Goal: Task Accomplishment & Management: Manage account settings

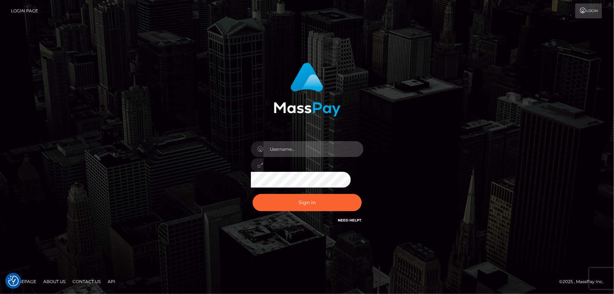
type input "[PERSON_NAME].Cirnat"
click at [363, 194] on div at bounding box center [298, 214] width 144 height 80
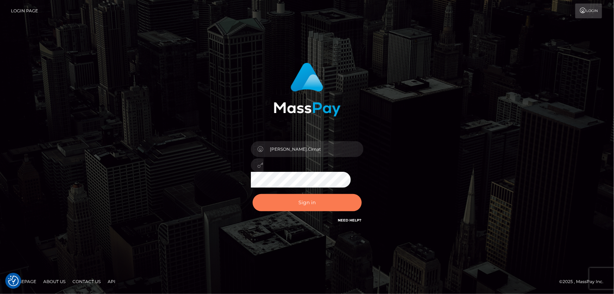
click at [300, 202] on button "Sign in" at bounding box center [307, 202] width 109 height 17
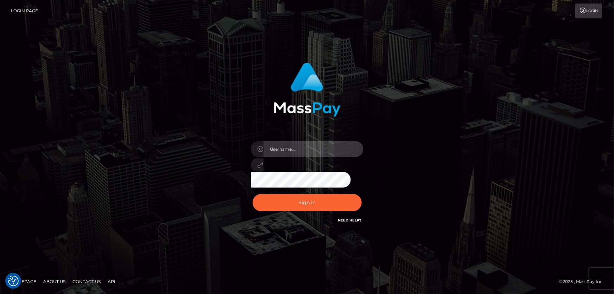
type input "Dan.Cirnat"
click at [361, 192] on div at bounding box center [298, 214] width 144 height 80
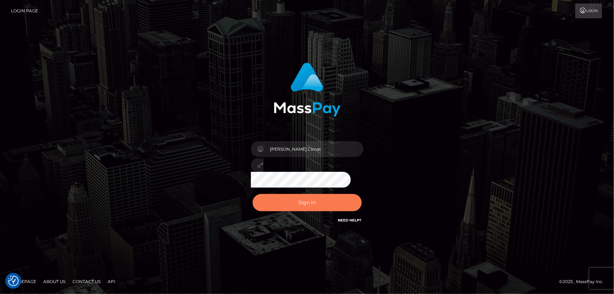
click at [312, 198] on button "Sign in" at bounding box center [307, 202] width 109 height 17
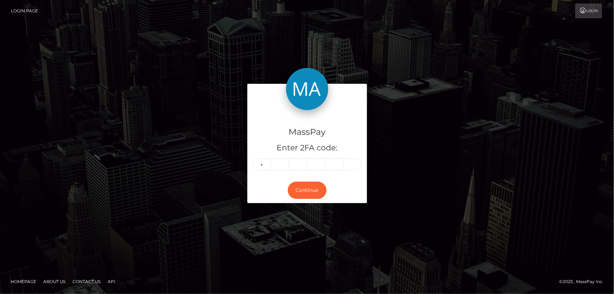
type input "2"
type input "6"
type input "3"
type input "1"
type input "6"
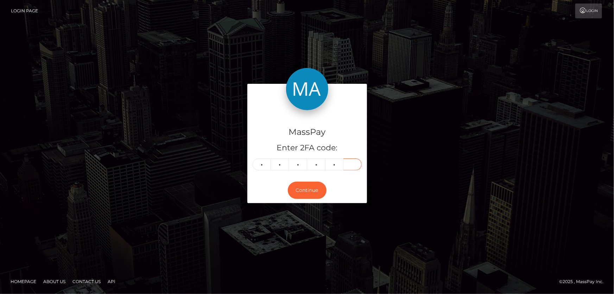
type input "0"
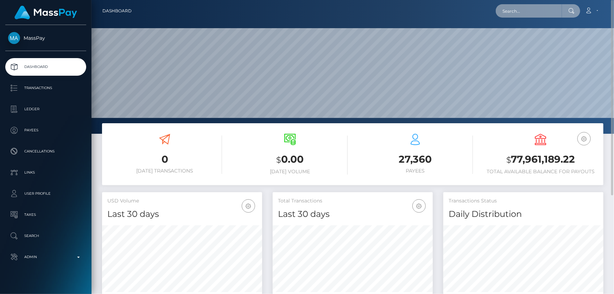
paste input "1321855722"
type input "1321855722"
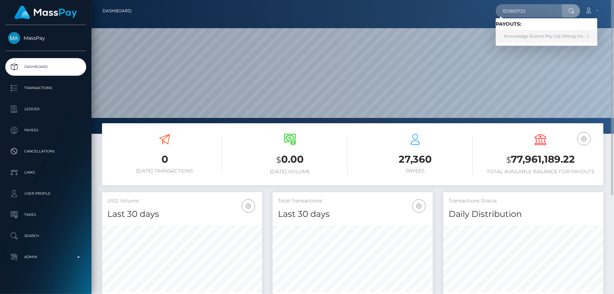
click at [545, 37] on link "Knowledge Events Pty Ltd (Whop Inc - )" at bounding box center [547, 36] width 102 height 13
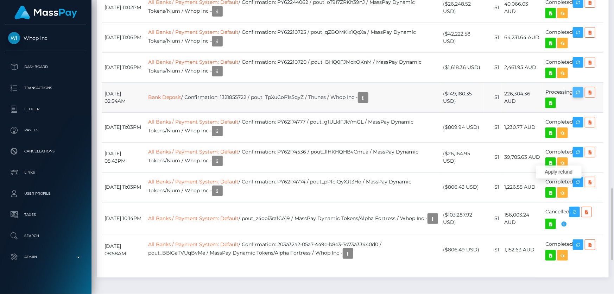
scroll to position [85, 160]
click at [589, 97] on icon at bounding box center [590, 92] width 8 height 9
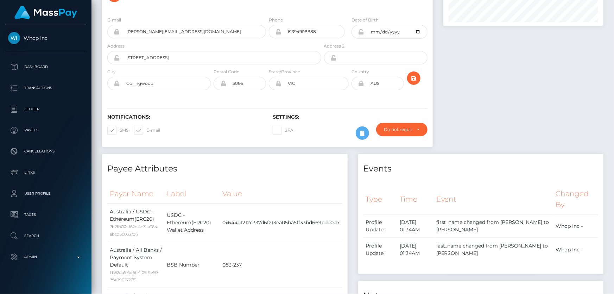
scroll to position [0, 0]
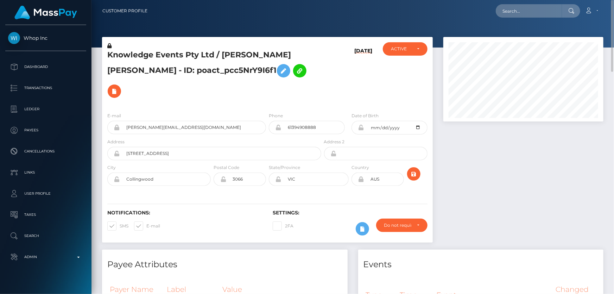
drag, startPoint x: 529, startPoint y: 187, endPoint x: 440, endPoint y: 92, distance: 130.0
click at [528, 185] on div at bounding box center [523, 143] width 171 height 213
paste input "houssinaf08+308fe03b26@gmail.com"
type input "[EMAIL_ADDRESS][DOMAIN_NAME]"
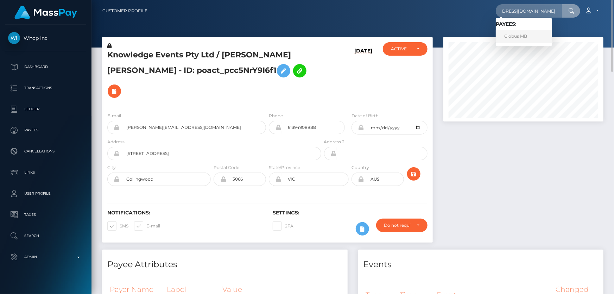
click at [520, 36] on link "Globus MB" at bounding box center [524, 36] width 56 height 13
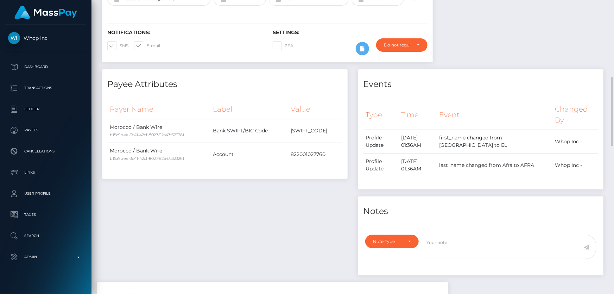
scroll to position [256, 0]
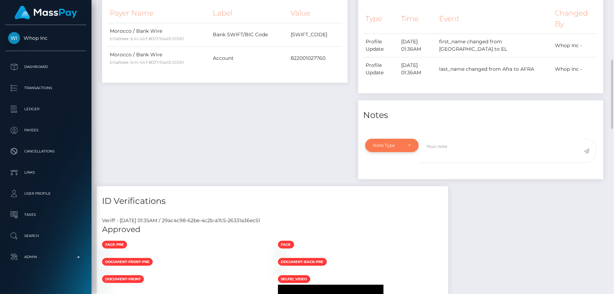
click at [398, 145] on div "Note Type" at bounding box center [389, 146] width 30 height 6
click at [392, 180] on span "Compliance" at bounding box center [387, 179] width 26 height 6
select select "COMPLIANCE"
click at [464, 157] on textarea at bounding box center [502, 151] width 164 height 24
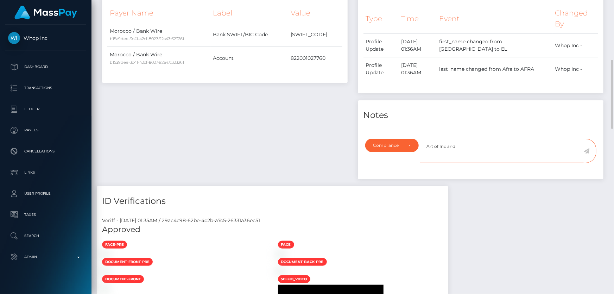
click at [465, 148] on textarea "Art of Inc and" at bounding box center [502, 151] width 164 height 24
click at [488, 147] on textarea "Art of Inc and" at bounding box center [502, 151] width 164 height 24
type textarea "Art of Inc and ownership required."
click at [587, 149] on icon at bounding box center [587, 151] width 6 height 6
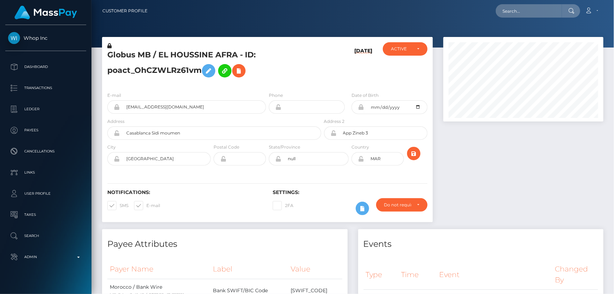
scroll to position [85, 160]
click at [329, 60] on div "08/13/25" at bounding box center [350, 64] width 55 height 44
click at [142, 72] on h5 "Globus MB / EL HOUSSINE AFRA - ID: poact_OhCZWLRz61vm" at bounding box center [212, 65] width 210 height 31
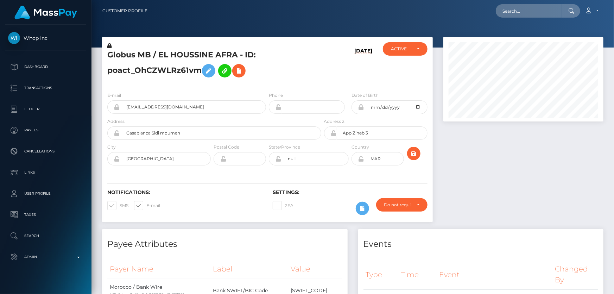
drag, startPoint x: 510, startPoint y: 183, endPoint x: 497, endPoint y: 164, distance: 23.0
click at [509, 180] on div at bounding box center [523, 133] width 171 height 192
click at [168, 73] on h5 "Globus MB / EL HOUSSINE AFRA - ID: poact_OhCZWLRz61vm" at bounding box center [212, 65] width 210 height 31
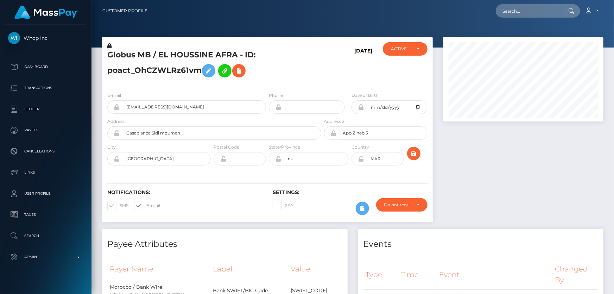
copy h5 "Globus MB / EL HOUSSINE AFRA - ID: poact_OhCZWLRz61vm"
click at [502, 156] on div at bounding box center [523, 133] width 171 height 192
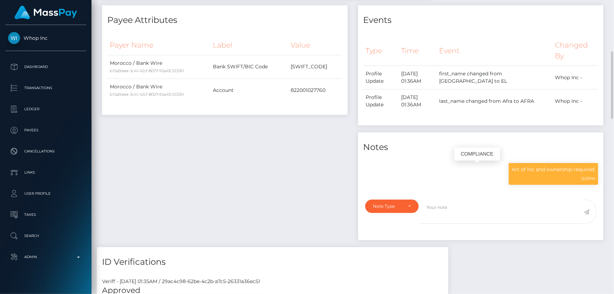
click at [533, 170] on p "Art of Inc and ownership required." at bounding box center [554, 169] width 84 height 7
copy div "Art of Inc and ownership required."
click at [185, 206] on div "Payee Attributes Payer Name Label Value Morocco / Bank Wire b15a9dee-3c41-42cf-…" at bounding box center [225, 126] width 256 height 242
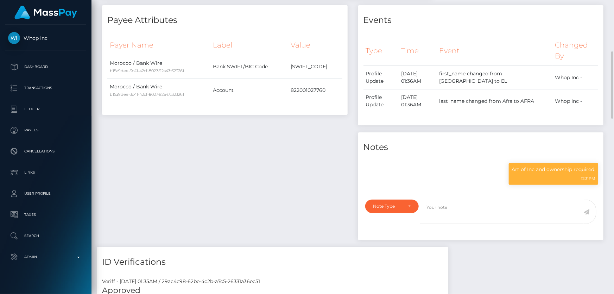
click at [449, 252] on div "ID Verifications" at bounding box center [273, 257] width 352 height 21
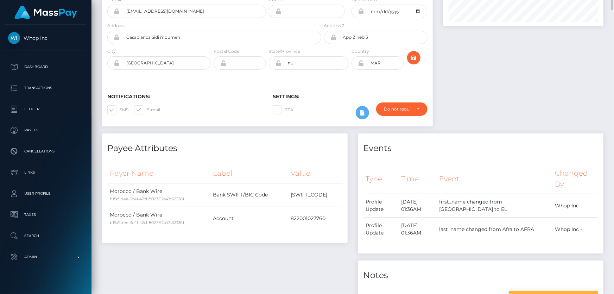
scroll to position [0, 0]
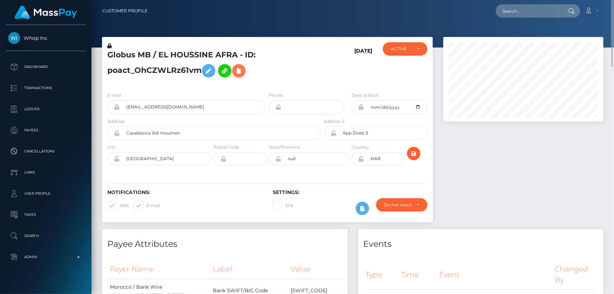
click at [243, 71] on icon at bounding box center [239, 71] width 8 height 9
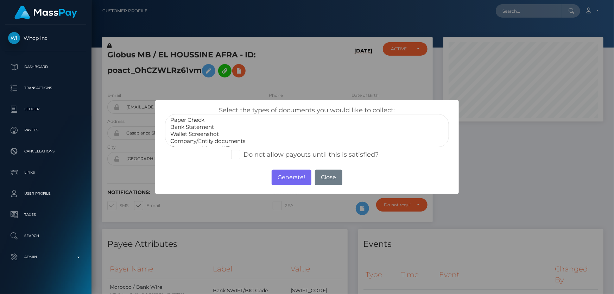
select select "Company/Entity documents"
click at [231, 141] on option "Company/Entity documents" at bounding box center [307, 141] width 275 height 7
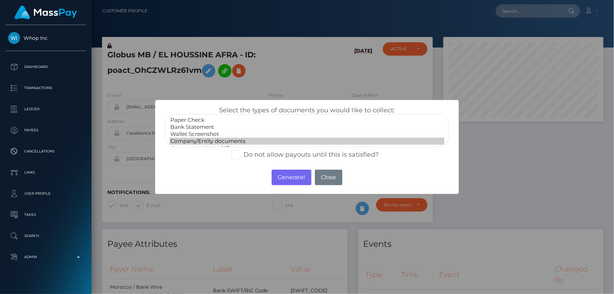
click at [244, 155] on span at bounding box center [244, 155] width 0 height 8
click at [244, 155] on input "Do not allow payouts until this is satisfied?" at bounding box center [246, 152] width 5 height 5
checkbox input "true"
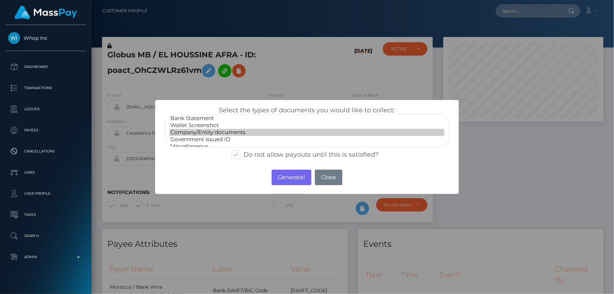
scroll to position [13, 0]
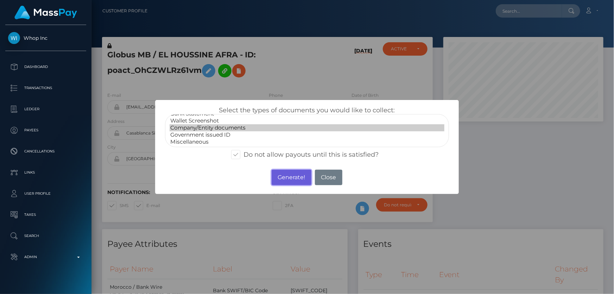
click at [285, 175] on button "Generate!" at bounding box center [292, 177] width 40 height 15
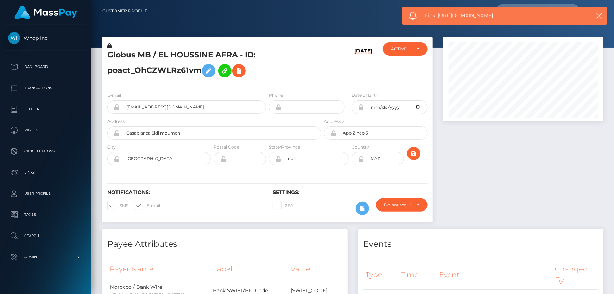
drag, startPoint x: 508, startPoint y: 13, endPoint x: 438, endPoint y: 19, distance: 70.0
click at [438, 19] on div "Link: https://l.maspay.io/Vg3oU" at bounding box center [504, 16] width 205 height 18
copy span "https://l.maspay.io/Vg3oU"
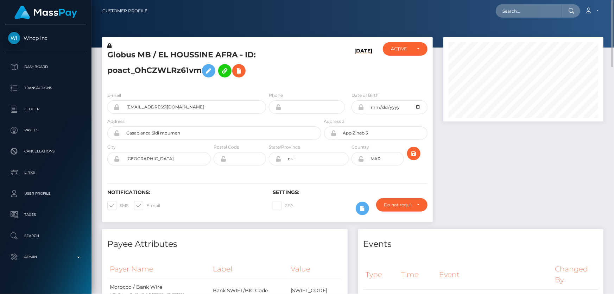
click at [165, 79] on h5 "Globus MB / EL HOUSSINE AFRA - ID: poact_OhCZWLRz61vm" at bounding box center [212, 65] width 210 height 31
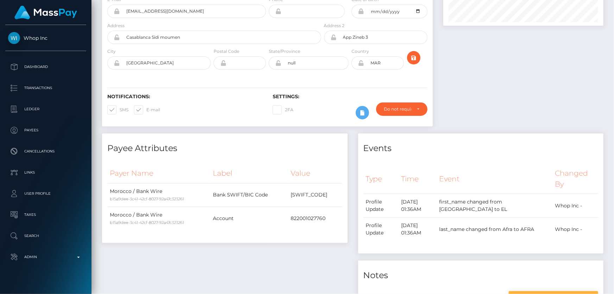
scroll to position [0, 0]
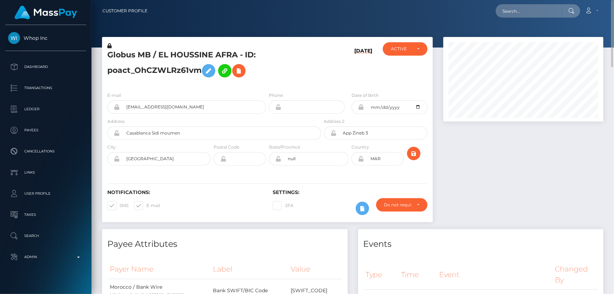
click at [536, 190] on div at bounding box center [523, 133] width 171 height 192
paste input "1322080578"
type input "1322080578"
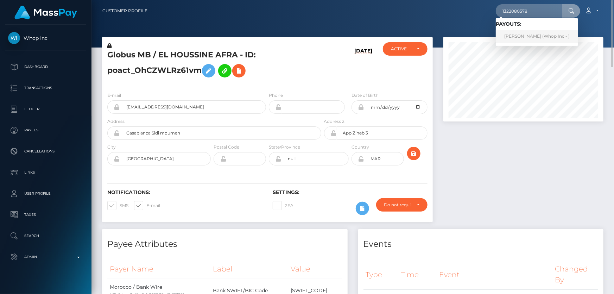
click at [532, 35] on link "MUHAMMAD ARSLAN KHAN (Whop Inc - )" at bounding box center [537, 36] width 82 height 13
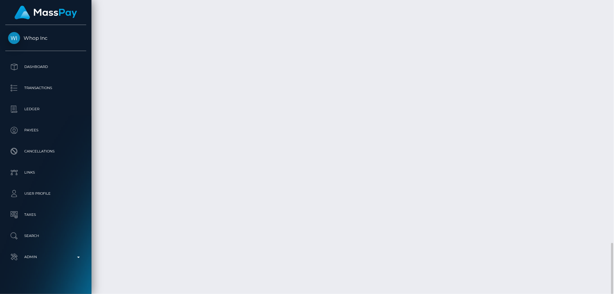
scroll to position [85, 160]
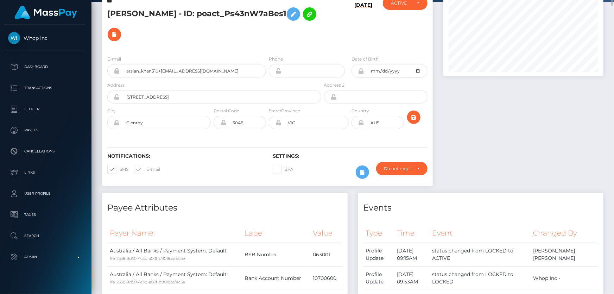
scroll to position [0, 0]
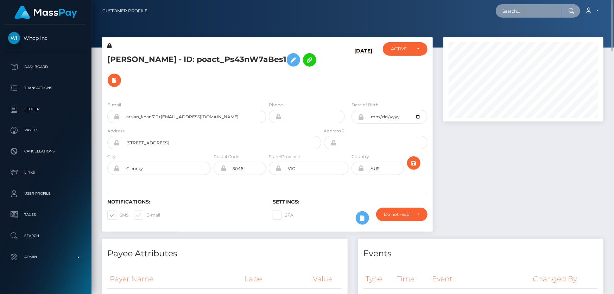
paste input "1323338082"
type input "1323338082"
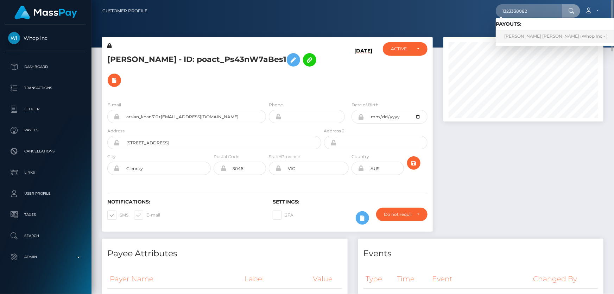
click at [532, 38] on link "NASIR ABDALA MOHAMED (Whop Inc - )" at bounding box center [556, 36] width 120 height 13
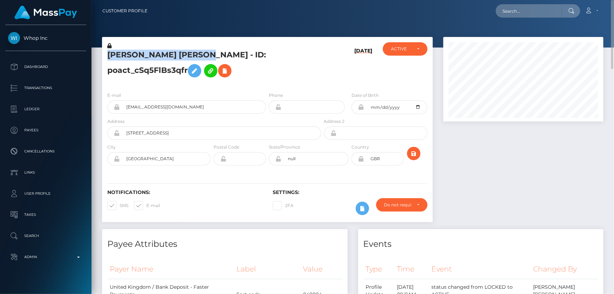
drag, startPoint x: 218, startPoint y: 54, endPoint x: 118, endPoint y: 47, distance: 100.9
click at [118, 47] on div "NASIR ABDALA MOHAMED - ID: poact_cSq5FlBs3qfr" at bounding box center [212, 64] width 221 height 44
copy div "NASIR ABDALA MOHAMED"
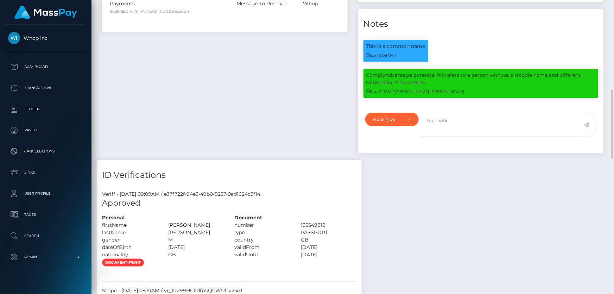
scroll to position [512, 0]
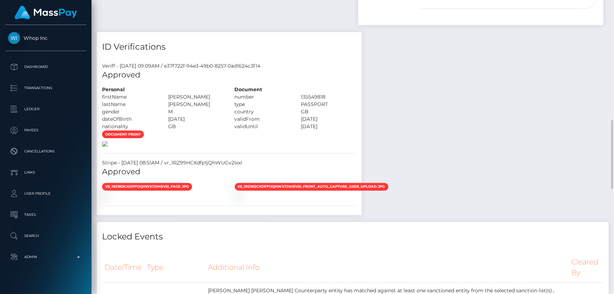
click at [108, 147] on img at bounding box center [105, 144] width 6 height 6
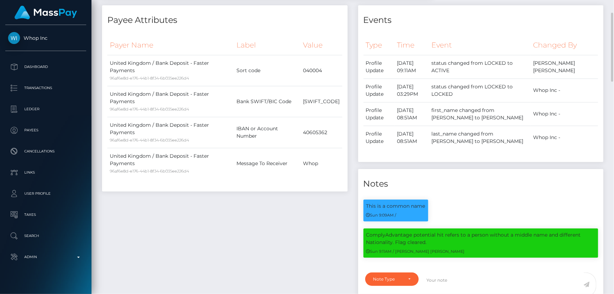
scroll to position [64, 0]
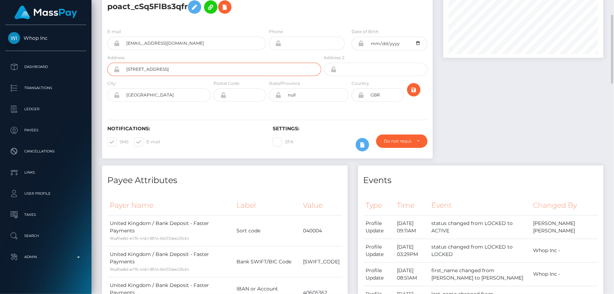
drag, startPoint x: 172, startPoint y: 69, endPoint x: 126, endPoint y: 67, distance: 46.5
click at [126, 67] on input "44 Hanworth Close" at bounding box center [220, 69] width 201 height 13
drag, startPoint x: 159, startPoint y: 95, endPoint x: 126, endPoint y: 97, distance: 32.8
click at [126, 97] on input "Manchester" at bounding box center [165, 94] width 91 height 13
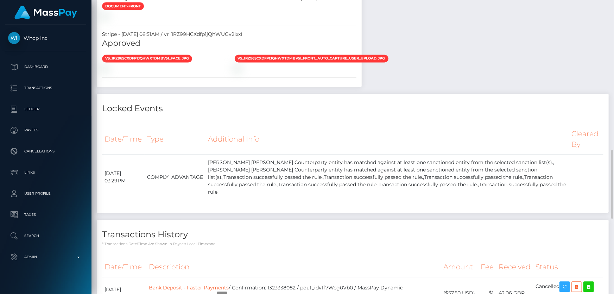
scroll to position [448, 0]
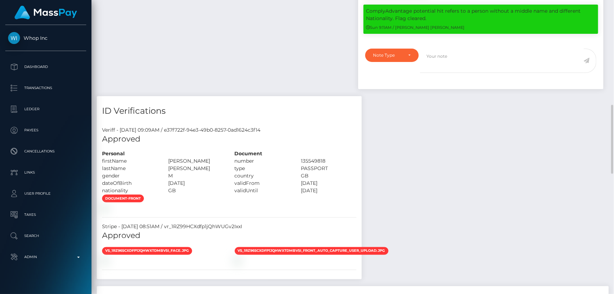
click at [526, 191] on div "Payee Attributes Payer Name Label Value United Kingdom / Bank Deposit - Faster …" at bounding box center [353, 163] width 512 height 764
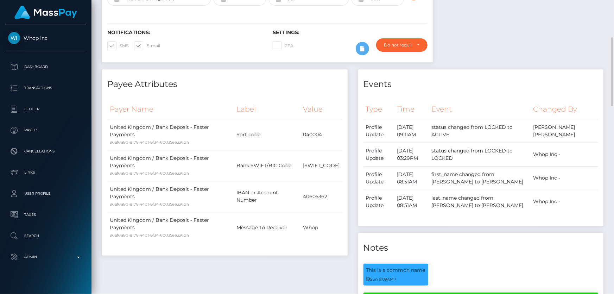
scroll to position [64, 0]
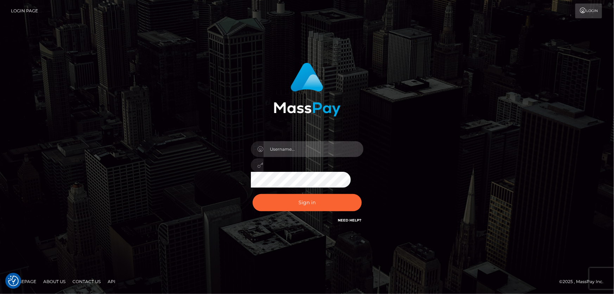
type input "[PERSON_NAME].Cirnat"
click at [362, 191] on div at bounding box center [298, 214] width 144 height 80
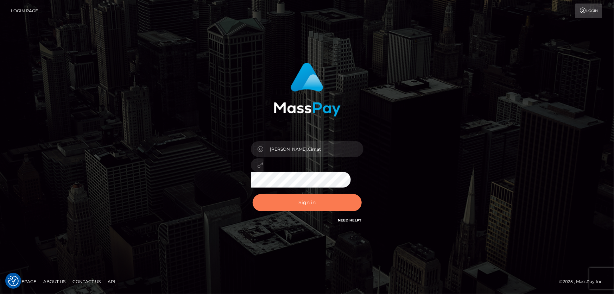
click at [299, 203] on button "Sign in" at bounding box center [307, 202] width 109 height 17
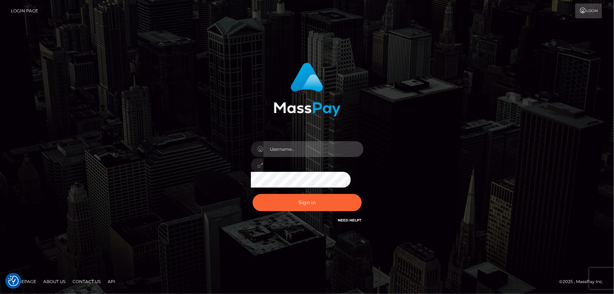
type input "Dan.Cirnat"
click at [361, 190] on div at bounding box center [298, 214] width 144 height 80
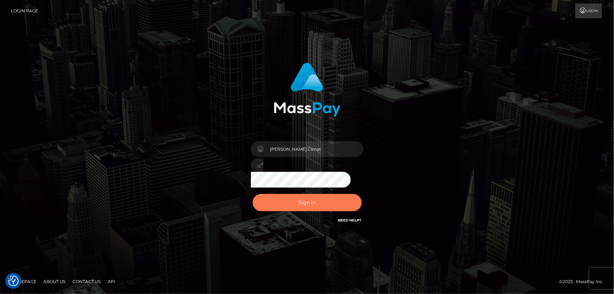
click at [298, 198] on button "Sign in" at bounding box center [307, 202] width 109 height 17
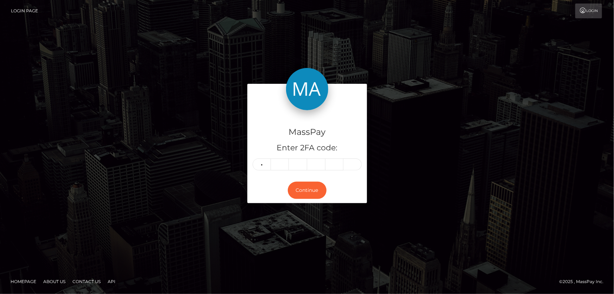
type input "6"
type input "1"
type input "9"
type input "6"
type input "9"
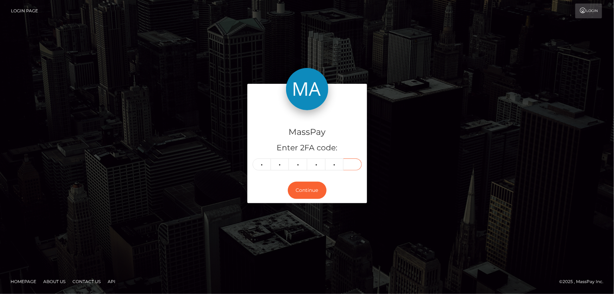
type input "7"
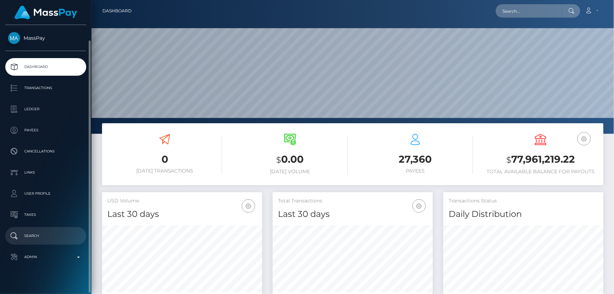
scroll to position [8, 0]
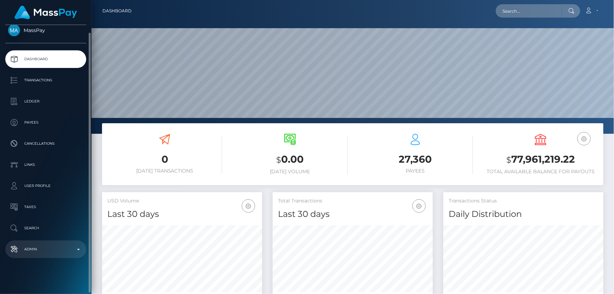
click at [51, 250] on p "Admin" at bounding box center [45, 249] width 75 height 11
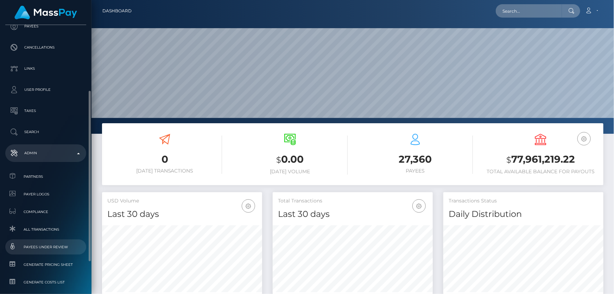
click at [61, 248] on span "Payees under Review" at bounding box center [45, 247] width 75 height 8
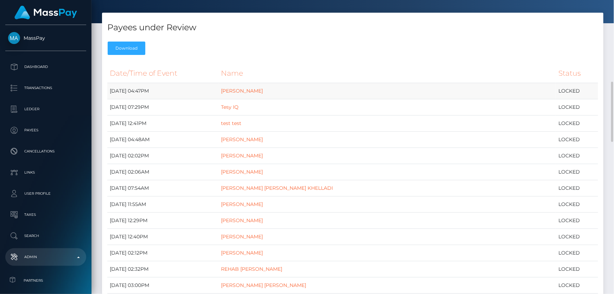
scroll to position [88, 0]
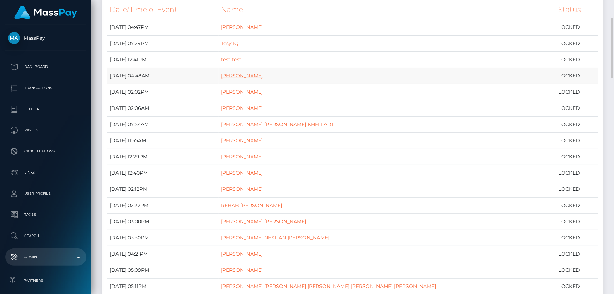
drag, startPoint x: 268, startPoint y: 71, endPoint x: 254, endPoint y: 76, distance: 14.9
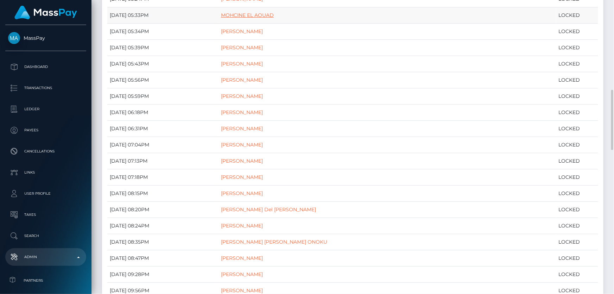
scroll to position [408, 0]
drag, startPoint x: 284, startPoint y: 42, endPoint x: 258, endPoint y: 46, distance: 26.3
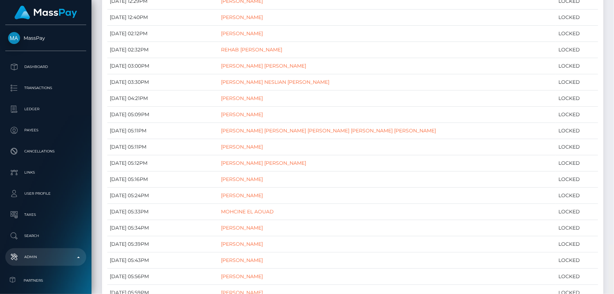
scroll to position [0, 0]
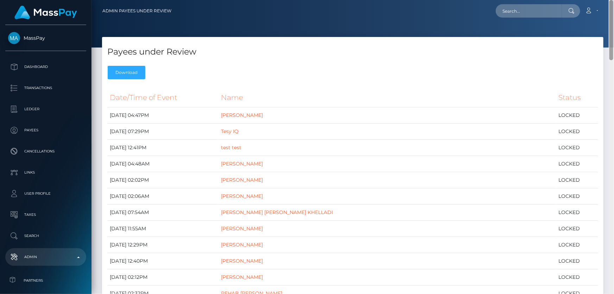
drag, startPoint x: 612, startPoint y: 211, endPoint x: 614, endPoint y: -12, distance: 222.9
click at [614, 0] on html "MassPay Dashboard Transactions Ledger Payees Cancellations Links" at bounding box center [307, 147] width 614 height 294
paste input "MSPf934ae4b5c78c91"
type input "MSPf934ae4b5c78c91"
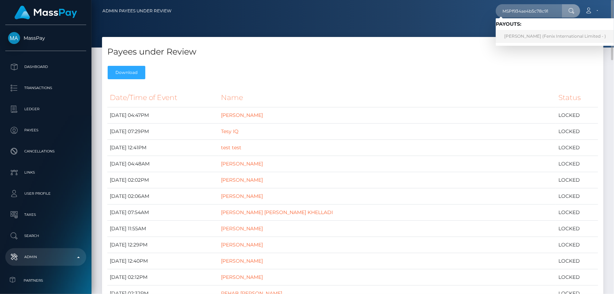
click at [521, 38] on link "jenna chew (Fenix International Limited - )" at bounding box center [555, 36] width 119 height 13
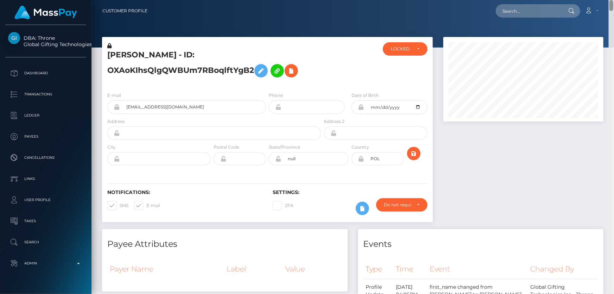
drag, startPoint x: 612, startPoint y: 213, endPoint x: 614, endPoint y: -39, distance: 252.1
click at [614, 0] on html "DBA: Throne Global Gifting Technologies Inc Dashboard Transactions Ledger Payee…" at bounding box center [307, 147] width 614 height 294
click at [403, 54] on div "LOCKED" at bounding box center [405, 48] width 45 height 13
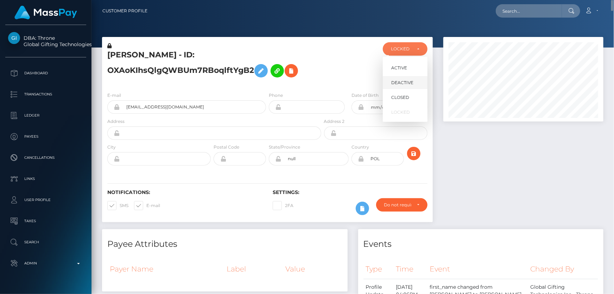
scroll to position [85, 160]
click at [405, 86] on span "DEACTIVE" at bounding box center [403, 83] width 22 height 6
select select "DEACTIVE"
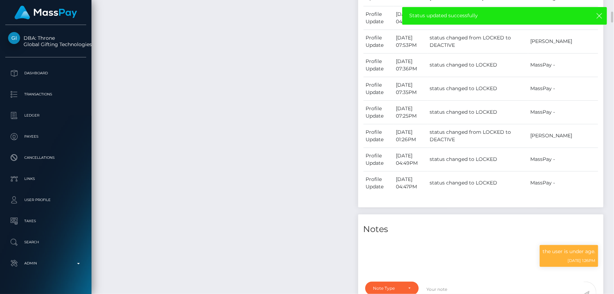
scroll to position [448, 0]
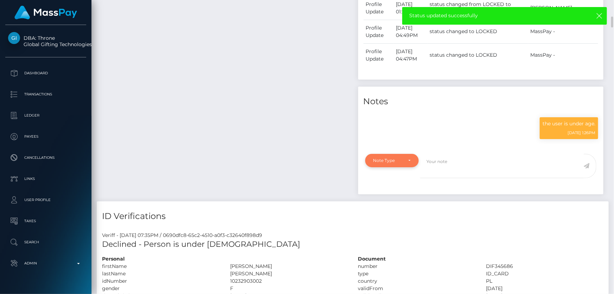
click at [382, 162] on div "Note Type" at bounding box center [389, 161] width 30 height 6
click at [383, 193] on span "Compliance" at bounding box center [387, 194] width 26 height 6
select select "COMPLIANCE"
click at [465, 165] on textarea at bounding box center [502, 166] width 164 height 24
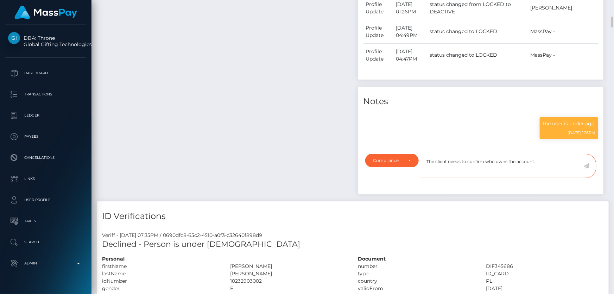
type textarea "The client needs to confirm who owns the account."
click at [588, 165] on icon at bounding box center [587, 166] width 6 height 6
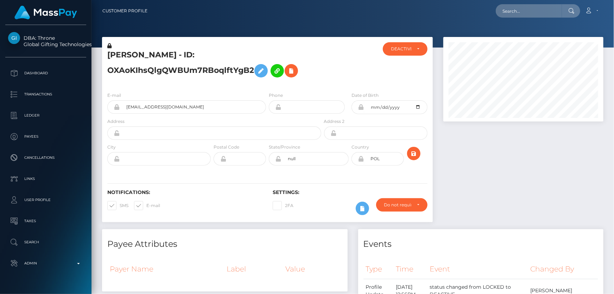
scroll to position [85, 160]
click at [183, 68] on h5 "[PERSON_NAME] - ID: OXAoKIhsQlgQWBUm7RBoqlftYgB2" at bounding box center [212, 65] width 210 height 31
copy h5 "[PERSON_NAME] - ID: OXAoKIhsQlgQWBUm7RBoqlftYgB2"
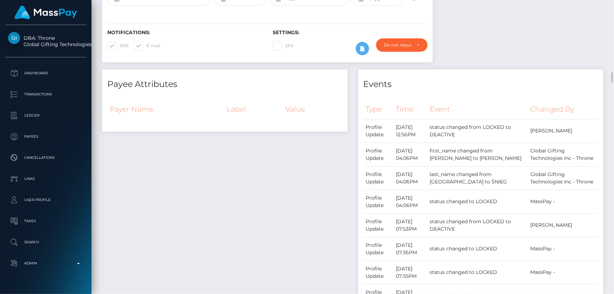
scroll to position [224, 0]
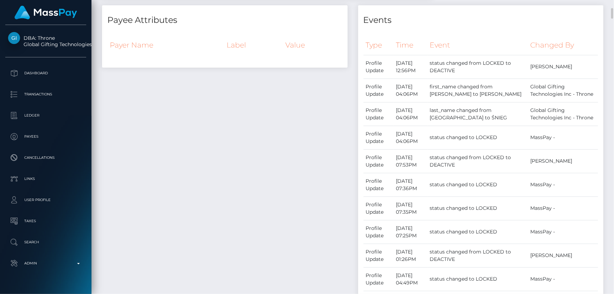
click at [313, 182] on div "Payee Attributes Payer Name Label Value" at bounding box center [225, 241] width 256 height 473
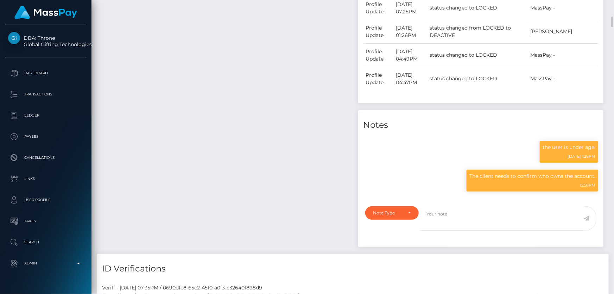
scroll to position [85, 160]
click at [532, 178] on p "The client needs to confirm who owns the account." at bounding box center [533, 176] width 126 height 7
copy div "The client needs to confirm who owns the account."
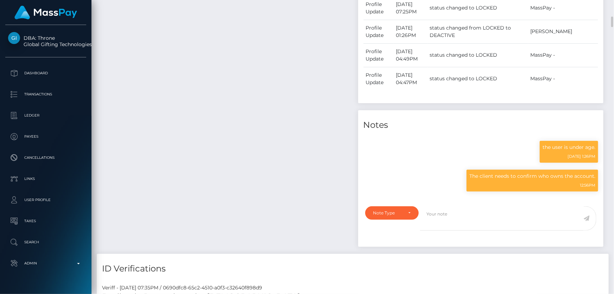
drag, startPoint x: 189, startPoint y: 83, endPoint x: 182, endPoint y: 86, distance: 7.0
click at [189, 83] on div "Payee Attributes Payer Name Label Value" at bounding box center [225, 17] width 256 height 473
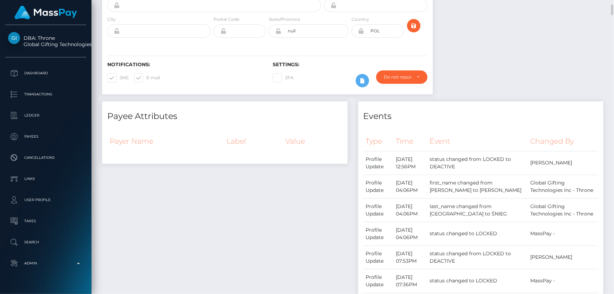
scroll to position [0, 0]
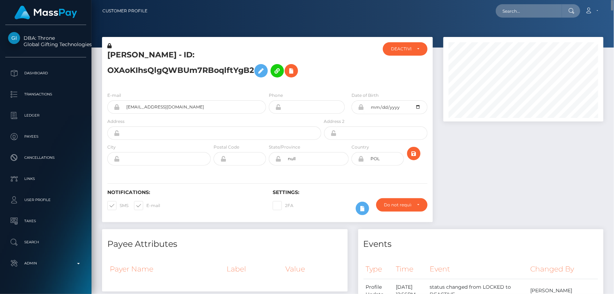
drag, startPoint x: 344, startPoint y: 56, endPoint x: 330, endPoint y: 64, distance: 16.6
click at [344, 57] on div at bounding box center [350, 64] width 55 height 44
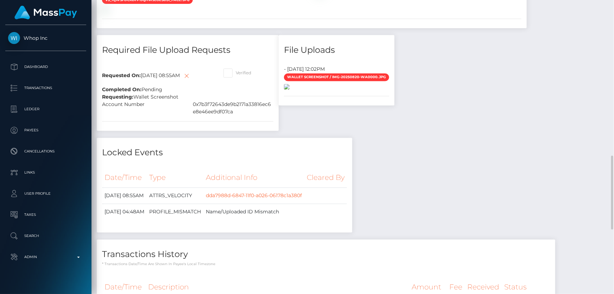
scroll to position [682, 0]
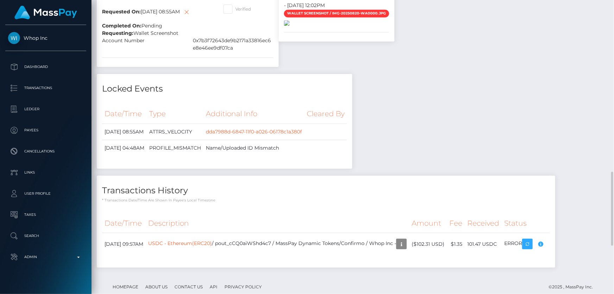
click at [290, 26] on img at bounding box center [287, 23] width 6 height 6
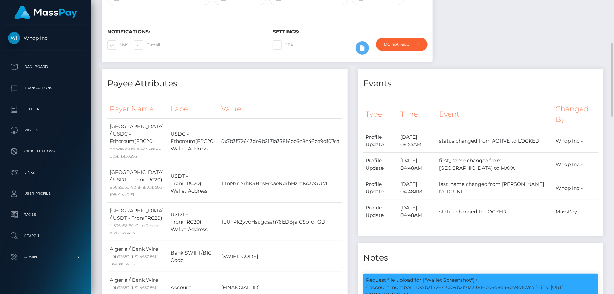
scroll to position [10, 0]
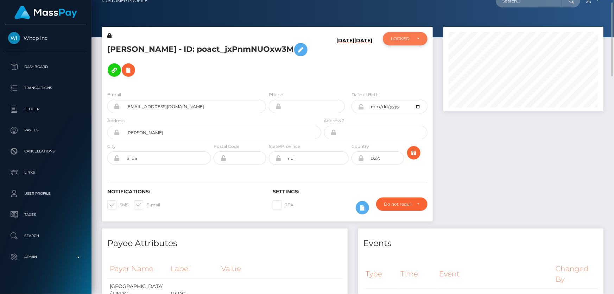
click at [407, 37] on div "LOCKED" at bounding box center [401, 39] width 20 height 6
click at [407, 55] on link "ACTIVE" at bounding box center [405, 57] width 45 height 13
select select "ACTIVE"
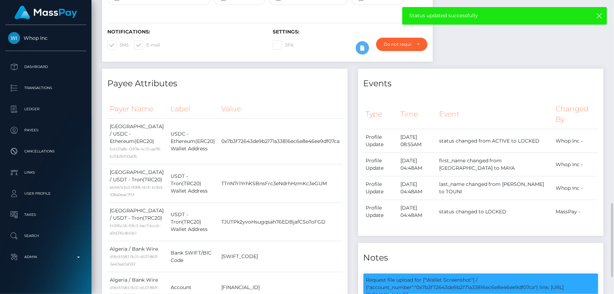
scroll to position [298, 0]
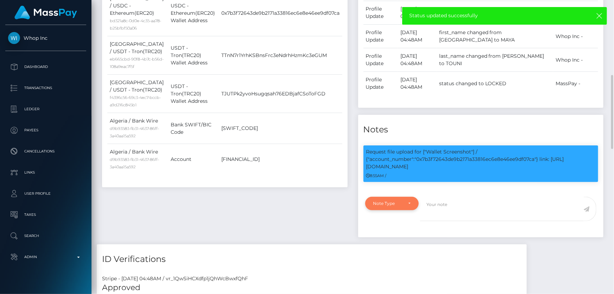
click at [386, 203] on div "Note Type" at bounding box center [389, 204] width 30 height 6
click at [398, 240] on span "Compliance" at bounding box center [387, 237] width 26 height 6
select select "COMPLIANCE"
click at [469, 217] on textarea at bounding box center [502, 209] width 164 height 24
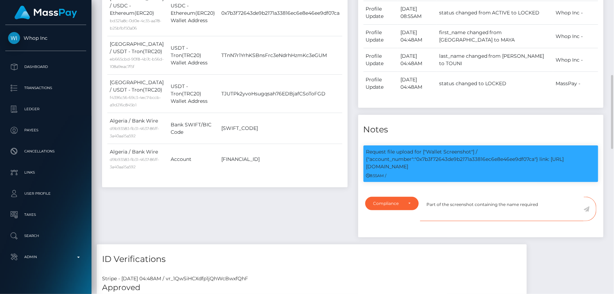
type textarea "Part of the screenshot containing the name required."
drag, startPoint x: 546, startPoint y: 204, endPoint x: 428, endPoint y: 231, distance: 120.6
click at [423, 208] on textarea "Part of the screenshot containing the name required." at bounding box center [502, 209] width 164 height 24
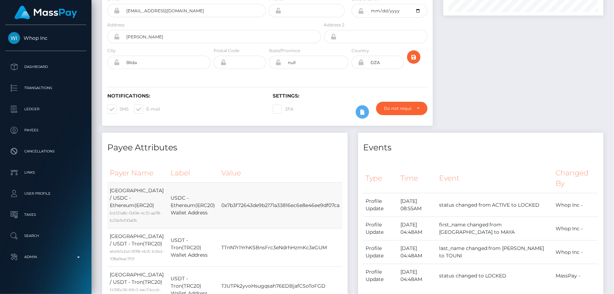
scroll to position [0, 0]
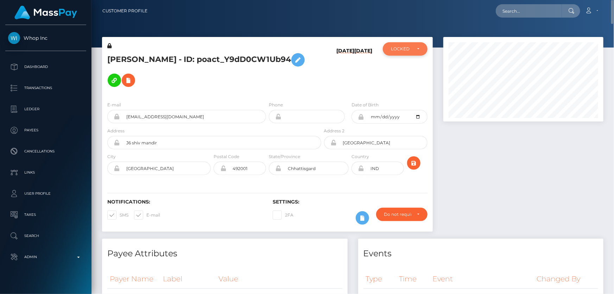
click at [393, 51] on div "LOCKED" at bounding box center [401, 49] width 20 height 6
click at [408, 83] on span "DEACTIVE" at bounding box center [403, 83] width 22 height 6
select select "DEACTIVE"
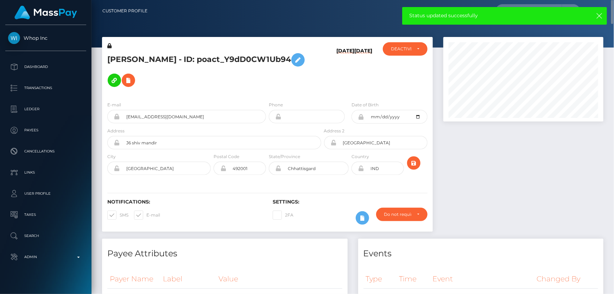
click at [199, 55] on h5 "VANSH MORDIA - ID: poact_Y9dD0CW1Ub94" at bounding box center [212, 70] width 210 height 41
copy h5 "VANSH MORDIA - ID: poact_Y9dD0CW1Ub94"
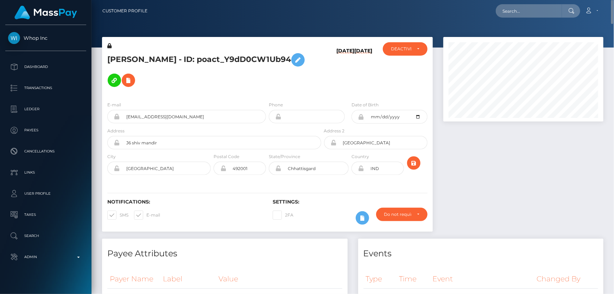
click at [502, 194] on div at bounding box center [523, 138] width 171 height 202
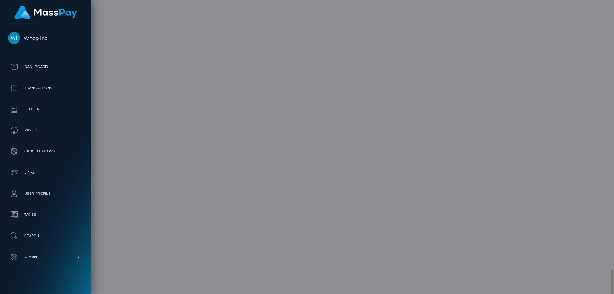
scroll to position [0, 0]
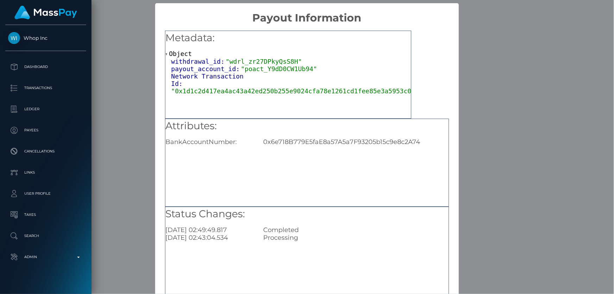
click at [290, 135] on div "Attributes: BankAccountNumber: 0x6e718B779E5faE8a57A5a7F93205b15c9e8c2A74" at bounding box center [306, 132] width 283 height 27
click at [290, 137] on div "Attributes: BankAccountNumber: 0x6e718B779E5faE8a57A5a7F93205b15c9e8c2A74" at bounding box center [306, 132] width 283 height 27
copy div "0x6e718B779E5faE8a57A5a7F93205b15c9e8c2A74"
click at [546, 111] on div "× Payout Information Metadata: Object withdrawal_id: "wdrl_zr27DPkyQsS8H" payou…" at bounding box center [307, 147] width 614 height 294
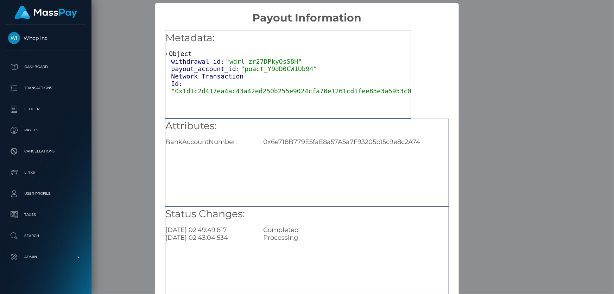
click at [546, 111] on div "× Payout Information Metadata: Object withdrawal_id: "wdrl_zr27DPkyQsS8H" payou…" at bounding box center [307, 147] width 614 height 294
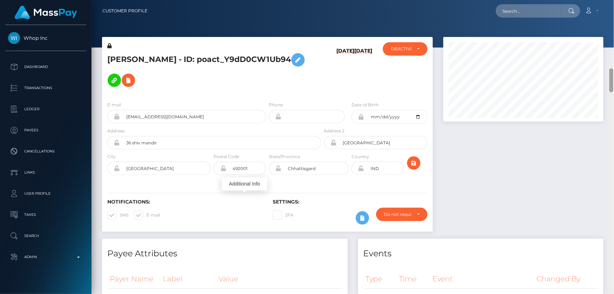
drag, startPoint x: 611, startPoint y: 115, endPoint x: 614, endPoint y: 1, distance: 113.8
click at [614, 2] on div "Customer Profile Loading... Loading..." at bounding box center [353, 147] width 523 height 294
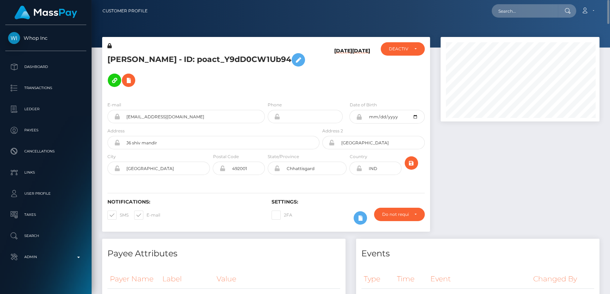
click at [210, 87] on h5 "VANSH MORDIA - ID: poact_Y9dD0CW1Ub94" at bounding box center [211, 70] width 208 height 41
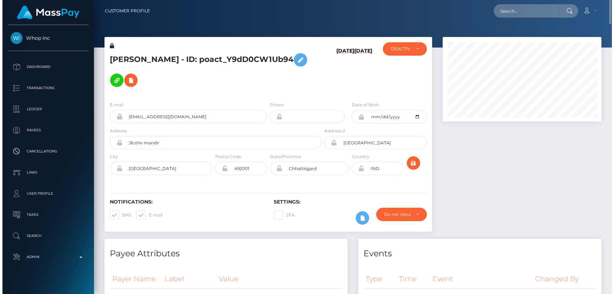
scroll to position [85, 160]
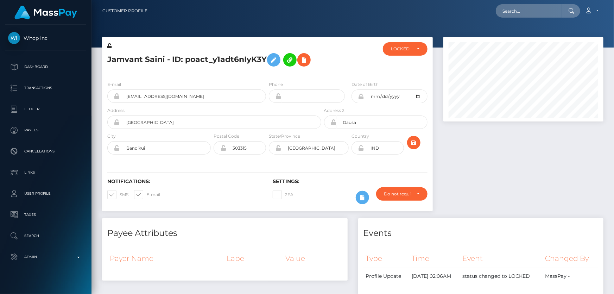
scroll to position [85, 160]
drag, startPoint x: 483, startPoint y: 186, endPoint x: 477, endPoint y: 182, distance: 6.5
click at [483, 185] on div at bounding box center [523, 127] width 171 height 181
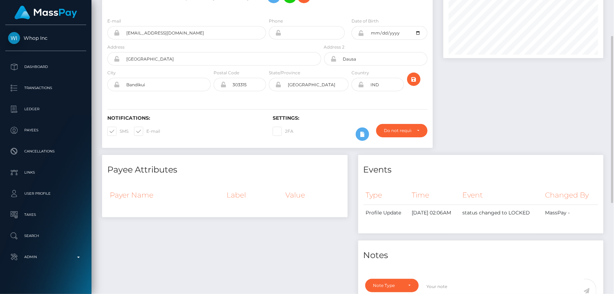
scroll to position [0, 0]
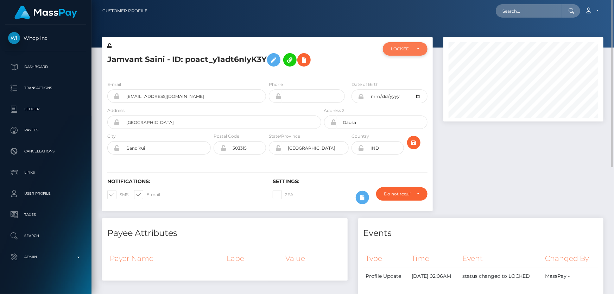
click at [407, 53] on div "LOCKED" at bounding box center [405, 48] width 45 height 13
click at [411, 85] on span "DEACTIVE" at bounding box center [403, 83] width 22 height 6
select select "DEACTIVE"
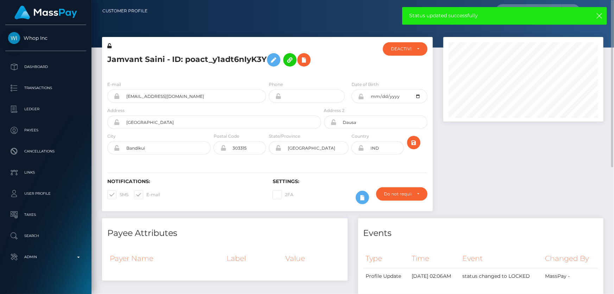
click at [489, 181] on div at bounding box center [523, 127] width 171 height 181
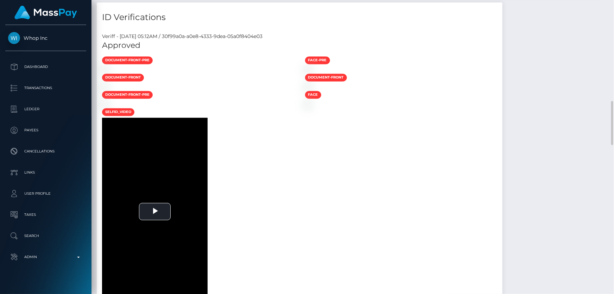
scroll to position [544, 0]
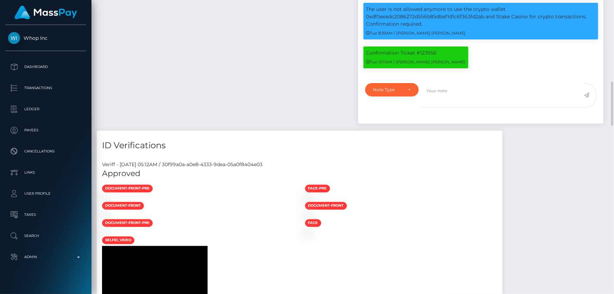
drag, startPoint x: 518, startPoint y: 184, endPoint x: 503, endPoint y: 188, distance: 15.5
click at [498, 179] on h5 "Approved" at bounding box center [299, 173] width 395 height 11
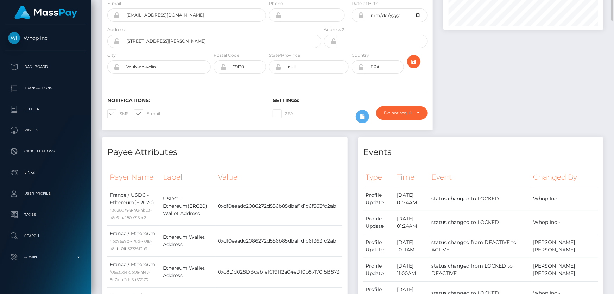
scroll to position [0, 0]
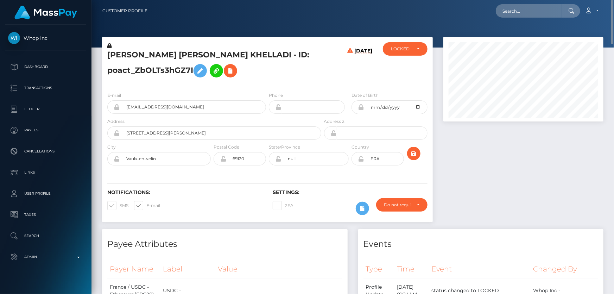
click at [169, 70] on h5 "[PERSON_NAME] [PERSON_NAME] KHELLADI - ID: poact_ZbOLTs3hGZ7I" at bounding box center [212, 65] width 210 height 31
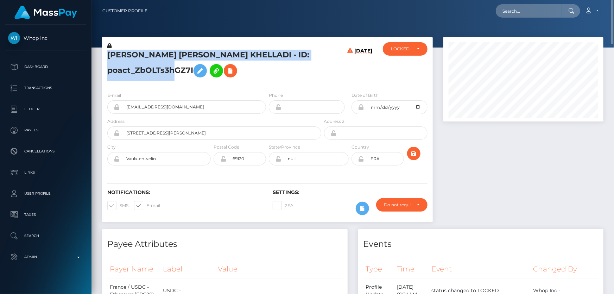
click at [169, 70] on h5 "ILYAN AHMED ABDEL ILAH KHELLADI - ID: poact_ZbOLTs3hGZ7I" at bounding box center [212, 65] width 210 height 31
copy h5 "ILYAN AHMED ABDEL ILAH KHELLADI - ID: poact_ZbOLTs3hGZ7I"
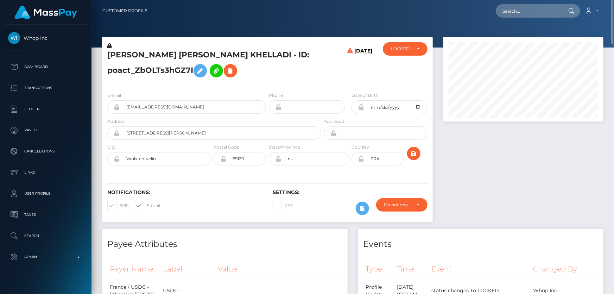
click at [476, 177] on div at bounding box center [523, 133] width 171 height 192
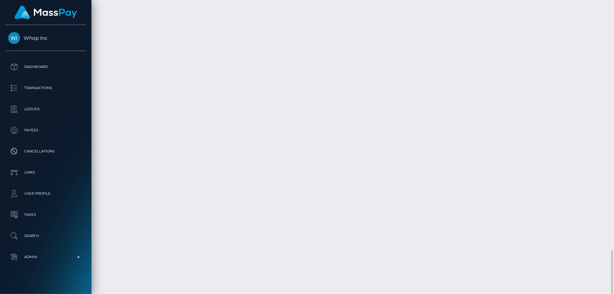
scroll to position [85, 160]
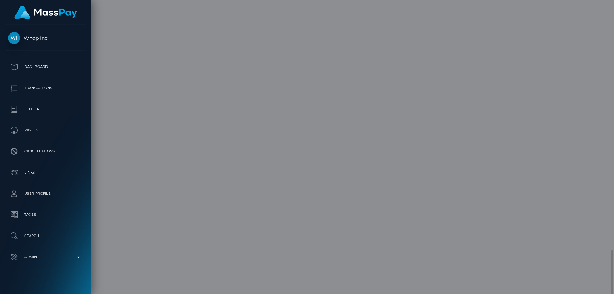
scroll to position [0, 0]
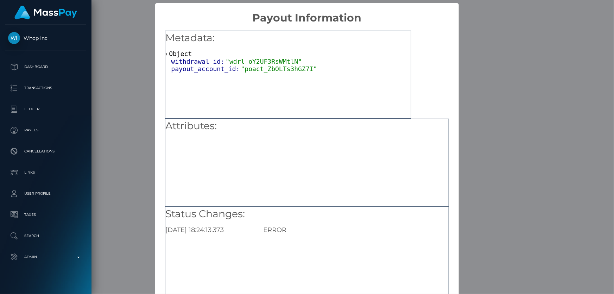
click at [517, 134] on div "× Payout Information Metadata: Object withdrawal_id: "wdrl_oY2UF3RsWMtlN" payou…" at bounding box center [307, 147] width 614 height 294
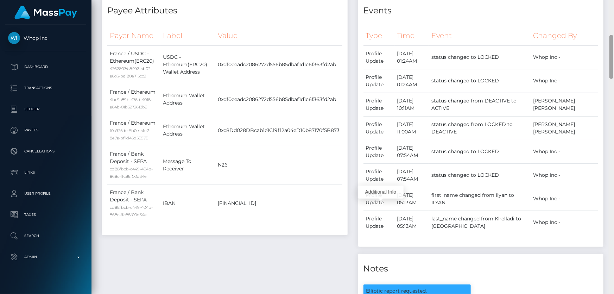
scroll to position [254, 0]
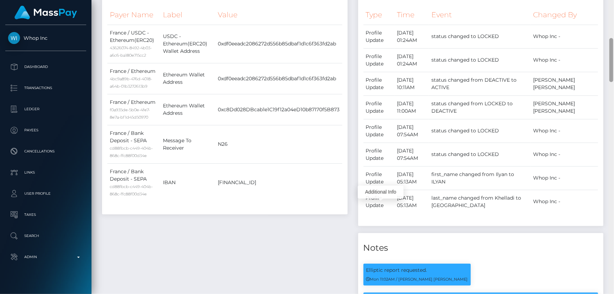
drag, startPoint x: 612, startPoint y: 71, endPoint x: 608, endPoint y: 72, distance: 4.2
click at [608, 72] on div "Customer Profile Loading... Loading..." at bounding box center [353, 147] width 523 height 294
click at [259, 77] on td "0xdf0eeadc2086272d556b85dbaf1d1c6f363fd2ab" at bounding box center [278, 78] width 127 height 31
copy td "0xdf0eeadc2086272d556b85dbaf1d1c6f363fd2ab"
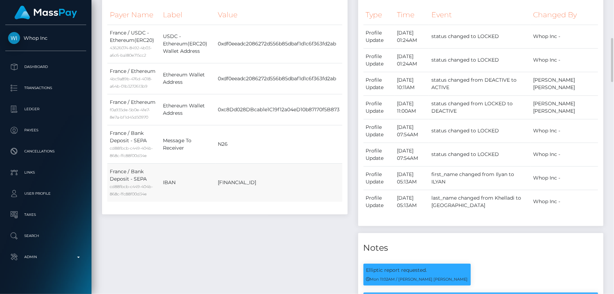
drag, startPoint x: 265, startPoint y: 237, endPoint x: 226, endPoint y: 199, distance: 54.5
click at [265, 237] on div "Payee Attributes Payer Name Label Value France / USDC - Ethereum(ERC20) 4362607…" at bounding box center [225, 197] width 256 height 445
click at [257, 109] on td "0xc8Dd028DBcab1e1C19f12a04eD10b87170f5B873" at bounding box center [278, 109] width 127 height 31
copy td "0xc8Dd028DBcab1e1C19f12a04eD10b87170f5B873"
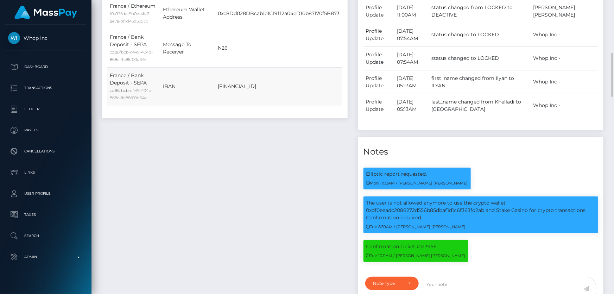
scroll to position [382, 0]
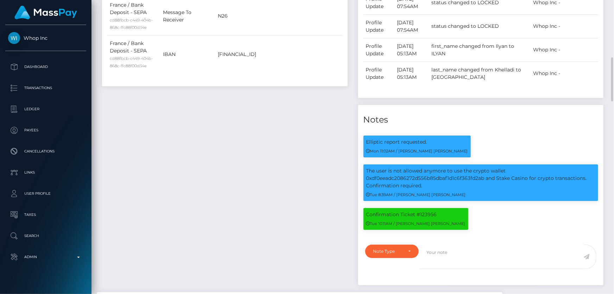
click at [187, 112] on div "Payee Attributes Payer Name Label Value France / USDC - Ethereum(ERC20) 4362607…" at bounding box center [225, 69] width 256 height 445
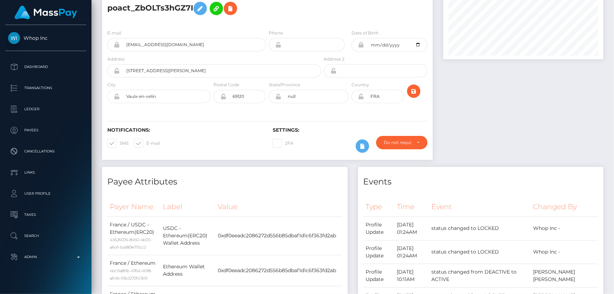
scroll to position [0, 0]
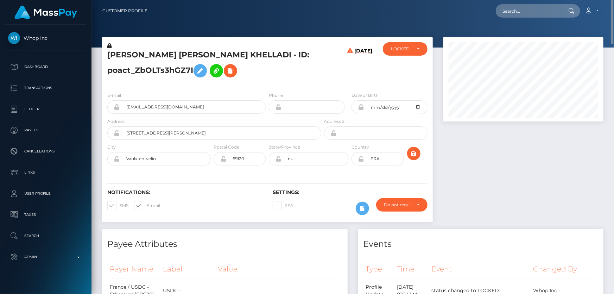
click at [295, 66] on h5 "ILYAN AHMED ABDEL ILAH KHELLADI - ID: poact_ZbOLTs3hGZ7I" at bounding box center [212, 65] width 210 height 31
click at [404, 55] on div "LOCKED" at bounding box center [405, 48] width 45 height 13
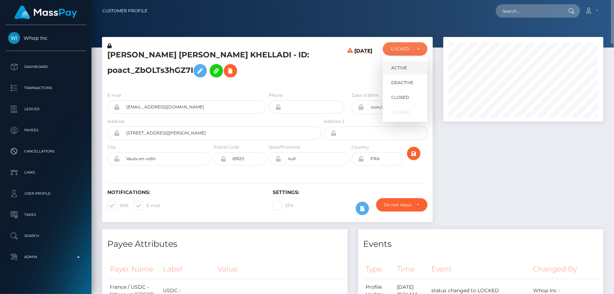
scroll to position [85, 160]
click at [405, 84] on span "DEACTIVE" at bounding box center [403, 83] width 22 height 6
select select "DEACTIVE"
click at [315, 70] on h5 "ILYAN AHMED ABDEL ILAH KHELLADI - ID: poact_ZbOLTs3hGZ7I" at bounding box center [212, 65] width 210 height 31
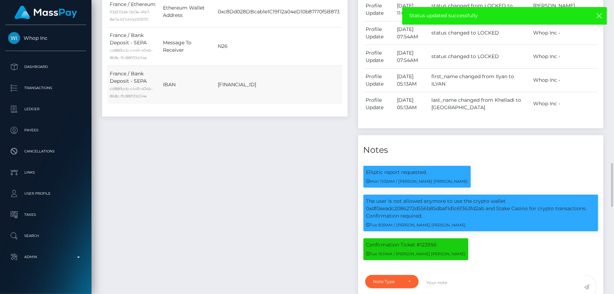
scroll to position [512, 0]
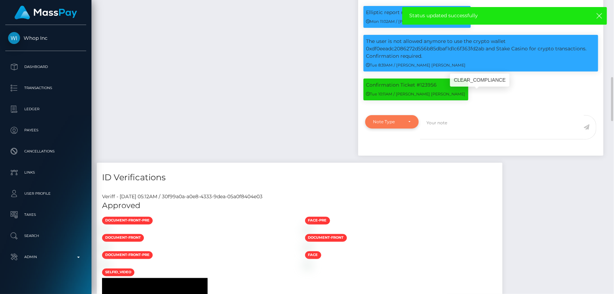
drag, startPoint x: 361, startPoint y: 110, endPoint x: 384, endPoint y: 132, distance: 31.6
click at [365, 123] on div "Notes Elliptic report requested. Mon 11:02AM / Doru Ioan Szikszai" at bounding box center [481, 65] width 246 height 180
click at [384, 125] on div "Note Type" at bounding box center [389, 122] width 30 height 6
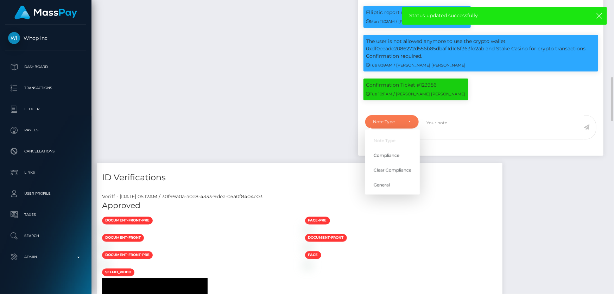
scroll to position [85, 160]
click at [399, 162] on link "Compliance" at bounding box center [392, 155] width 55 height 13
select select "COMPLIANCE"
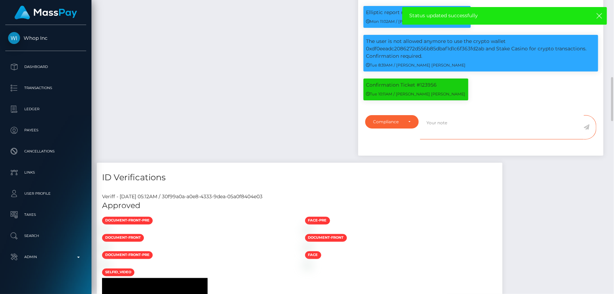
click at [445, 139] on textarea at bounding box center [502, 127] width 164 height 24
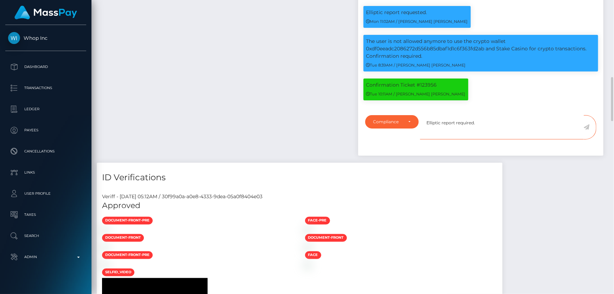
type textarea "Elliptic report required."
click at [588, 130] on icon at bounding box center [587, 127] width 6 height 6
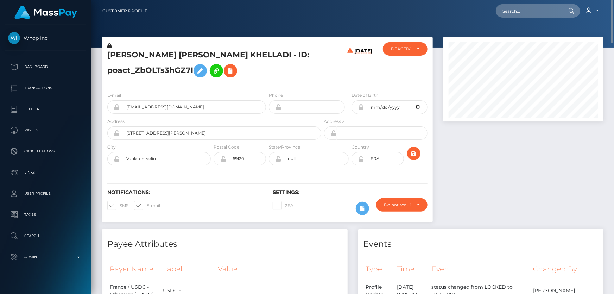
click at [291, 84] on div "[PERSON_NAME] [PERSON_NAME] KHELLADI - ID: poact_ZbOLTs3hGZ7I" at bounding box center [212, 64] width 221 height 44
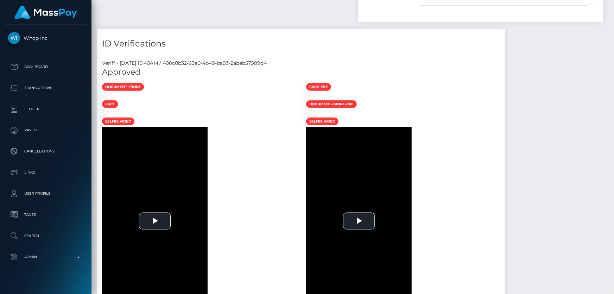
scroll to position [75, 0]
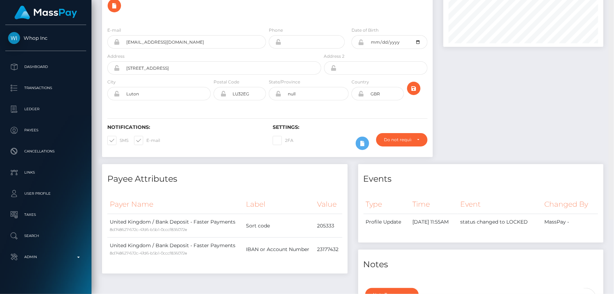
drag, startPoint x: 612, startPoint y: 138, endPoint x: 614, endPoint y: -10, distance: 147.6
click at [614, 0] on html "Whop Inc Dashboard Transactions Ledger Payees Cancellations Links" at bounding box center [307, 147] width 614 height 294
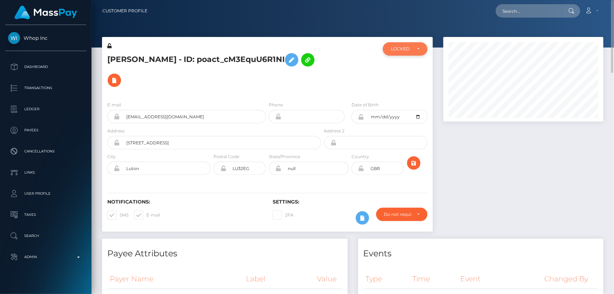
click at [406, 49] on div "LOCKED" at bounding box center [401, 49] width 20 height 6
click at [405, 82] on span "DEACTIVE" at bounding box center [403, 83] width 22 height 6
select select "DEACTIVE"
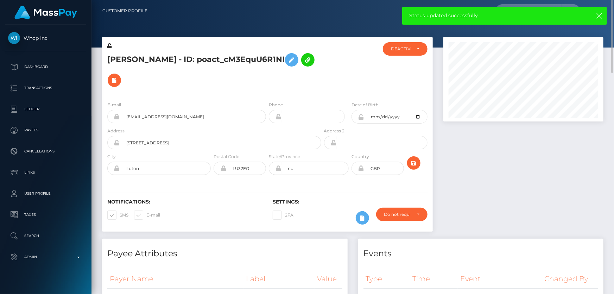
drag, startPoint x: 510, startPoint y: 172, endPoint x: 433, endPoint y: 151, distance: 79.9
click at [509, 172] on div at bounding box center [523, 138] width 171 height 202
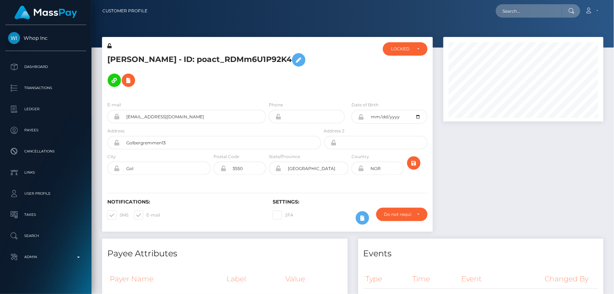
click at [614, 0] on html "Whop Inc Dashboard Transactions Ledger Payees Cancellations Links" at bounding box center [307, 147] width 614 height 294
click at [404, 48] on div "LOCKED" at bounding box center [401, 49] width 20 height 6
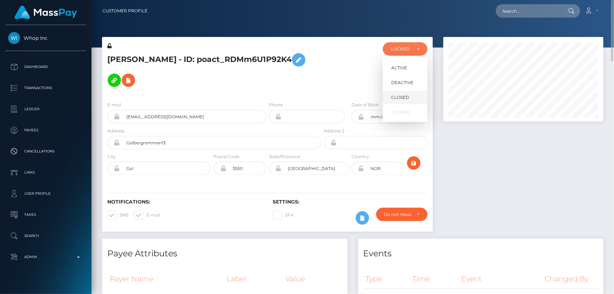
scroll to position [85, 160]
click at [407, 84] on span "DEACTIVE" at bounding box center [403, 83] width 22 height 6
select select "DEACTIVE"
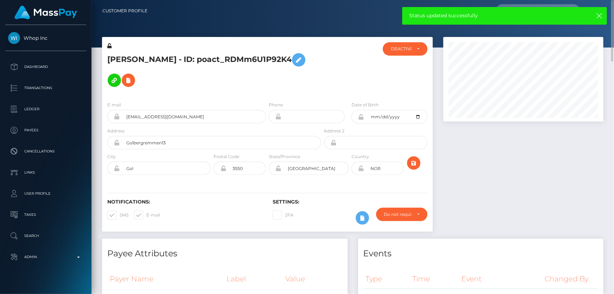
click at [487, 181] on div at bounding box center [523, 138] width 171 height 202
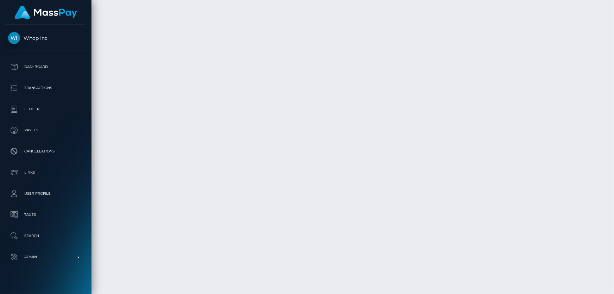
scroll to position [1219, 0]
drag, startPoint x: 613, startPoint y: 88, endPoint x: 614, endPoint y: 196, distance: 108.1
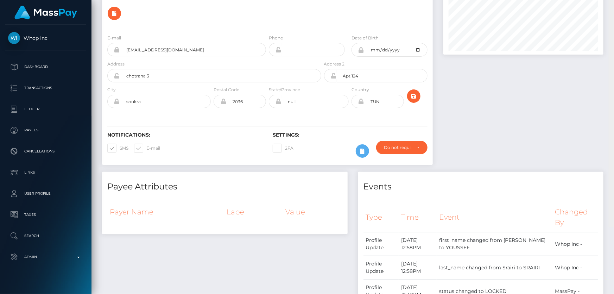
scroll to position [0, 0]
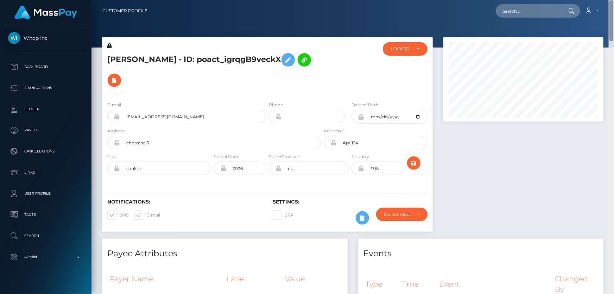
drag, startPoint x: 612, startPoint y: 232, endPoint x: 614, endPoint y: -23, distance: 254.6
click at [614, 0] on html "Whop Inc Dashboard Transactions Ledger Payees Cancellations Links" at bounding box center [307, 147] width 614 height 294
click at [468, 124] on div at bounding box center [523, 138] width 171 height 202
click at [406, 47] on div "LOCKED" at bounding box center [401, 49] width 20 height 6
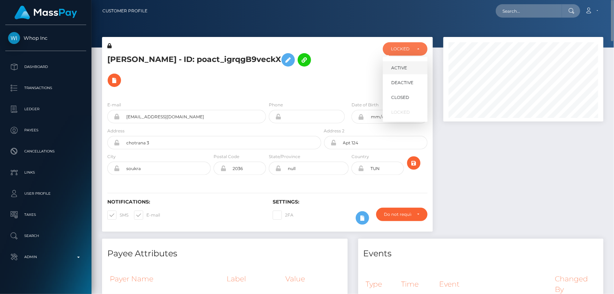
scroll to position [85, 160]
click at [413, 68] on link "ACTIVE" at bounding box center [405, 67] width 45 height 13
select select "ACTIVE"
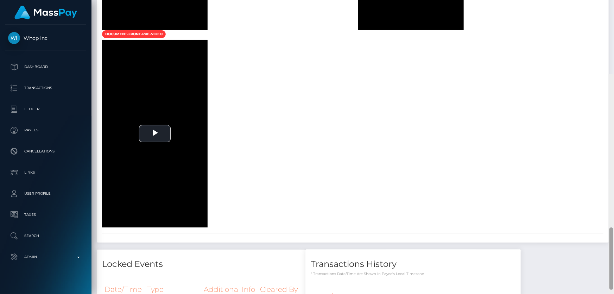
scroll to position [500, 0]
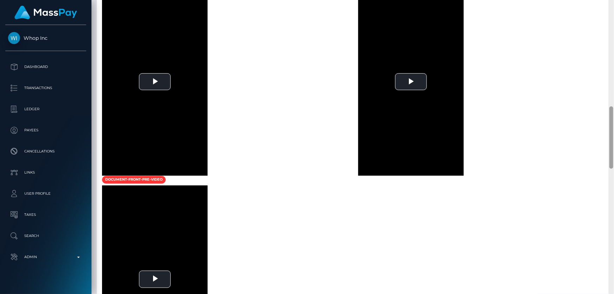
drag, startPoint x: 613, startPoint y: 98, endPoint x: 612, endPoint y: 123, distance: 24.3
click at [612, 123] on div at bounding box center [612, 137] width 4 height 62
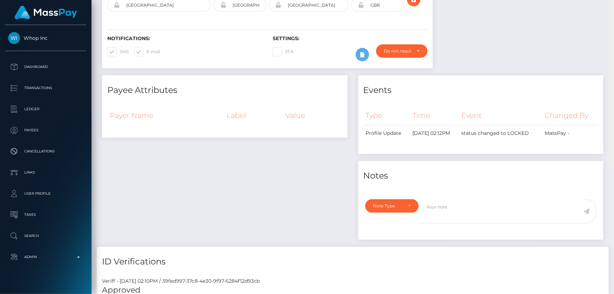
scroll to position [0, 0]
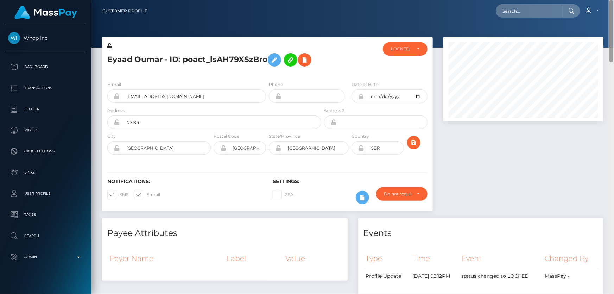
drag, startPoint x: 611, startPoint y: 157, endPoint x: 614, endPoint y: 10, distance: 146.9
click at [614, 10] on div "Customer Profile Loading... Loading..." at bounding box center [353, 147] width 523 height 294
click at [412, 46] on div "LOCKED" at bounding box center [405, 49] width 29 height 6
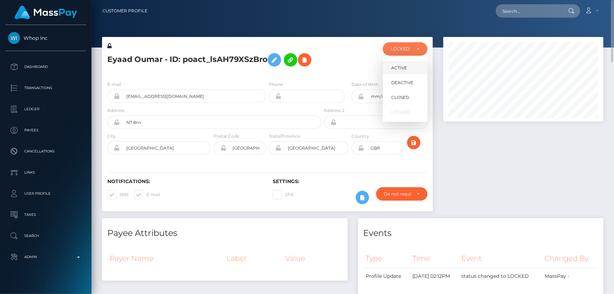
scroll to position [85, 160]
click at [408, 82] on span "DEACTIVE" at bounding box center [403, 83] width 22 height 6
select select "DEACTIVE"
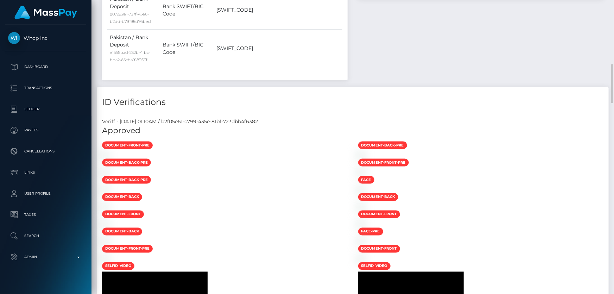
scroll to position [576, 0]
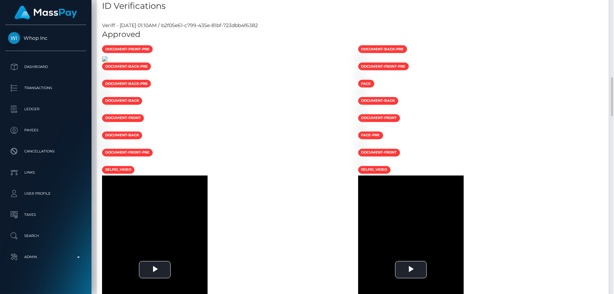
click at [108, 62] on img at bounding box center [105, 59] width 6 height 6
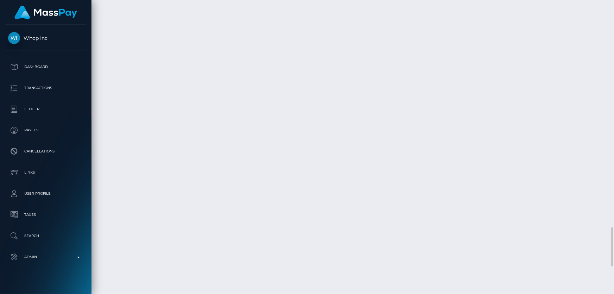
scroll to position [1568, 0]
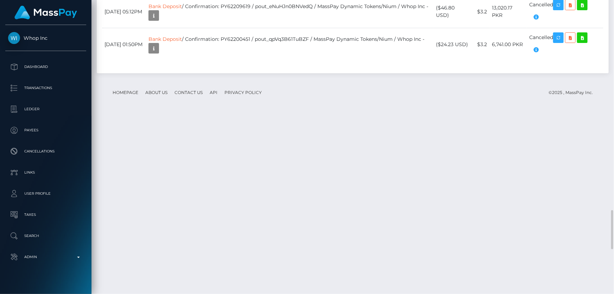
drag, startPoint x: 509, startPoint y: 162, endPoint x: 490, endPoint y: 161, distance: 19.7
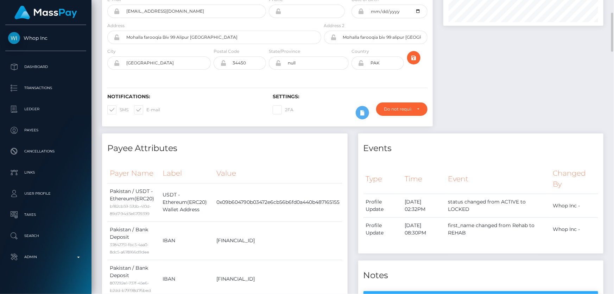
scroll to position [0, 0]
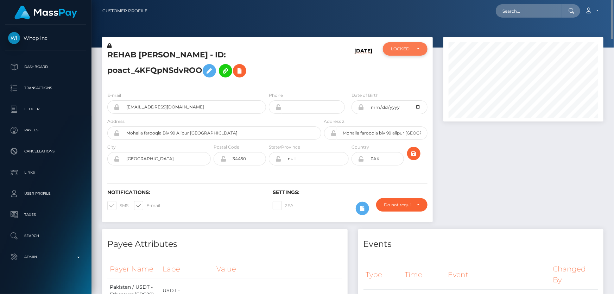
click at [399, 47] on div "LOCKED" at bounding box center [401, 49] width 20 height 6
click at [409, 68] on link "ACTIVE" at bounding box center [405, 67] width 45 height 13
select select "ACTIVE"
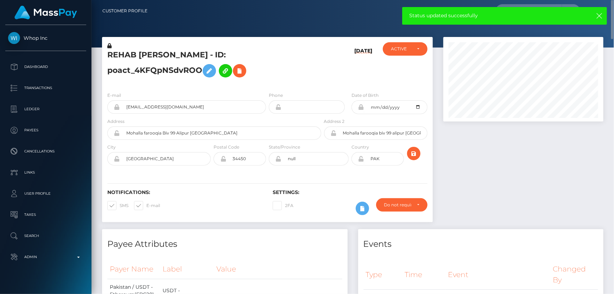
click at [109, 44] on icon at bounding box center [109, 45] width 4 height 5
click at [174, 68] on h5 "REHAB SAEED Saeed - ID: poact_4KFQpNSdvROO" at bounding box center [212, 65] width 210 height 31
click at [205, 69] on icon at bounding box center [209, 71] width 8 height 9
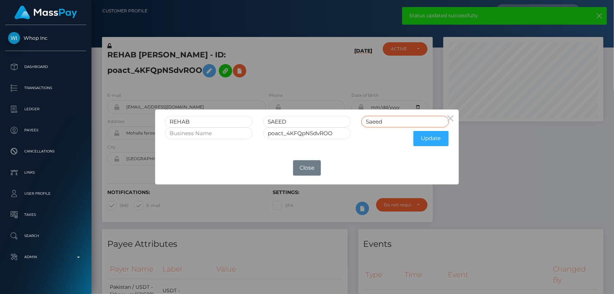
drag, startPoint x: 382, startPoint y: 121, endPoint x: 346, endPoint y: 129, distance: 37.4
click at [346, 129] on form "REHAB SAEED Saeed poact_4KFQpNSdvROO Update" at bounding box center [307, 133] width 284 height 34
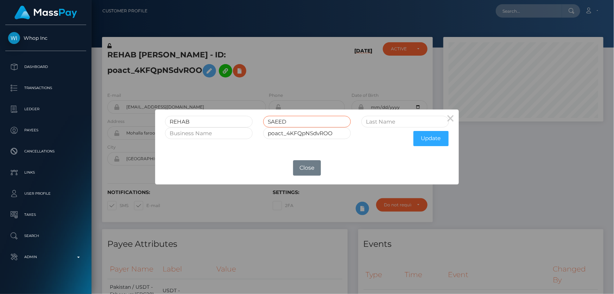
drag, startPoint x: 296, startPoint y: 126, endPoint x: 255, endPoint y: 123, distance: 40.6
click at [255, 123] on div "REHAB SAEED" at bounding box center [307, 122] width 294 height 12
paste input "SAEED"
type input "SAEED"
click at [430, 136] on button "Update" at bounding box center [431, 138] width 35 height 15
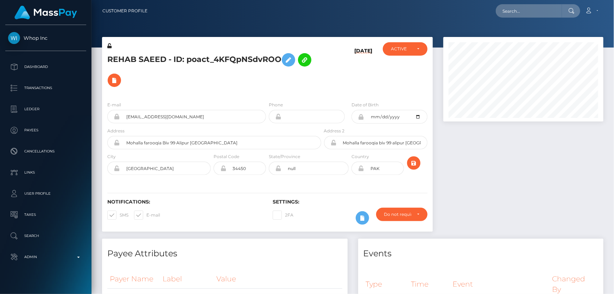
scroll to position [85, 160]
click at [109, 44] on icon at bounding box center [109, 45] width 4 height 5
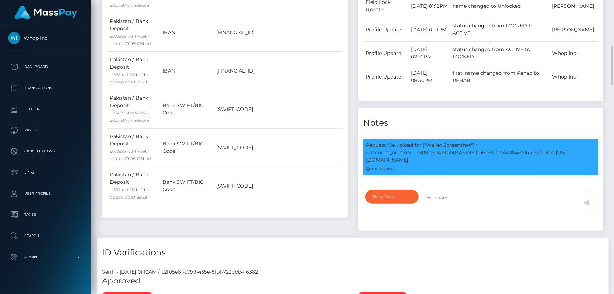
scroll to position [448, 0]
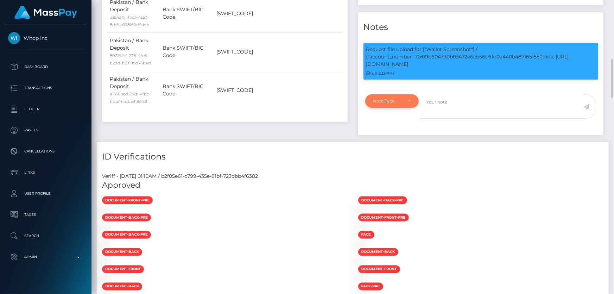
click at [387, 98] on div "Note Type" at bounding box center [389, 101] width 30 height 6
click at [393, 139] on link "Compliance" at bounding box center [392, 135] width 55 height 13
select select "COMPLIANCE"
click at [476, 107] on textarea at bounding box center [502, 106] width 164 height 24
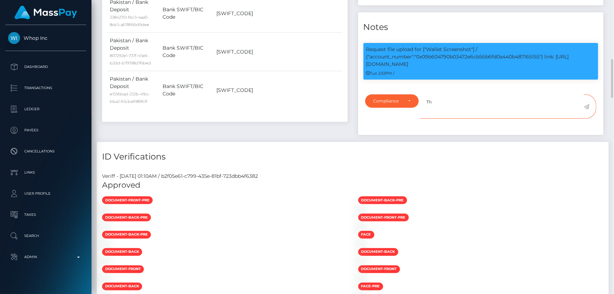
type textarea "T"
click at [542, 101] on textarea "Screenshot with the part of the wallet containing t" at bounding box center [502, 106] width 164 height 24
type textarea "Screenshot with the part of the wallet containing the name required."
click at [588, 106] on icon at bounding box center [587, 107] width 6 height 6
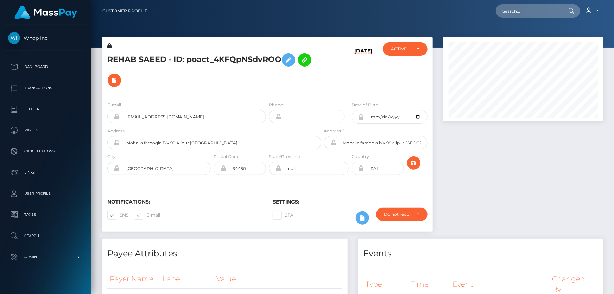
scroll to position [85, 160]
click at [542, 197] on div at bounding box center [523, 138] width 171 height 202
drag, startPoint x: 553, startPoint y: 195, endPoint x: 537, endPoint y: 199, distance: 16.7
click at [553, 194] on div at bounding box center [523, 138] width 171 height 202
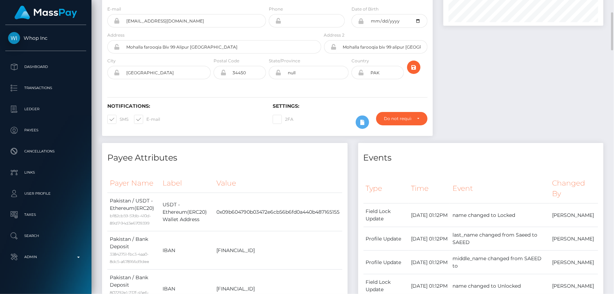
scroll to position [0, 0]
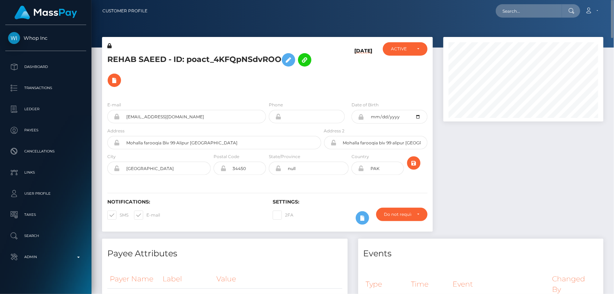
click at [177, 52] on h5 "REHAB SAEED - ID: poact_4KFQpNSdvROO" at bounding box center [212, 70] width 210 height 41
click at [177, 56] on h5 "REHAB SAEED - ID: poact_4KFQpNSdvROO" at bounding box center [212, 70] width 210 height 41
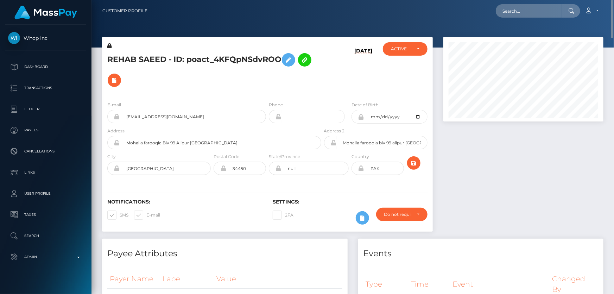
click at [510, 172] on div at bounding box center [523, 138] width 171 height 202
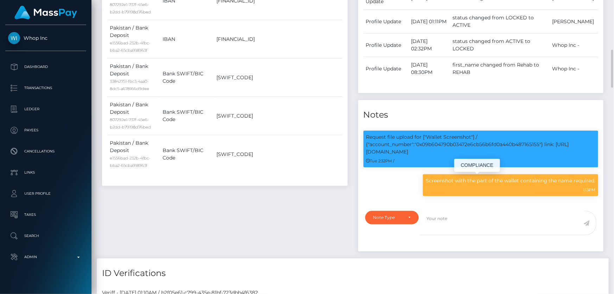
scroll to position [85, 160]
click at [465, 182] on p "Screenshot with the part of the wallet containing the name required." at bounding box center [511, 180] width 170 height 7
copy div "Screenshot with the part of the wallet containing the name required."
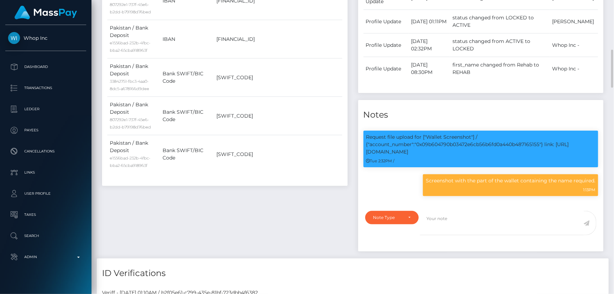
drag, startPoint x: 239, startPoint y: 223, endPoint x: 233, endPoint y: 209, distance: 15.1
click at [239, 223] on div "Payee Attributes Payer Name Label Value Pakistan / USDT - Ethereum(ERC20) bf82c…" at bounding box center [225, 57] width 256 height 404
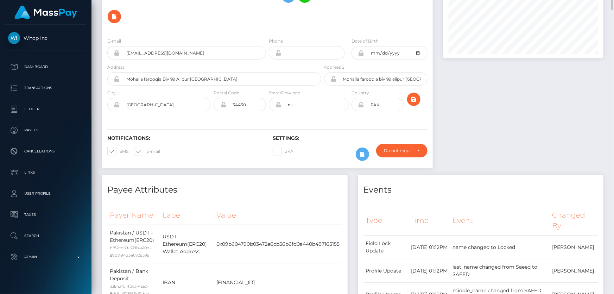
scroll to position [0, 0]
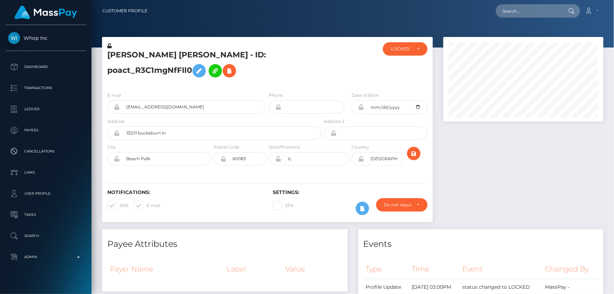
scroll to position [85, 160]
click at [208, 74] on h5 "[PERSON_NAME] [PERSON_NAME] - ID: poact_R3C1mgNfFIl0" at bounding box center [212, 65] width 210 height 31
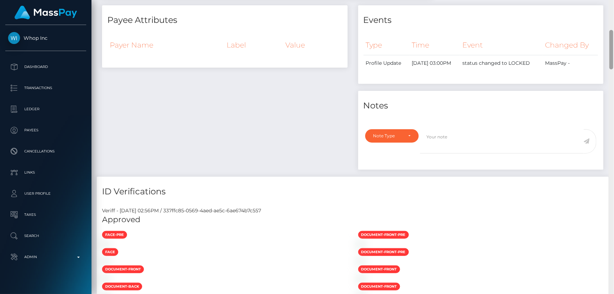
scroll to position [518, 0]
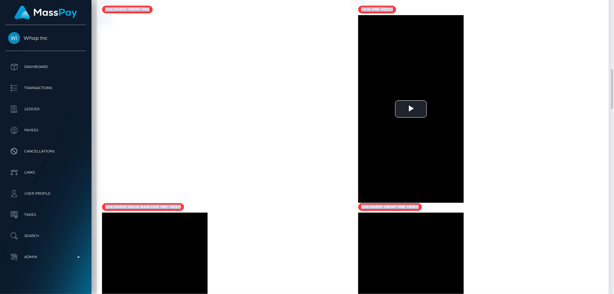
drag, startPoint x: 612, startPoint y: 63, endPoint x: 601, endPoint y: 190, distance: 128.0
click at [601, 190] on div "Customer Profile Loading... Loading..." at bounding box center [353, 147] width 523 height 294
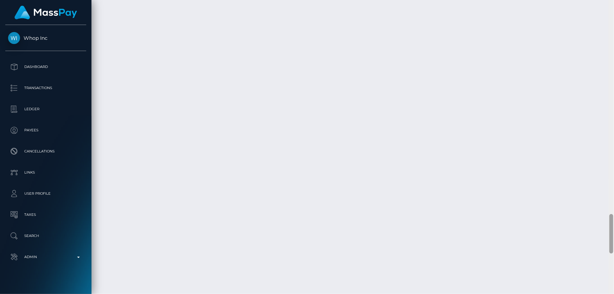
scroll to position [1902, 0]
drag, startPoint x: 613, startPoint y: 102, endPoint x: 614, endPoint y: 290, distance: 187.7
click at [614, 290] on div at bounding box center [611, 147] width 5 height 294
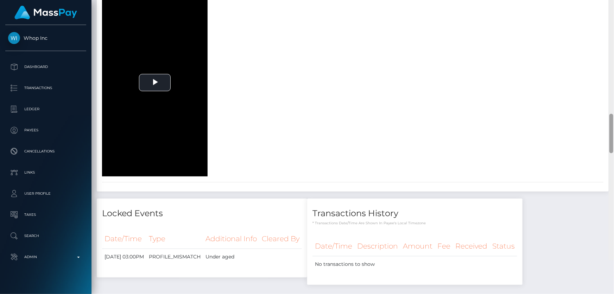
scroll to position [990, 0]
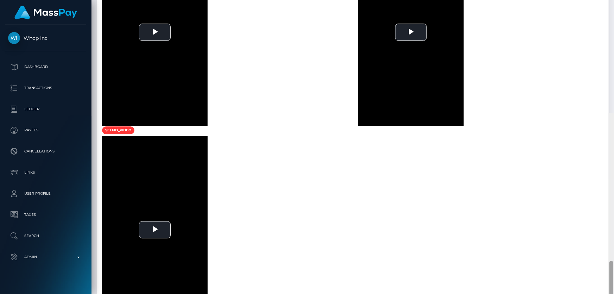
drag, startPoint x: 613, startPoint y: 275, endPoint x: 614, endPoint y: 152, distance: 122.2
click at [614, 152] on div at bounding box center [611, 260] width 5 height 294
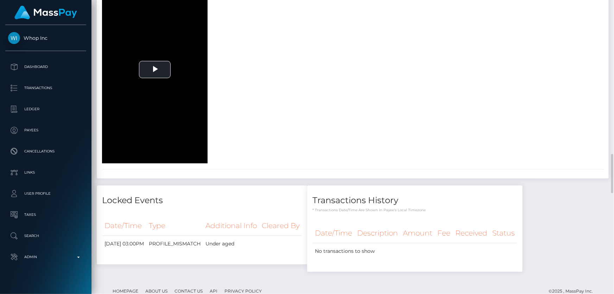
scroll to position [1278, 0]
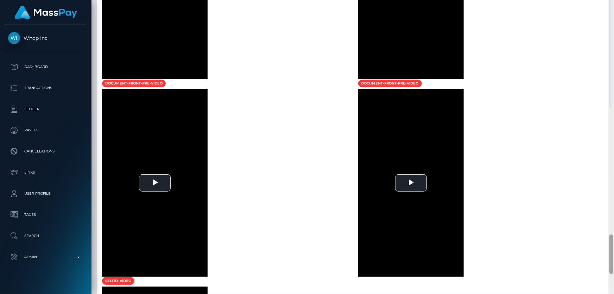
scroll to position [0, 0]
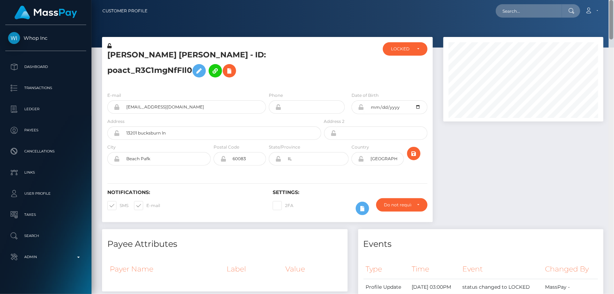
drag, startPoint x: 612, startPoint y: 179, endPoint x: 614, endPoint y: -17, distance: 196.5
click at [614, 0] on html "Whop Inc Dashboard Transactions Ledger Payees Cancellations Links" at bounding box center [307, 147] width 614 height 294
click at [396, 52] on div "LOCKED" at bounding box center [405, 48] width 45 height 13
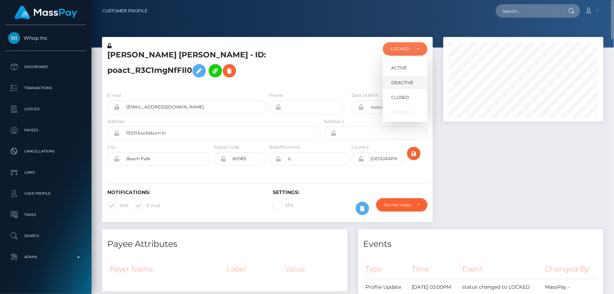
scroll to position [85, 160]
click at [405, 83] on span "DEACTIVE" at bounding box center [403, 83] width 22 height 6
select select "DEACTIVE"
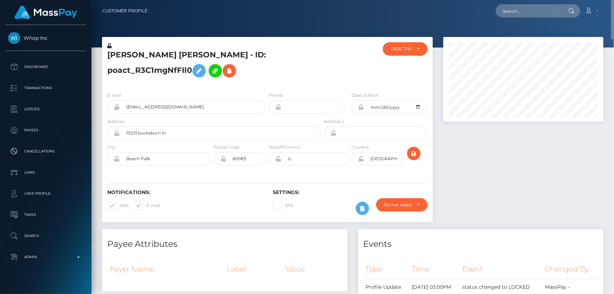
click at [566, 169] on div at bounding box center [523, 133] width 171 height 192
click at [232, 81] on h5 "Omarion Campbell - ID: poact_R3C1mgNfFIl0" at bounding box center [212, 65] width 210 height 31
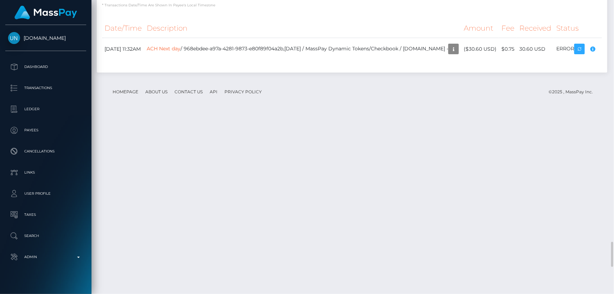
scroll to position [1761, 0]
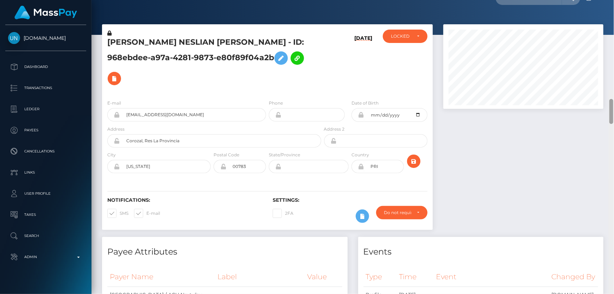
scroll to position [0, 0]
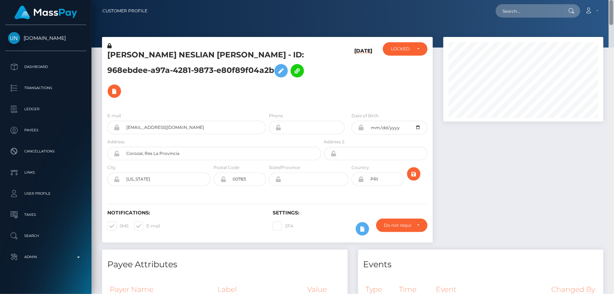
drag, startPoint x: 610, startPoint y: 164, endPoint x: 613, endPoint y: -11, distance: 175.0
click at [613, 0] on html "Unlockt.me Dashboard Transactions Ledger Payees Cancellations" at bounding box center [307, 147] width 614 height 294
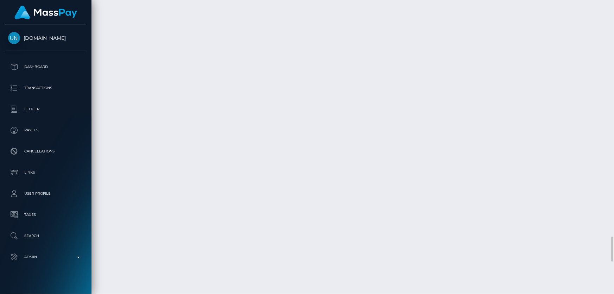
scroll to position [2625, 0]
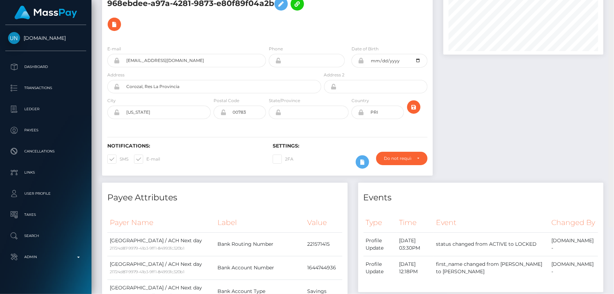
scroll to position [0, 0]
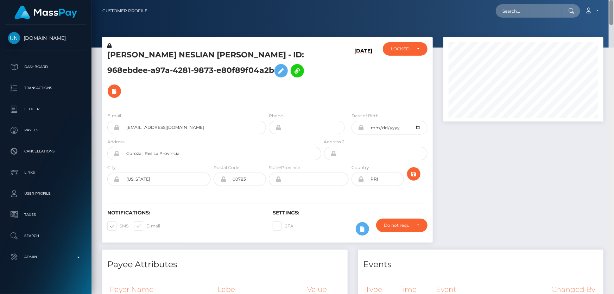
drag, startPoint x: 610, startPoint y: 236, endPoint x: 608, endPoint y: -30, distance: 265.5
click at [608, 0] on html "Unlockt.me Dashboard Transactions Ledger Payees Cancellations" at bounding box center [307, 147] width 614 height 294
click at [405, 55] on div "LOCKED" at bounding box center [405, 48] width 45 height 13
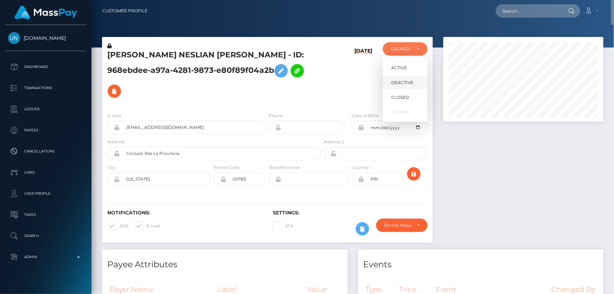
scroll to position [85, 160]
click at [408, 79] on link "DEACTIVE" at bounding box center [405, 82] width 45 height 13
select select "DEACTIVE"
click at [490, 150] on div at bounding box center [523, 143] width 171 height 213
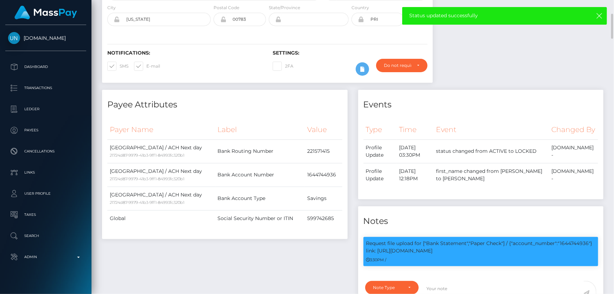
scroll to position [288, 0]
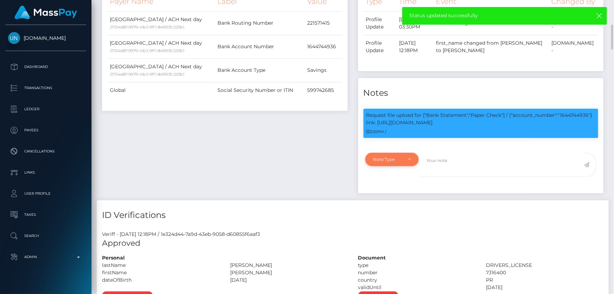
click at [401, 162] on div "Note Type" at bounding box center [389, 160] width 30 height 6
click at [397, 196] on span "Compliance" at bounding box center [387, 193] width 26 height 6
select select "COMPLIANCE"
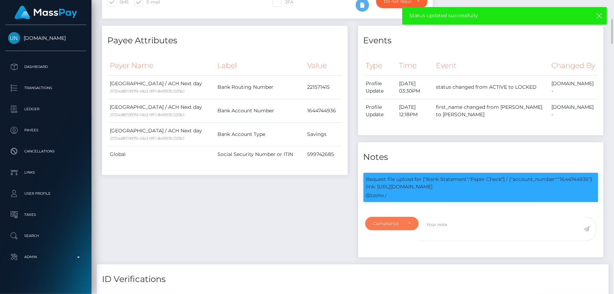
scroll to position [288, 0]
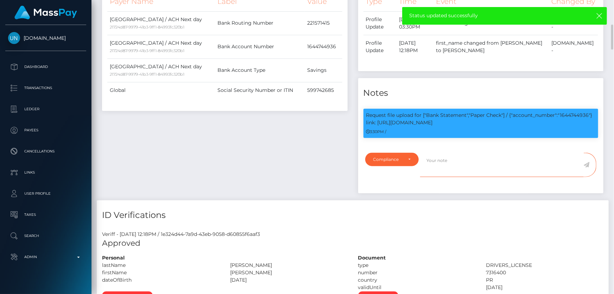
click at [465, 172] on textarea at bounding box center [502, 165] width 164 height 24
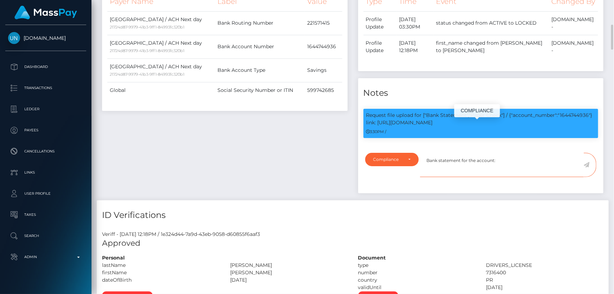
scroll to position [85, 160]
click at [565, 126] on p "Request file upload for ["Bank Statement","Paper Check"] / {"account_number":"1…" at bounding box center [482, 119] width 230 height 15
copy p "1644744936"
click at [504, 173] on textarea "Bank statement for the account:" at bounding box center [502, 165] width 164 height 24
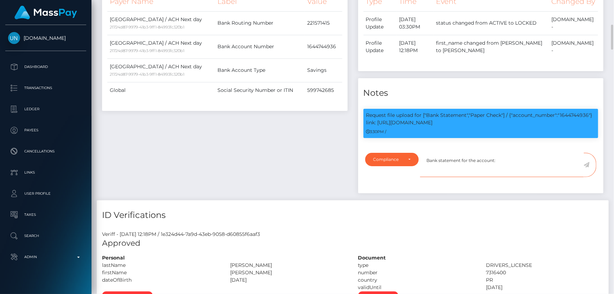
paste textarea "1644744936"
type textarea "Bank statement for the account: 1644744936 provided, showing that the account b…"
click at [587, 168] on icon at bounding box center [587, 165] width 6 height 6
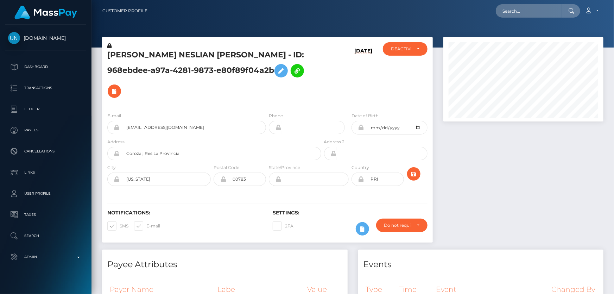
scroll to position [85, 160]
click at [181, 72] on h5 "[PERSON_NAME] NESLIAN [PERSON_NAME] - ID: 968ebdee-a97a-4281-9873-e80f89f04a2b" at bounding box center [212, 76] width 210 height 52
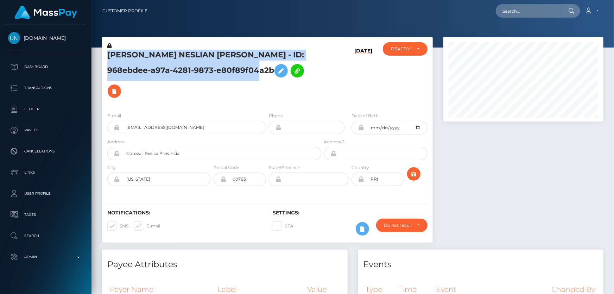
click at [181, 72] on h5 "[PERSON_NAME] NESLIAN [PERSON_NAME] - ID: 968ebdee-a97a-4281-9873-e80f89f04a2b" at bounding box center [212, 76] width 210 height 52
copy h5 "[PERSON_NAME] NESLIAN [PERSON_NAME] - ID: 968ebdee-a97a-4281-9873-e80f89f04a2b"
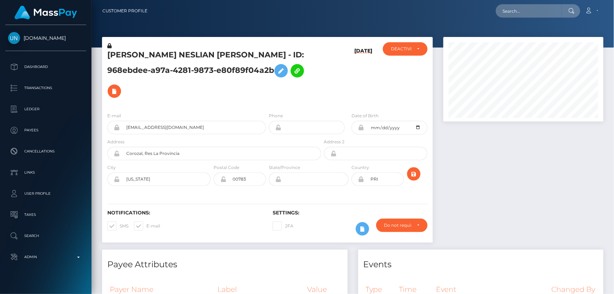
click at [525, 182] on div at bounding box center [523, 143] width 171 height 213
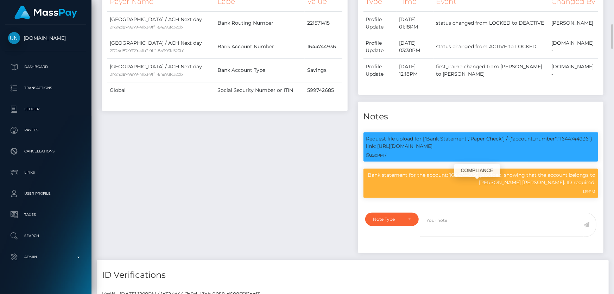
click at [466, 186] on p "Bank statement for the account: 1644744936 provided, showing that the account b…" at bounding box center [482, 178] width 230 height 15
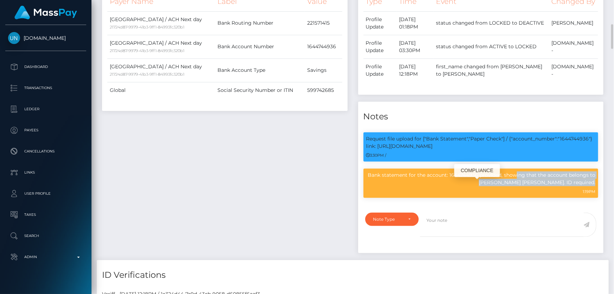
click at [466, 186] on p "Bank statement for the account: 1644744936 provided, showing that the account b…" at bounding box center [482, 178] width 230 height 15
copy div "Bank statement for the account: 1644744936 provided, showing that the account b…"
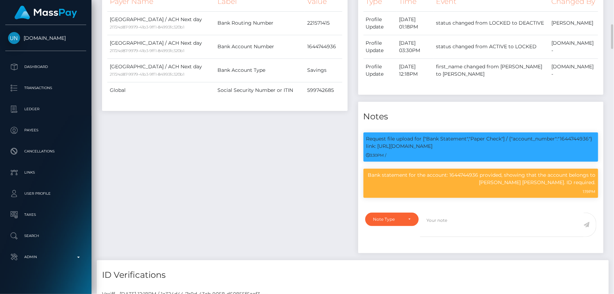
click at [249, 161] on div "Payee Attributes Payer Name Label Value [GEOGRAPHIC_DATA] / ACH Next day 21724d…" at bounding box center [225, 111] width 256 height 299
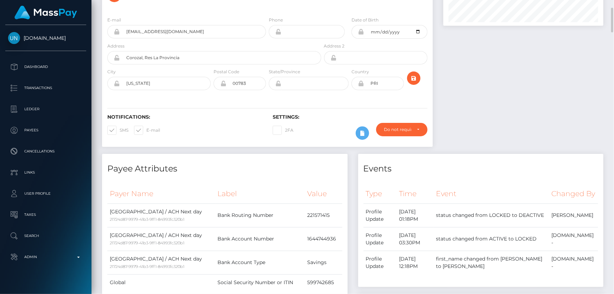
scroll to position [0, 0]
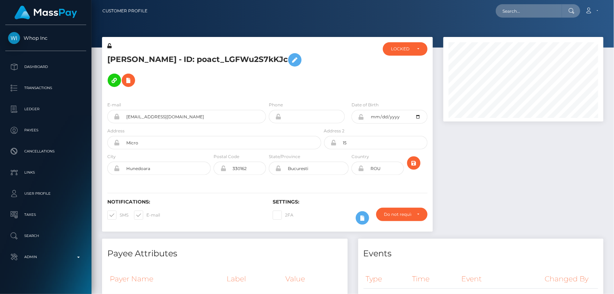
scroll to position [85, 160]
drag, startPoint x: 521, startPoint y: 179, endPoint x: 514, endPoint y: 180, distance: 7.5
click at [521, 179] on div at bounding box center [523, 138] width 171 height 202
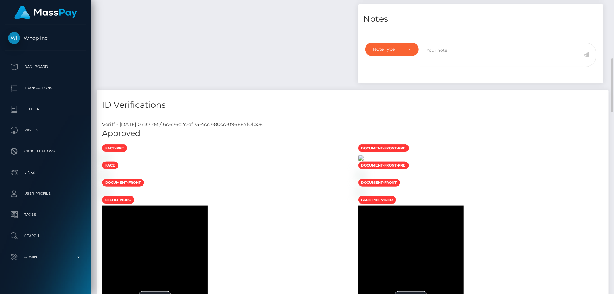
scroll to position [416, 0]
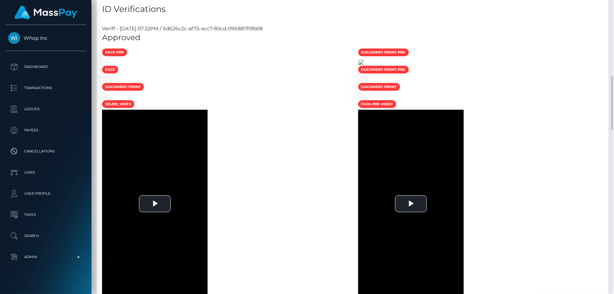
click at [364, 65] on img at bounding box center [361, 63] width 6 height 6
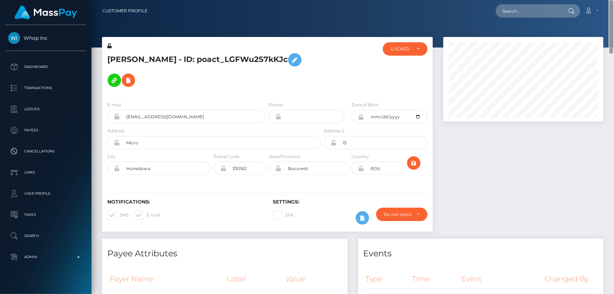
drag, startPoint x: 613, startPoint y: 116, endPoint x: 614, endPoint y: -23, distance: 138.7
click at [614, 0] on html "Whop Inc Dashboard Transactions Ledger Payees Cancellations Links" at bounding box center [307, 147] width 614 height 294
click at [405, 47] on div "LOCKED" at bounding box center [401, 49] width 20 height 6
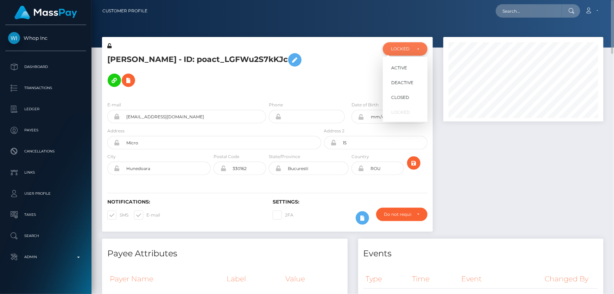
scroll to position [85, 160]
click at [408, 84] on span "DEACTIVE" at bounding box center [403, 83] width 22 height 6
select select "DEACTIVE"
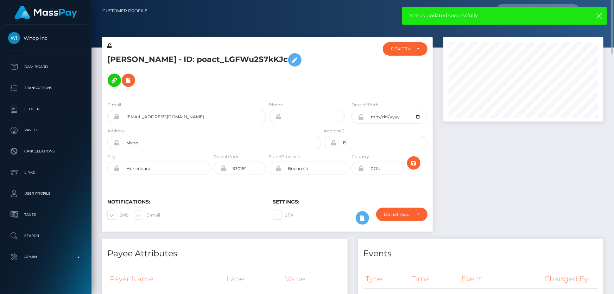
drag, startPoint x: 539, startPoint y: 163, endPoint x: 529, endPoint y: 164, distance: 9.7
click at [539, 163] on div at bounding box center [523, 138] width 171 height 202
click at [202, 76] on h5 "[PERSON_NAME] - ID: poact_LGFWu2S7kKJc" at bounding box center [212, 70] width 210 height 41
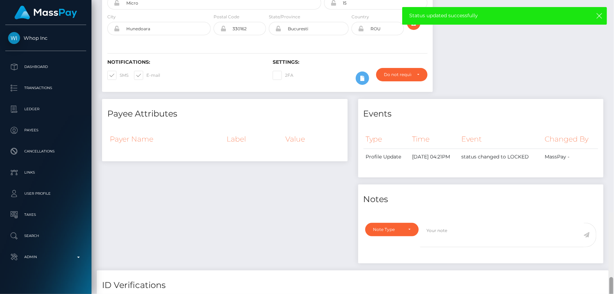
scroll to position [0, 0]
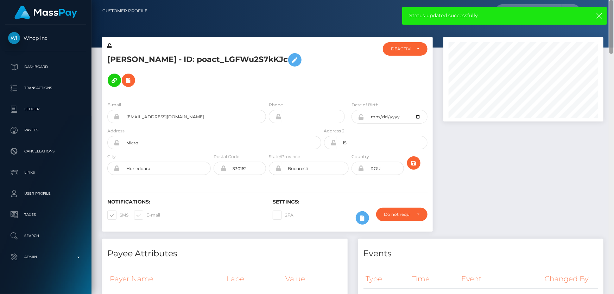
drag, startPoint x: 612, startPoint y: 271, endPoint x: 614, endPoint y: -21, distance: 291.9
click at [614, 0] on html "Whop Inc Dashboard Transactions Ledger Payees Cancellations Links" at bounding box center [307, 147] width 614 height 294
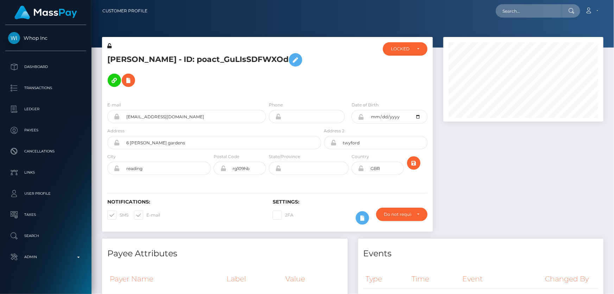
drag, startPoint x: 614, startPoint y: 124, endPoint x: 614, endPoint y: -22, distance: 146.5
click at [614, 0] on html "Whop Inc Dashboard Transactions Ledger Payees Cancellations Links" at bounding box center [307, 147] width 614 height 294
click at [393, 45] on div "LOCKED" at bounding box center [405, 48] width 45 height 13
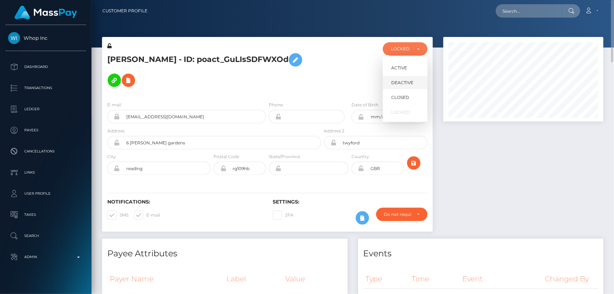
click at [408, 82] on span "DEACTIVE" at bounding box center [403, 83] width 22 height 6
select select "DEACTIVE"
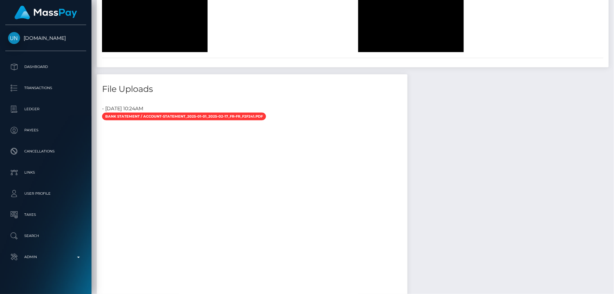
scroll to position [2087, 0]
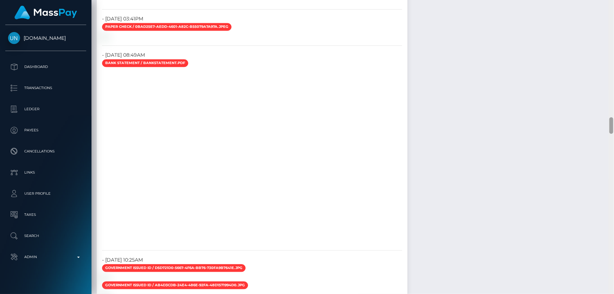
drag, startPoint x: 614, startPoint y: 111, endPoint x: 614, endPoint y: 183, distance: 71.5
click at [614, 183] on div at bounding box center [611, 147] width 5 height 294
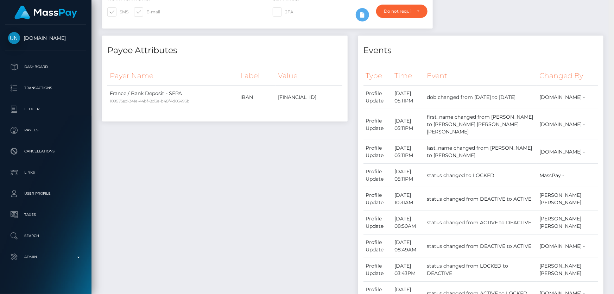
scroll to position [177, 0]
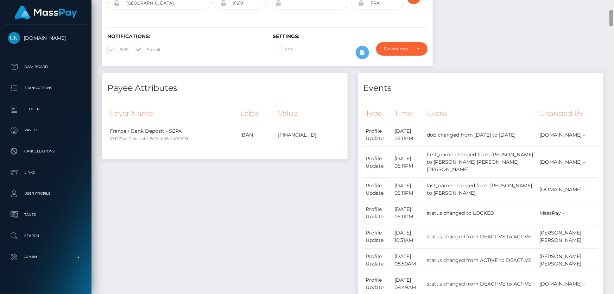
drag, startPoint x: 613, startPoint y: 124, endPoint x: 599, endPoint y: 17, distance: 108.3
click at [599, 17] on div "Customer Profile Loading... Loading..." at bounding box center [353, 147] width 523 height 294
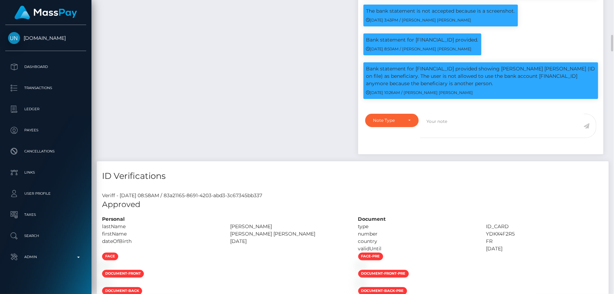
scroll to position [753, 0]
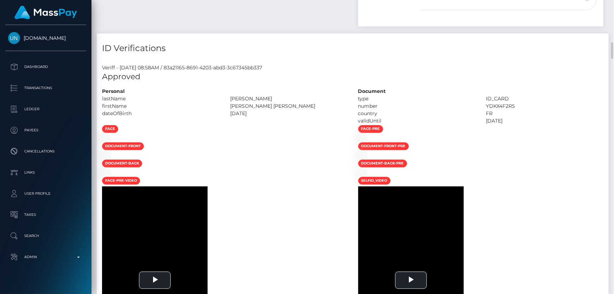
drag, startPoint x: 311, startPoint y: 98, endPoint x: 230, endPoint y: 99, distance: 80.6
click at [230, 102] on div "[PERSON_NAME] [PERSON_NAME]" at bounding box center [289, 105] width 128 height 7
copy div "[PERSON_NAME] [PERSON_NAME]"
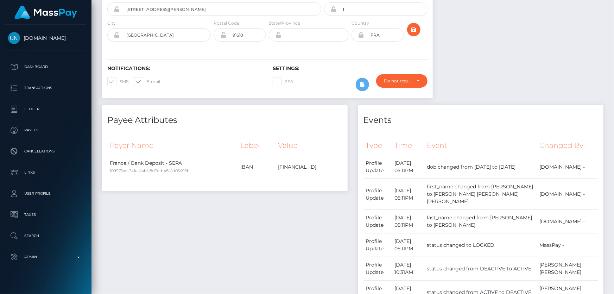
scroll to position [0, 0]
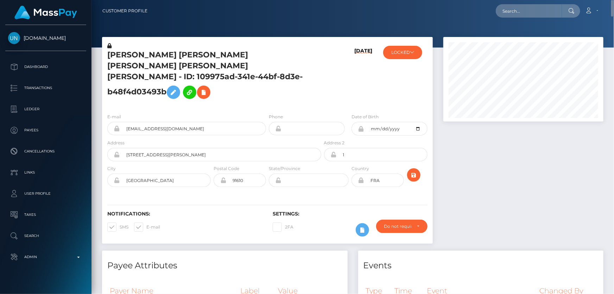
click at [109, 46] on icon at bounding box center [109, 45] width 4 height 5
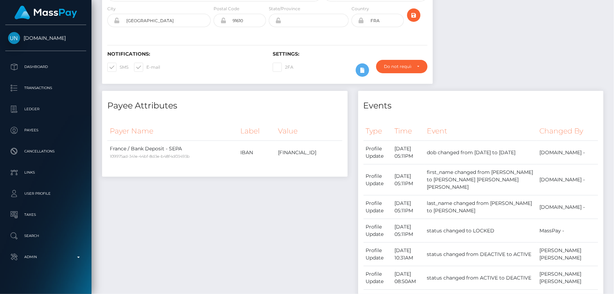
scroll to position [32, 0]
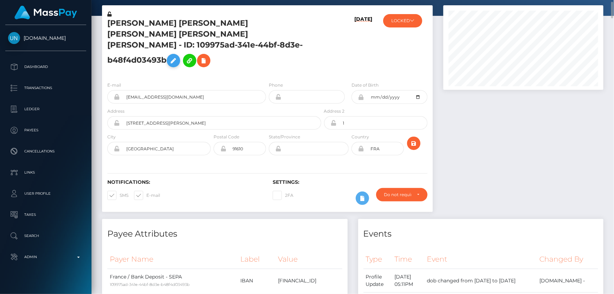
click at [172, 56] on icon at bounding box center [173, 60] width 8 height 9
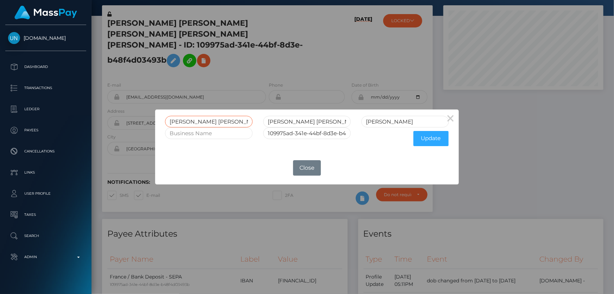
click at [227, 122] on input "[PERSON_NAME] [PERSON_NAME] [PERSON_NAME]" at bounding box center [209, 122] width 88 height 12
paste input "[PERSON_NAME] [PERSON_NAME]"
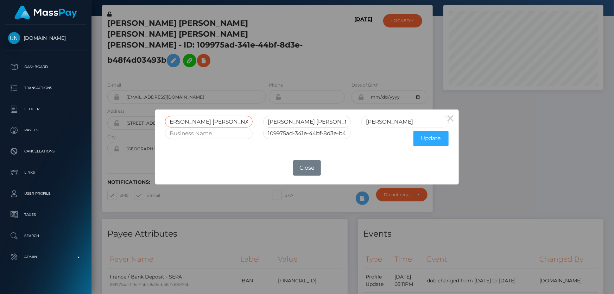
type input "[PERSON_NAME] [PERSON_NAME]"
drag, startPoint x: 338, startPoint y: 121, endPoint x: 246, endPoint y: 140, distance: 93.2
click at [248, 139] on form "LAURA ANITA MARTINE MARIE ANITA MARTINE MARIE LAROCHE 109975ad-341e-44bf-8d3e-b…" at bounding box center [307, 133] width 284 height 34
click at [437, 137] on button "Update" at bounding box center [431, 138] width 35 height 15
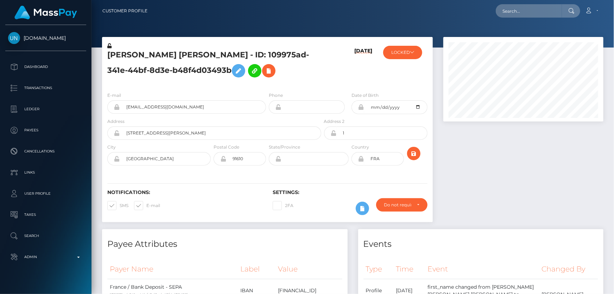
scroll to position [85, 160]
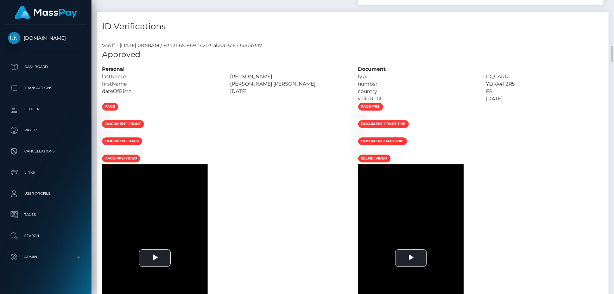
drag, startPoint x: 256, startPoint y: 102, endPoint x: 226, endPoint y: 102, distance: 30.3
click at [226, 80] on div "[PERSON_NAME]" at bounding box center [289, 76] width 128 height 7
copy div "[PERSON_NAME]"
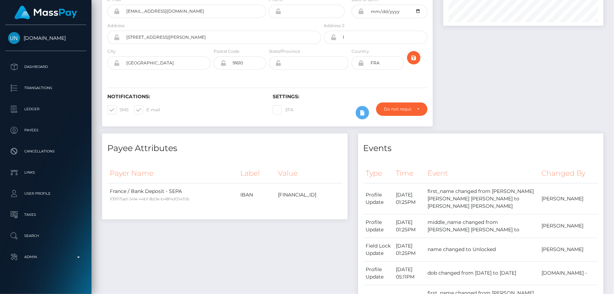
scroll to position [0, 0]
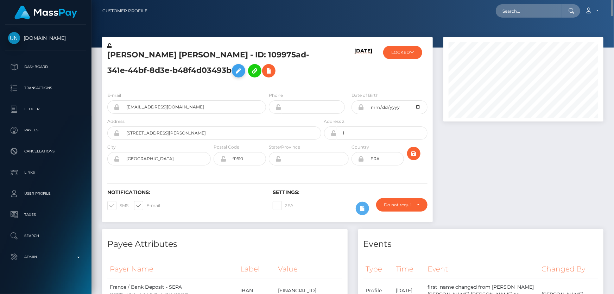
click at [243, 70] on icon at bounding box center [238, 71] width 8 height 9
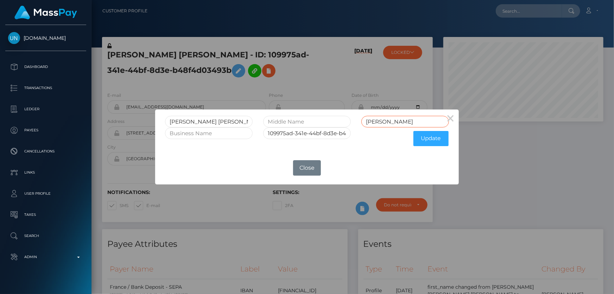
drag, startPoint x: 393, startPoint y: 123, endPoint x: 356, endPoint y: 123, distance: 36.6
click at [356, 123] on div "LAROCHE" at bounding box center [405, 122] width 98 height 12
paste input "DURAND"
type input "DURAND"
click at [419, 138] on button "Update" at bounding box center [431, 138] width 35 height 15
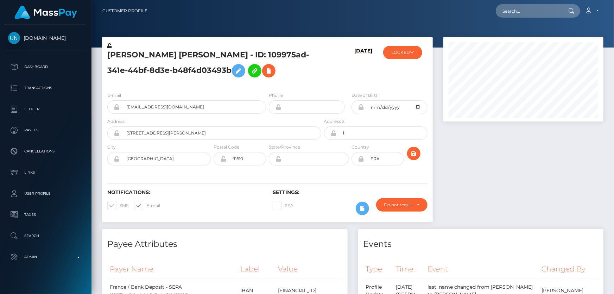
scroll to position [85, 160]
click at [110, 45] on icon at bounding box center [109, 45] width 4 height 5
click at [402, 58] on button "LOCKED" at bounding box center [402, 52] width 39 height 13
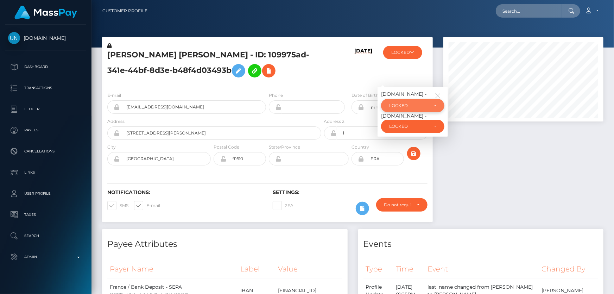
click at [423, 108] on div "LOCKED" at bounding box center [408, 106] width 39 height 6
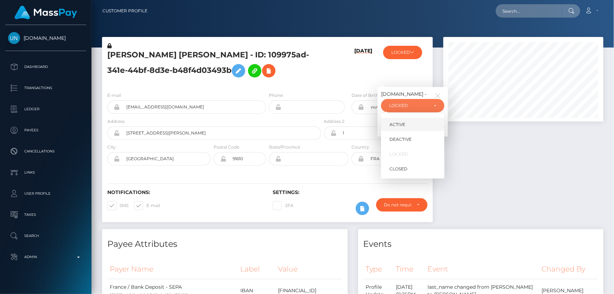
click at [418, 131] on link "ACTIVE" at bounding box center [412, 124] width 63 height 13
select select "ACTIVE"
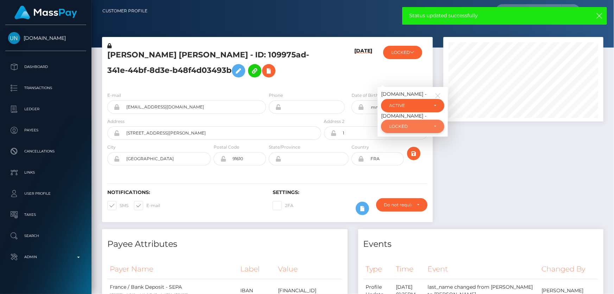
click at [412, 129] on div "LOCKED" at bounding box center [408, 127] width 39 height 6
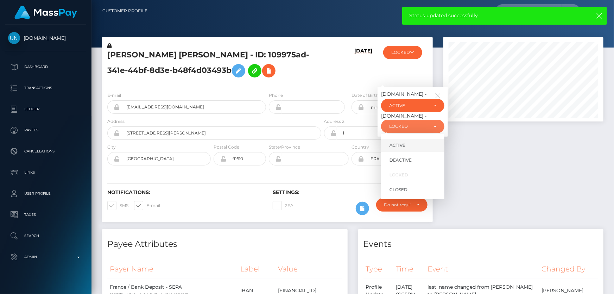
click at [407, 152] on link "ACTIVE" at bounding box center [412, 145] width 63 height 13
select select "ACTIVE"
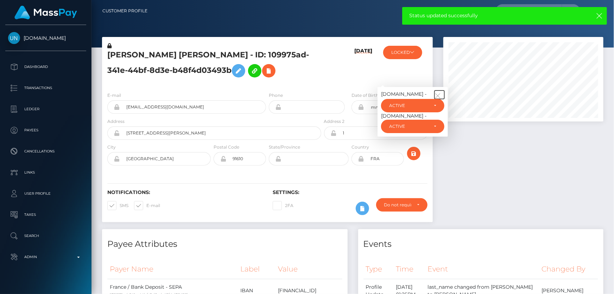
click at [438, 99] on icon "button" at bounding box center [438, 96] width 6 height 6
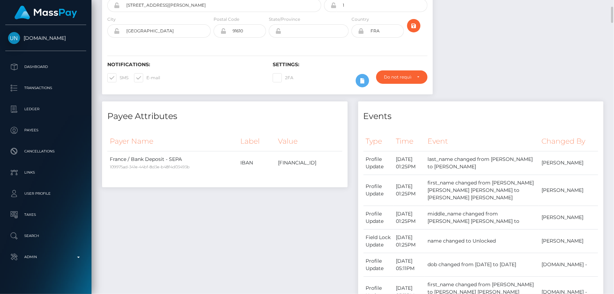
scroll to position [0, 0]
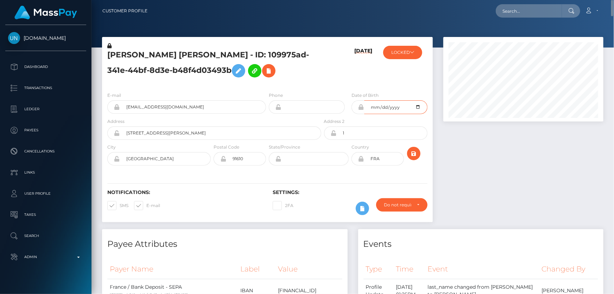
click at [418, 114] on input "[DATE]" at bounding box center [395, 107] width 63 height 14
click at [362, 110] on icon at bounding box center [361, 107] width 6 height 6
click at [361, 110] on icon at bounding box center [361, 107] width 6 height 6
click at [362, 110] on icon at bounding box center [361, 107] width 6 height 6
click at [417, 114] on input "[DATE]" at bounding box center [395, 107] width 63 height 14
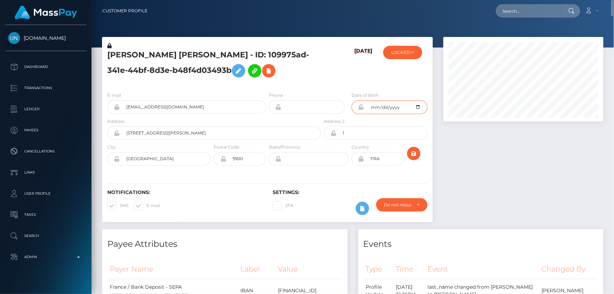
type input "[DATE]"
click at [468, 184] on div at bounding box center [523, 133] width 171 height 192
click at [412, 158] on icon "submit" at bounding box center [414, 153] width 8 height 9
click at [485, 204] on div at bounding box center [523, 133] width 171 height 192
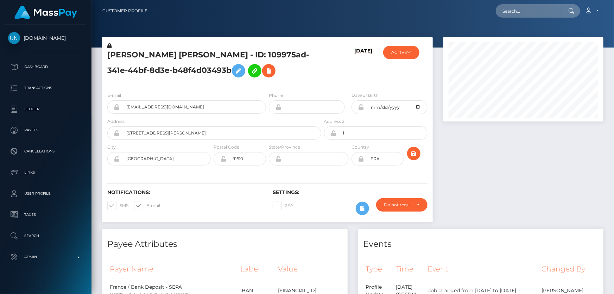
click at [320, 86] on div "[PERSON_NAME] [PERSON_NAME] - ID: 109975ad-341e-44bf-8d3e-b48f4d03493b" at bounding box center [212, 64] width 221 height 44
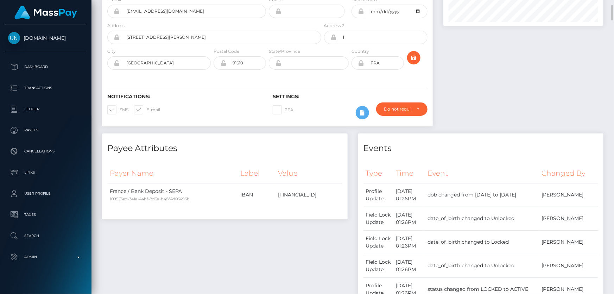
scroll to position [0, 0]
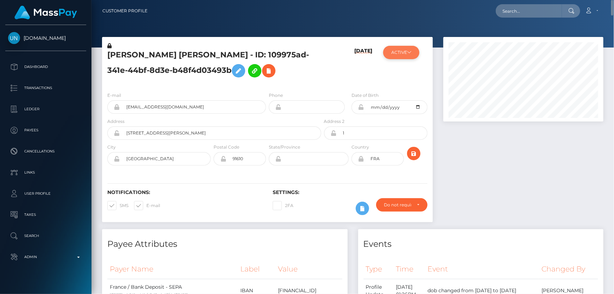
click at [411, 56] on button "ACTIVE" at bounding box center [401, 52] width 36 height 13
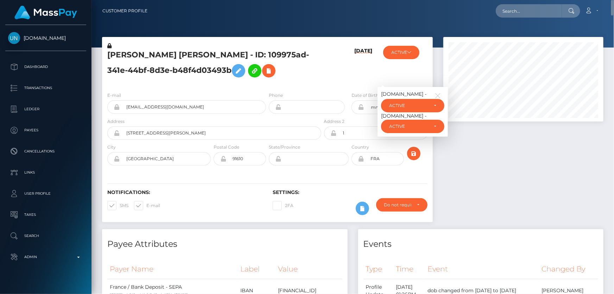
click at [325, 85] on div "[DATE]" at bounding box center [350, 64] width 55 height 44
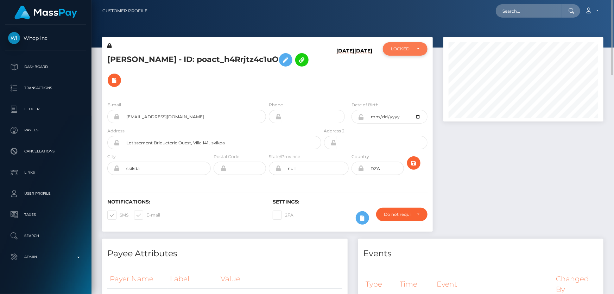
click at [402, 49] on div "LOCKED" at bounding box center [401, 49] width 20 height 6
click at [407, 69] on span "ACTIVE" at bounding box center [400, 68] width 16 height 6
select select "ACTIVE"
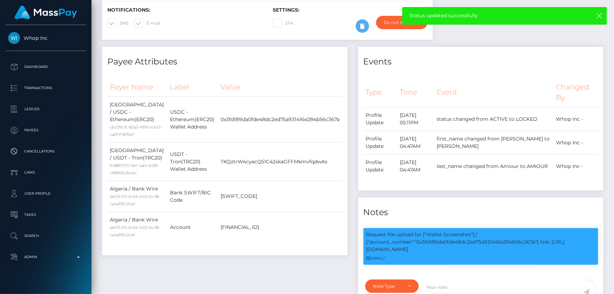
scroll to position [64, 0]
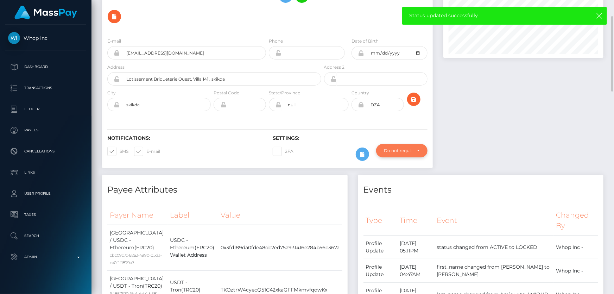
click at [404, 148] on div "Do not require" at bounding box center [397, 151] width 27 height 6
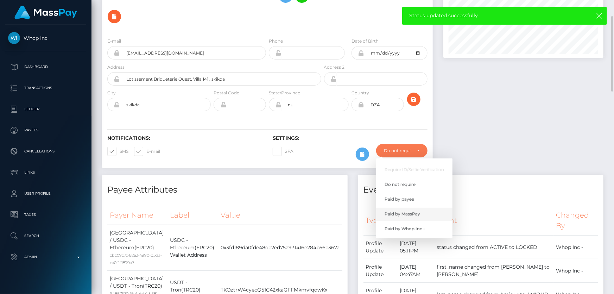
click at [411, 214] on span "Paid by MassPay" at bounding box center [403, 214] width 36 height 6
select select "2"
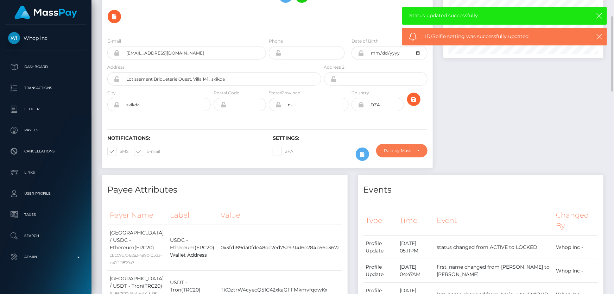
scroll to position [0, 0]
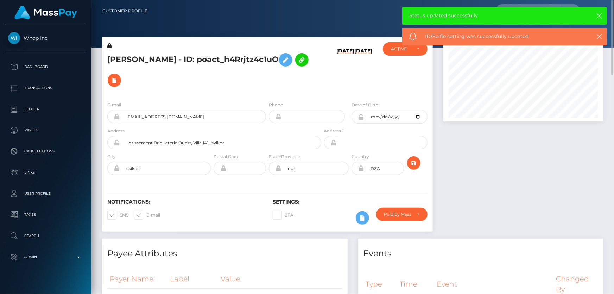
click at [175, 54] on h5 "NIZAR AMIOUR - ID: poact_h4Rrjtz4c1uO" at bounding box center [212, 70] width 210 height 41
click at [175, 59] on h5 "NIZAR AMIOUR - ID: poact_h4Rrjtz4c1uO" at bounding box center [212, 70] width 210 height 41
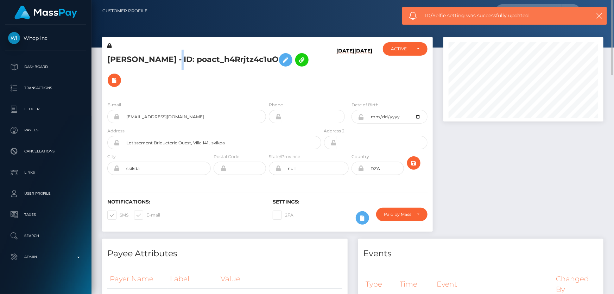
copy h5 "NIZAR AMIOUR - ID: poact_h4Rrjtz4c1uO"
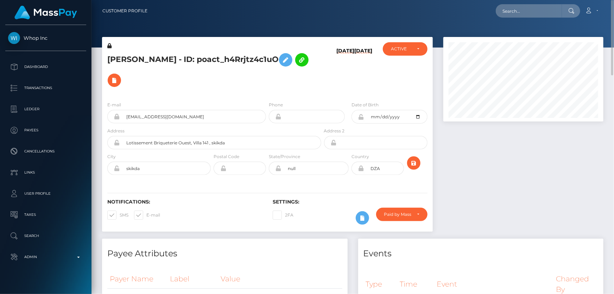
click at [501, 204] on div at bounding box center [523, 138] width 171 height 202
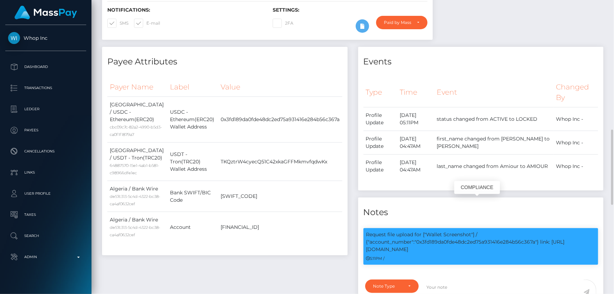
scroll to position [288, 0]
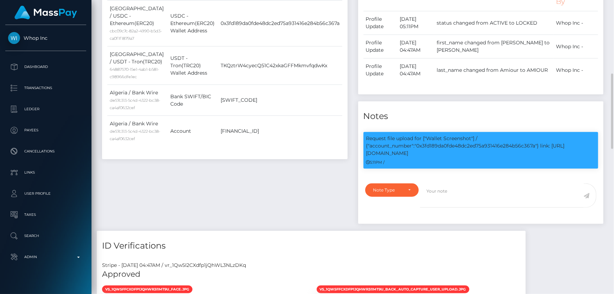
drag, startPoint x: 411, startPoint y: 179, endPoint x: 409, endPoint y: 183, distance: 4.3
click at [409, 181] on div "Notes Request file upload for ["Wallet Screenshot"] / {"account_number":"0x3fd1…" at bounding box center [481, 162] width 246 height 123
click at [406, 192] on div "Note Type" at bounding box center [393, 190] width 38 height 6
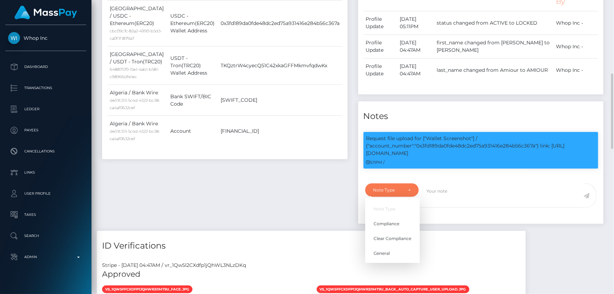
scroll to position [85, 160]
click at [404, 225] on link "Compliance" at bounding box center [392, 224] width 55 height 13
select select "COMPLIANCE"
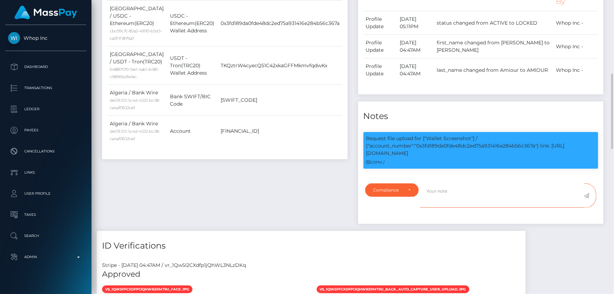
paste textarea "Screenshot with the part of the wallet containing the name required."
type textarea "Screenshot with the part of the wallet containing the name required."
click at [317, 181] on div "Payee Attributes Payer Name Label Value Algeria / USDC - Ethereum(ERC20) cbc09c…" at bounding box center [225, 91] width 256 height 280
click at [588, 194] on icon at bounding box center [587, 196] width 6 height 6
click at [324, 191] on div "Payee Attributes Payer Name Label Value Algeria / USDC - Ethereum(ERC20) cbc09c…" at bounding box center [225, 91] width 256 height 280
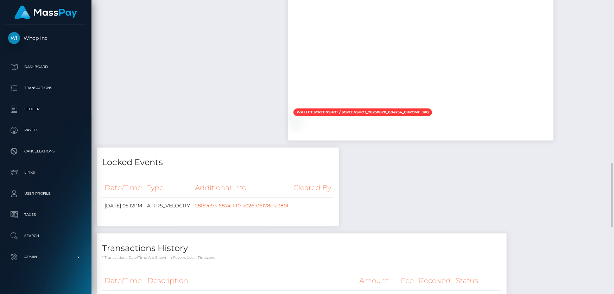
scroll to position [864, 0]
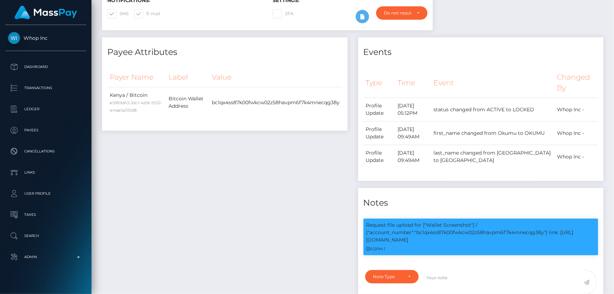
scroll to position [0, 0]
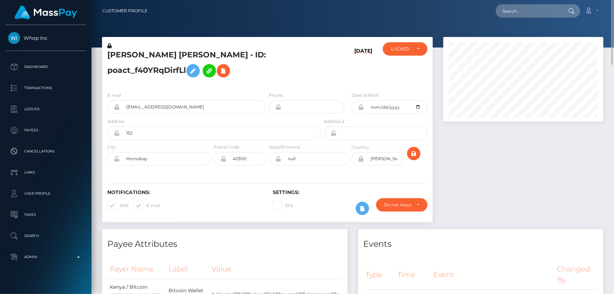
click at [155, 73] on h5 "[PERSON_NAME] [PERSON_NAME] - ID: poact_f40YRqDirfLl" at bounding box center [212, 65] width 210 height 31
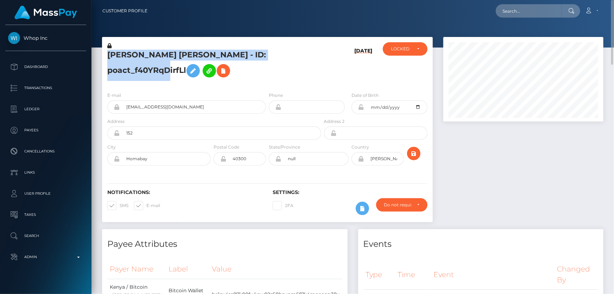
click at [155, 73] on h5 "[PERSON_NAME] [PERSON_NAME] - ID: poact_f40YRqDirfLl" at bounding box center [212, 65] width 210 height 31
copy h5 "[PERSON_NAME] [PERSON_NAME] - ID: poact_f40YRqDirfLl"
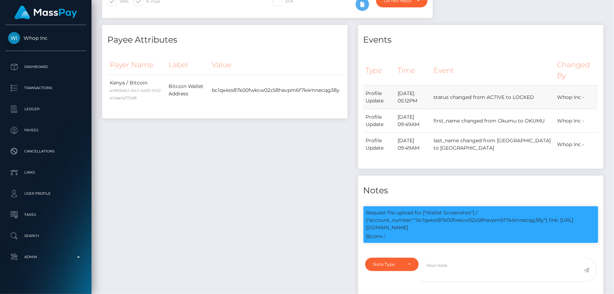
scroll to position [108, 0]
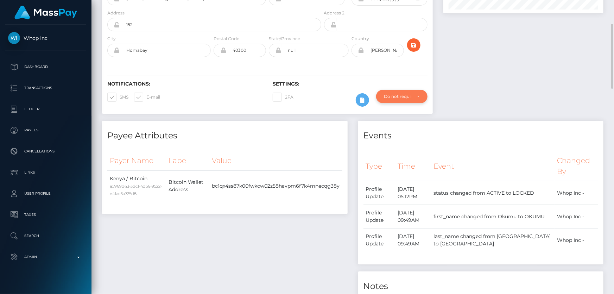
click at [416, 96] on div "Do not require" at bounding box center [401, 97] width 35 height 6
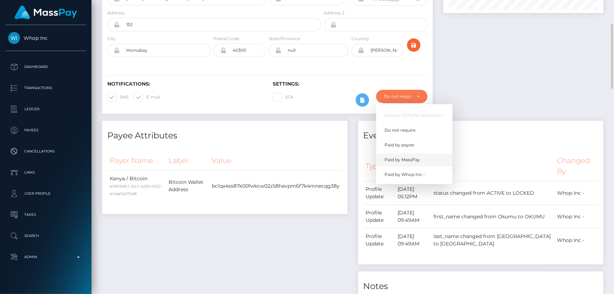
click at [414, 161] on span "Paid by MassPay" at bounding box center [403, 160] width 36 height 6
select select "2"
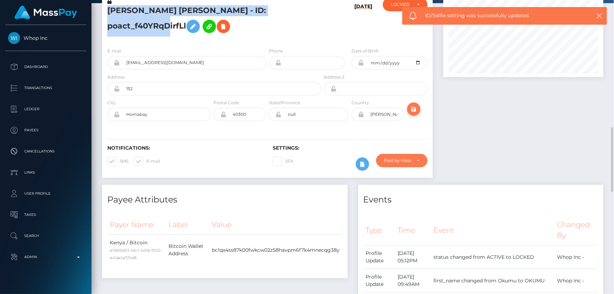
scroll to position [12, 0]
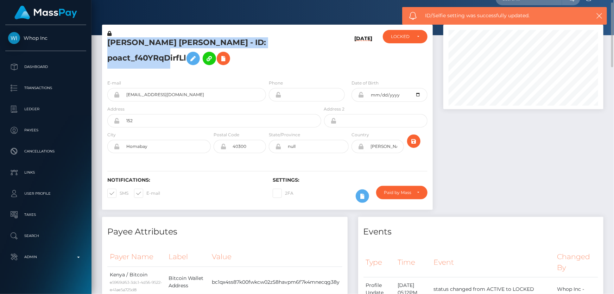
copy h5 "[PERSON_NAME] [PERSON_NAME] - ID: poact_f40YRqDirfLl"
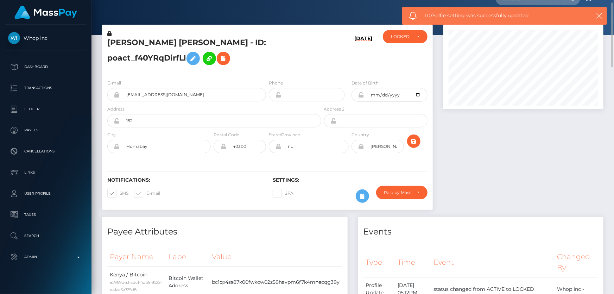
click at [541, 174] on div at bounding box center [523, 121] width 171 height 192
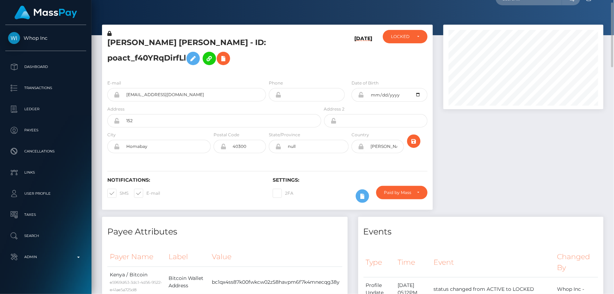
click at [512, 156] on div at bounding box center [523, 121] width 171 height 192
click at [399, 35] on div "LOCKED" at bounding box center [401, 37] width 20 height 6
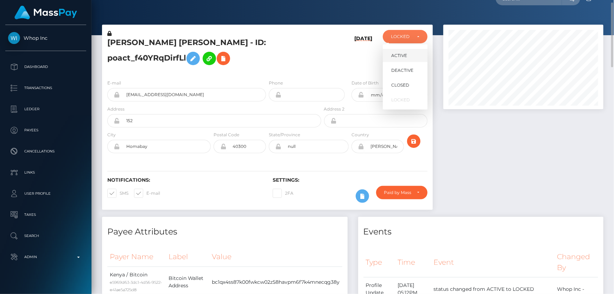
click at [403, 56] on span "ACTIVE" at bounding box center [400, 55] width 16 height 6
select select "ACTIVE"
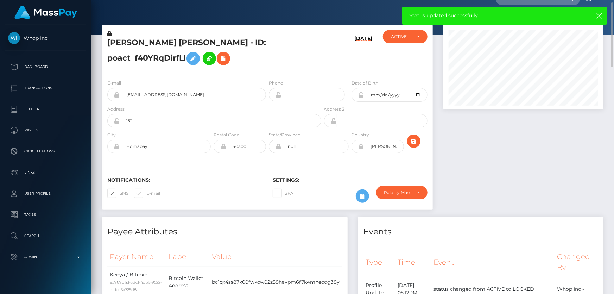
click at [174, 75] on div "E-mail [EMAIL_ADDRESS][DOMAIN_NAME] Phone [DATE]" at bounding box center [267, 117] width 331 height 86
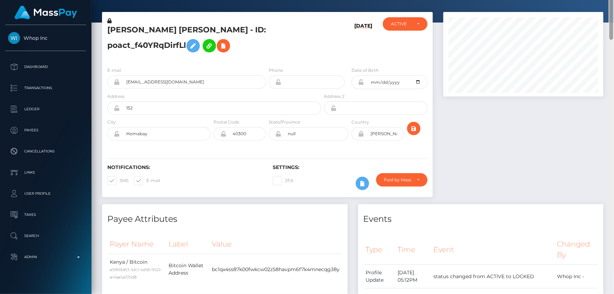
scroll to position [0, 0]
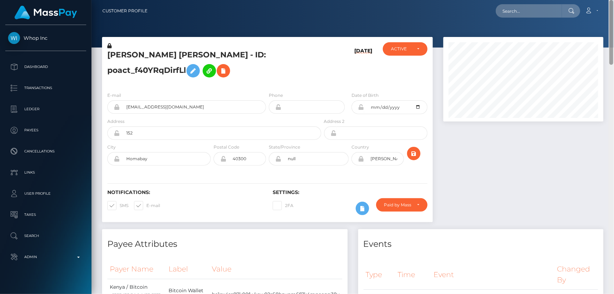
drag, startPoint x: 612, startPoint y: 250, endPoint x: 614, endPoint y: -23, distance: 272.5
click at [614, 0] on html "Whop Inc Dashboard Transactions Ledger Payees Cancellations Links" at bounding box center [307, 147] width 614 height 294
click at [344, 63] on div "[DATE]" at bounding box center [350, 64] width 55 height 44
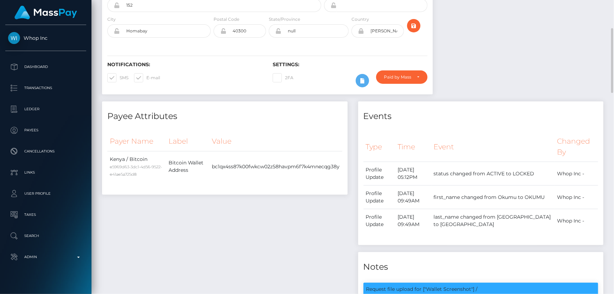
scroll to position [256, 0]
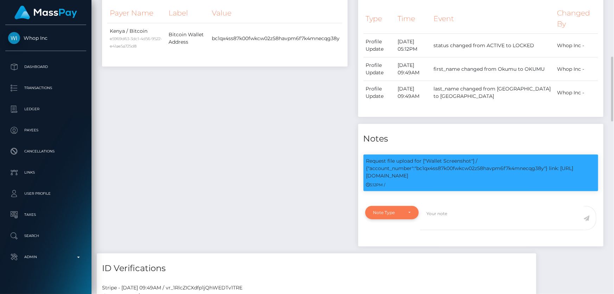
click at [403, 219] on div "Note Type" at bounding box center [392, 212] width 54 height 13
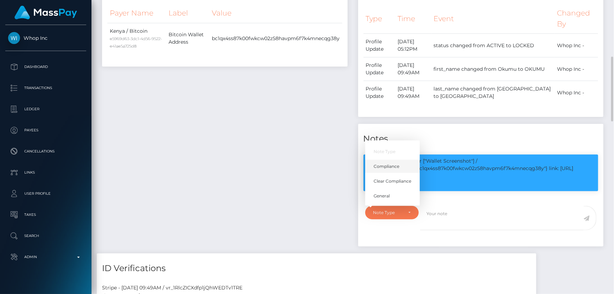
click at [393, 169] on span "Compliance" at bounding box center [387, 166] width 26 height 6
select select "COMPLIANCE"
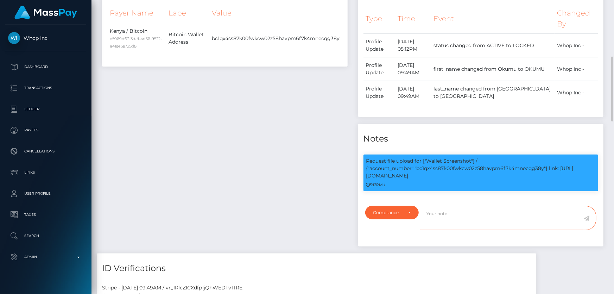
paste textarea "- Screenshot with the part of the wallet containing the name required."
click at [426, 216] on textarea "- Screenshot with the part of the wallet containing the name required." at bounding box center [502, 218] width 164 height 24
type textarea "Screenshot with the part of the wallet containing the name required."
click at [588, 217] on icon at bounding box center [587, 218] width 6 height 6
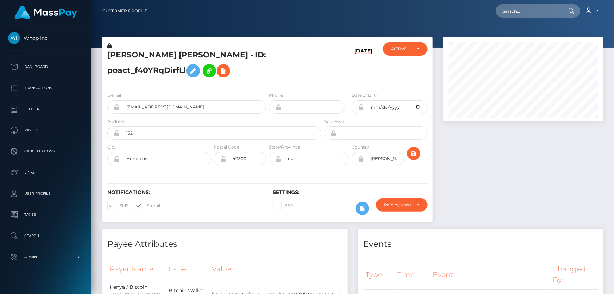
scroll to position [85, 160]
click at [509, 169] on div at bounding box center [523, 133] width 171 height 192
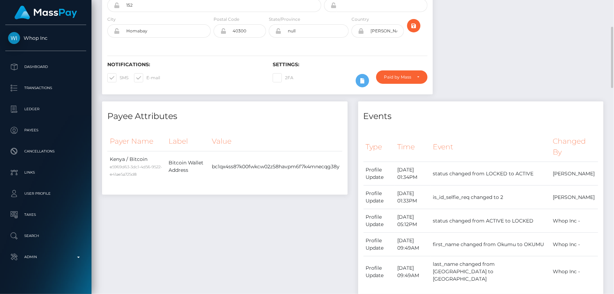
scroll to position [0, 0]
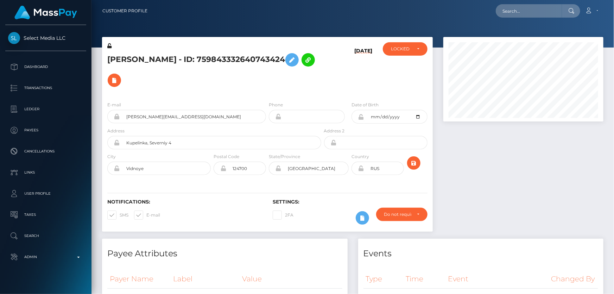
scroll to position [85, 160]
click at [281, 73] on h5 "[PERSON_NAME] - ID: 759843332640743424" at bounding box center [212, 70] width 210 height 41
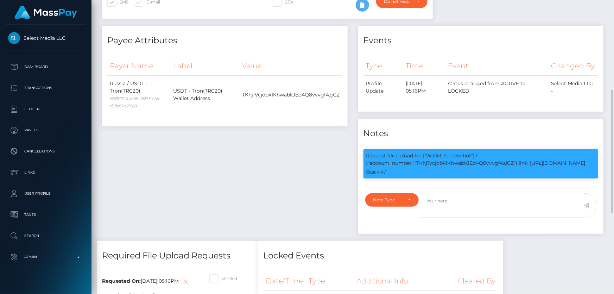
scroll to position [85, 0]
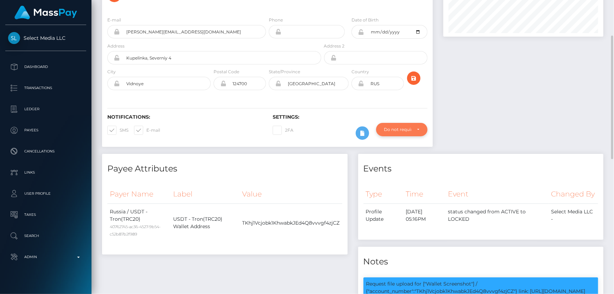
click at [403, 124] on div "Do not require" at bounding box center [401, 129] width 51 height 13
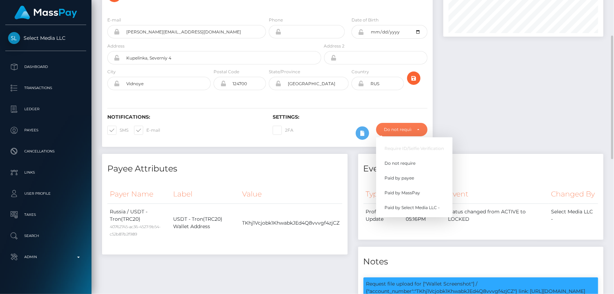
scroll to position [85, 160]
click at [415, 190] on span "Paid by MassPay" at bounding box center [403, 193] width 36 height 6
select select "2"
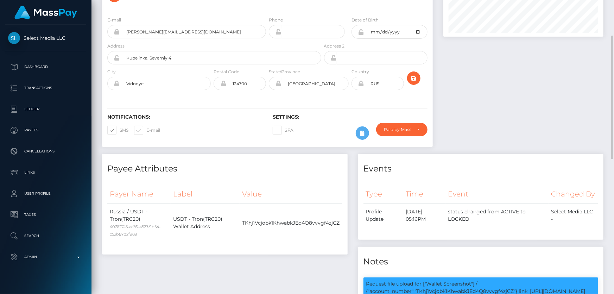
click at [518, 154] on div "Events" at bounding box center [481, 164] width 246 height 21
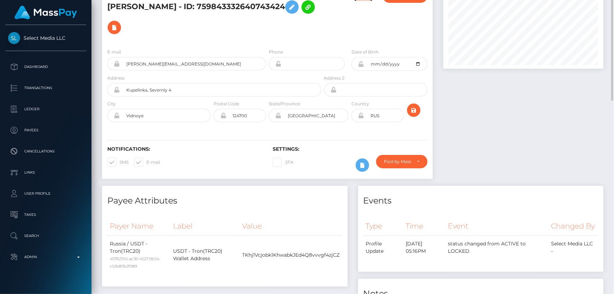
scroll to position [0, 0]
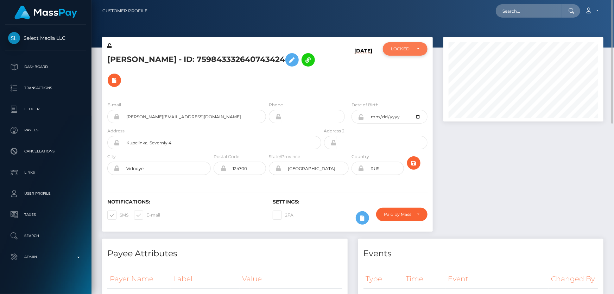
click at [410, 49] on div "LOCKED" at bounding box center [401, 49] width 20 height 6
click at [406, 65] on span "ACTIVE" at bounding box center [400, 68] width 16 height 6
select select "ACTIVE"
drag, startPoint x: 567, startPoint y: 132, endPoint x: 535, endPoint y: 127, distance: 32.2
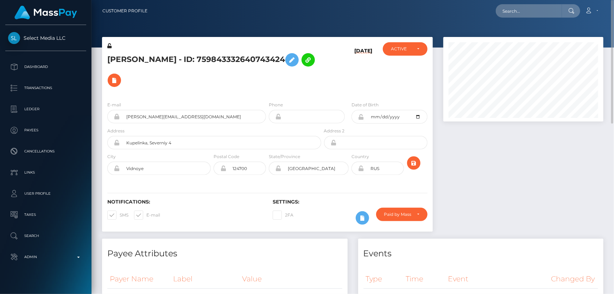
click at [566, 132] on div at bounding box center [523, 138] width 171 height 202
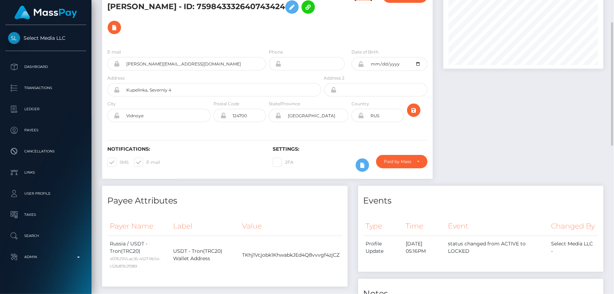
scroll to position [0, 0]
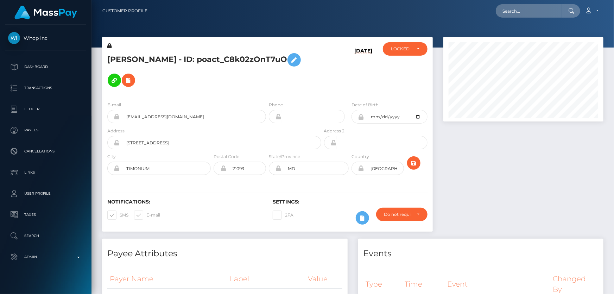
scroll to position [85, 160]
click at [514, 194] on div at bounding box center [523, 138] width 171 height 202
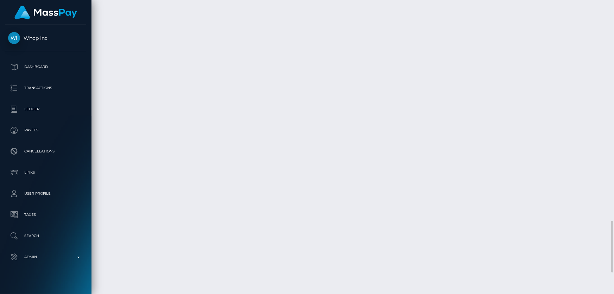
scroll to position [1370, 0]
drag, startPoint x: 614, startPoint y: 273, endPoint x: 614, endPoint y: 57, distance: 216.2
click at [614, 73] on div at bounding box center [611, 147] width 5 height 294
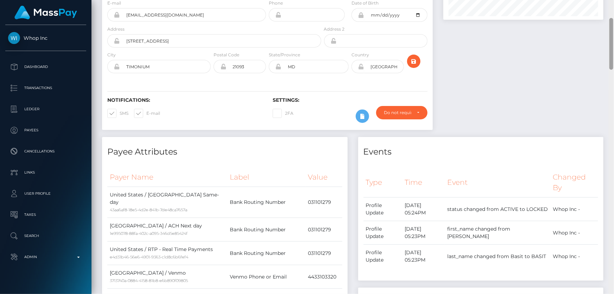
scroll to position [0, 0]
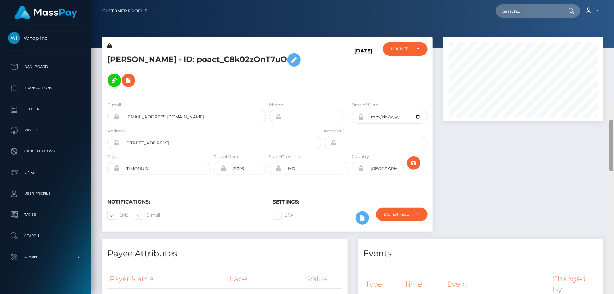
drag, startPoint x: 612, startPoint y: 267, endPoint x: 614, endPoint y: -2, distance: 269.4
click at [614, 0] on html "Whop Inc Dashboard Transactions Ledger Payees Cancellations Links" at bounding box center [307, 147] width 614 height 294
click at [407, 52] on div "LOCKED" at bounding box center [405, 48] width 45 height 13
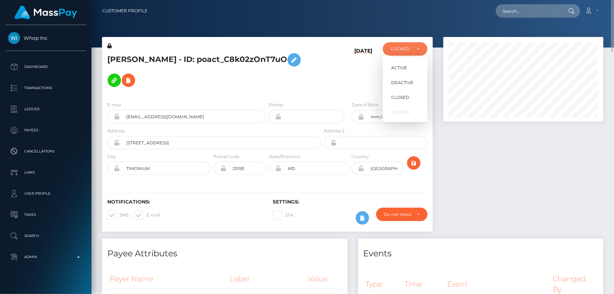
scroll to position [85, 160]
click at [405, 71] on link "ACTIVE" at bounding box center [405, 67] width 45 height 13
select select "ACTIVE"
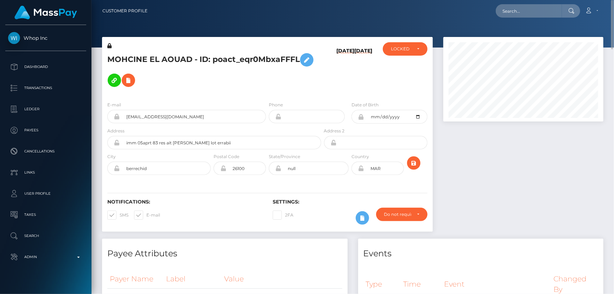
click at [178, 53] on h5 "MOHCINE EL AOUAD - ID: poact_eqr0MbxaFFFL" at bounding box center [212, 70] width 210 height 41
click at [178, 55] on h5 "MOHCINE EL AOUAD - ID: poact_eqr0MbxaFFFL" at bounding box center [212, 70] width 210 height 41
click at [178, 56] on h5 "MOHCINE EL AOUAD - ID: poact_eqr0MbxaFFFL" at bounding box center [212, 70] width 210 height 41
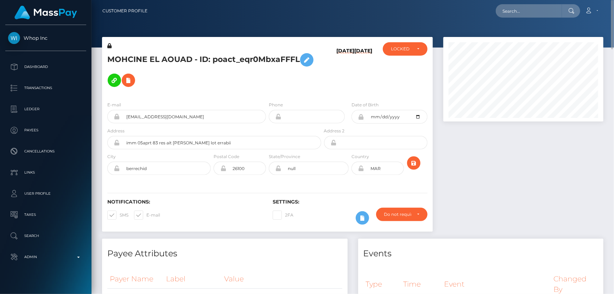
drag, startPoint x: 515, startPoint y: 200, endPoint x: 478, endPoint y: 187, distance: 39.8
click at [515, 200] on div at bounding box center [523, 138] width 171 height 202
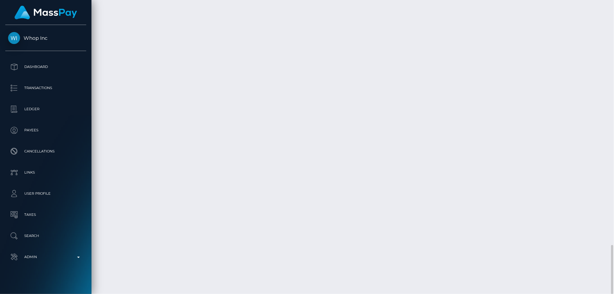
scroll to position [85, 160]
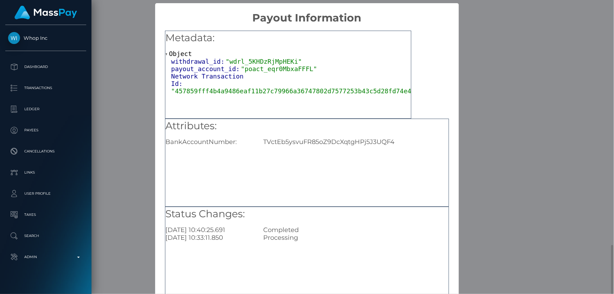
scroll to position [0, 0]
click at [338, 141] on div "TVctEb5ysvuFR85oZ9DcXqtgHPj5J3UQF4" at bounding box center [356, 142] width 196 height 8
copy div "TVctEb5ysvuFR85oZ9DcXqtgHPj5J3UQF4"
click at [499, 272] on div "× Payout Information Metadata: Object withdrawal_id: "wdrl_5KHDzRjMpHEKi" payou…" at bounding box center [307, 147] width 614 height 294
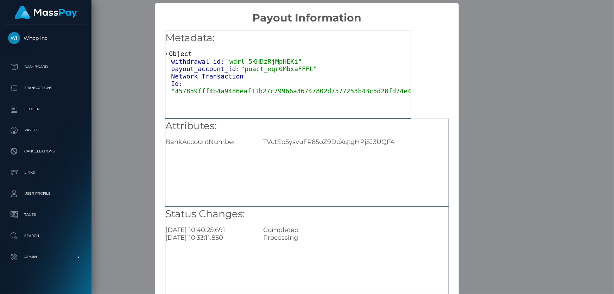
click at [499, 272] on div "× Payout Information Metadata: Object withdrawal_id: "wdrl_5KHDzRjMpHEKi" payou…" at bounding box center [307, 147] width 614 height 294
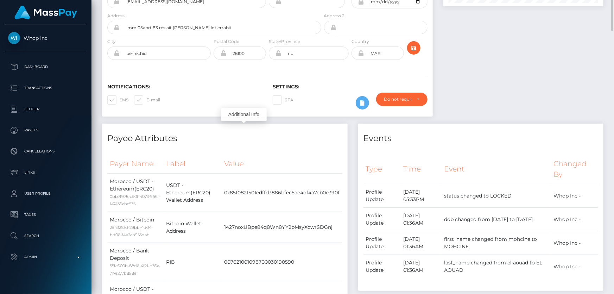
scroll to position [19, 0]
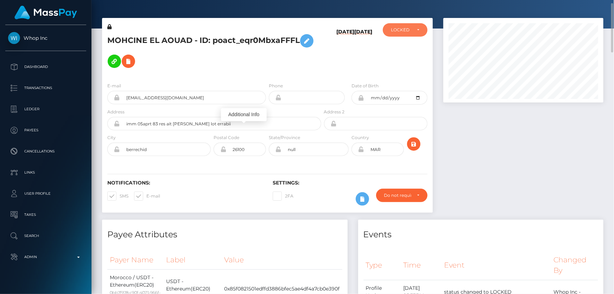
click at [393, 34] on div "LOCKED" at bounding box center [405, 29] width 45 height 13
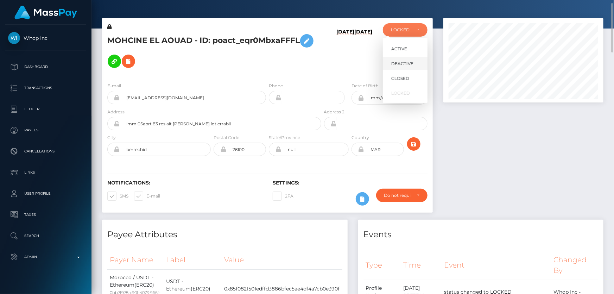
scroll to position [85, 160]
click at [397, 61] on span "DEACTIVE" at bounding box center [403, 64] width 22 height 6
select select "DEACTIVE"
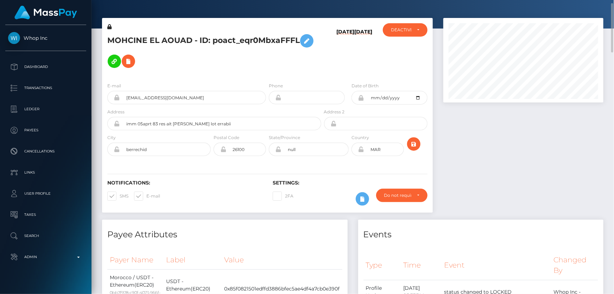
click at [226, 57] on h5 "MOHCINE EL AOUAD - ID: poact_eqr0MbxaFFFL" at bounding box center [212, 51] width 210 height 41
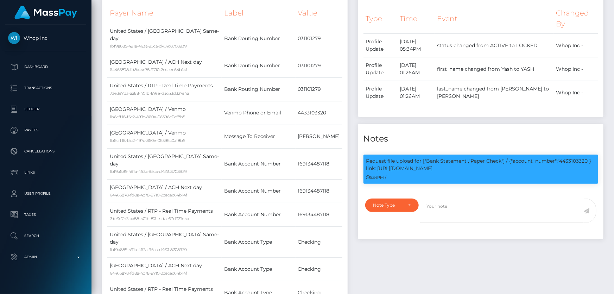
scroll to position [550, 0]
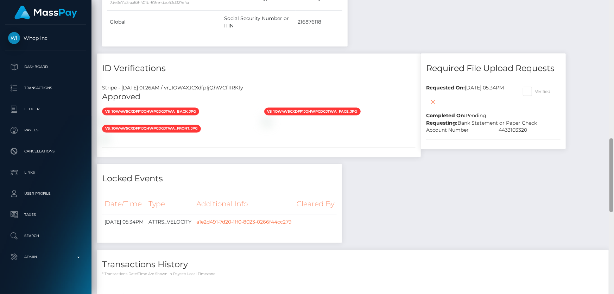
drag, startPoint x: 614, startPoint y: 130, endPoint x: 614, endPoint y: 28, distance: 102.5
click at [614, 28] on div at bounding box center [611, 147] width 5 height 294
click at [554, 116] on div "Payee Attributes Payer Name Label Value [GEOGRAPHIC_DATA] / ACH Same-day 1bf9a6…" at bounding box center [353, 35] width 512 height 713
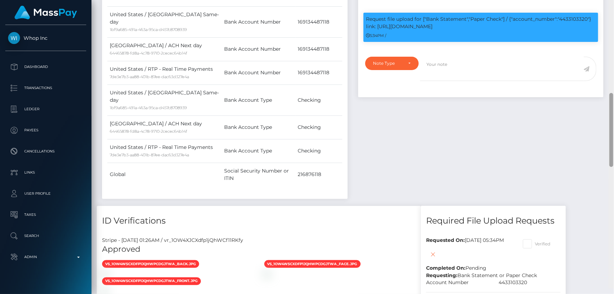
scroll to position [392, 0]
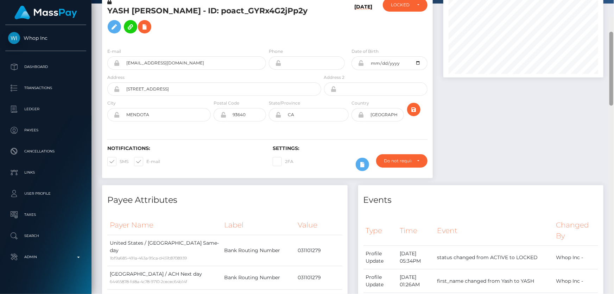
drag, startPoint x: 612, startPoint y: 174, endPoint x: 611, endPoint y: 39, distance: 135.2
click at [611, 39] on div at bounding box center [612, 69] width 4 height 74
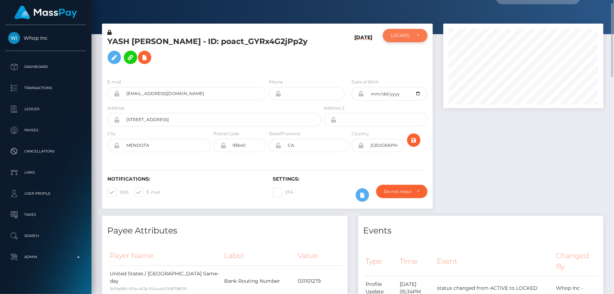
click at [412, 35] on div "LOCKED" at bounding box center [405, 36] width 29 height 6
click at [403, 56] on span "ACTIVE" at bounding box center [400, 54] width 16 height 6
select select "ACTIVE"
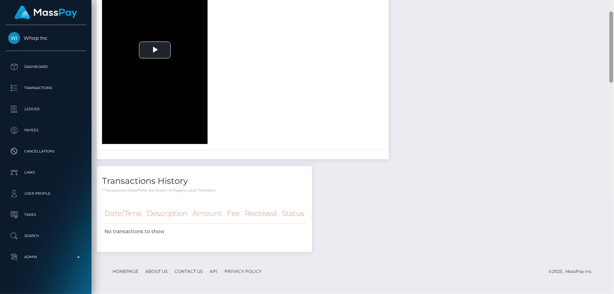
scroll to position [602, 0]
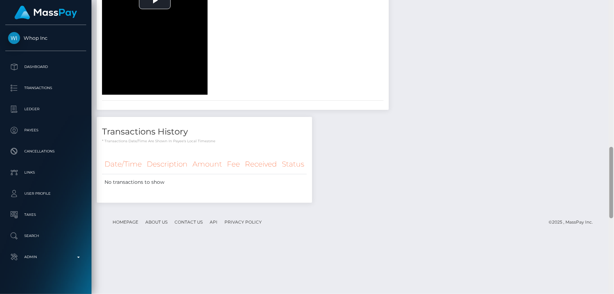
drag, startPoint x: 614, startPoint y: 129, endPoint x: 614, endPoint y: 187, distance: 58.1
click at [614, 187] on div at bounding box center [611, 147] width 5 height 294
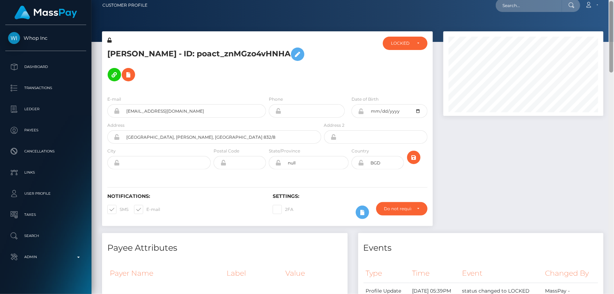
scroll to position [0, 0]
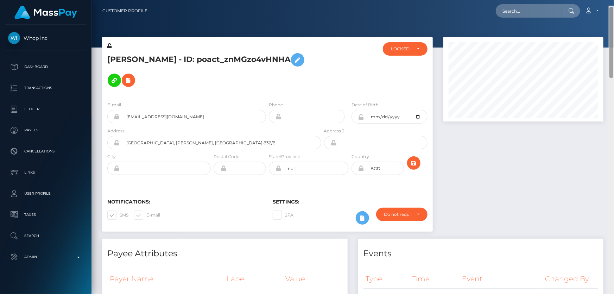
drag, startPoint x: 613, startPoint y: 181, endPoint x: 614, endPoint y: 12, distance: 169.4
click at [614, 12] on div "Customer Profile Loading... Loading..." at bounding box center [353, 147] width 523 height 294
click at [398, 52] on div "LOCKED" at bounding box center [405, 48] width 45 height 13
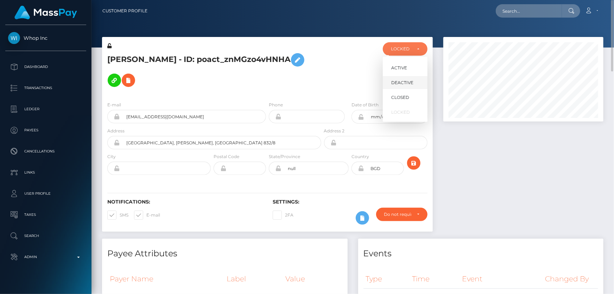
click at [406, 81] on span "DEACTIVE" at bounding box center [403, 83] width 22 height 6
select select "DEACTIVE"
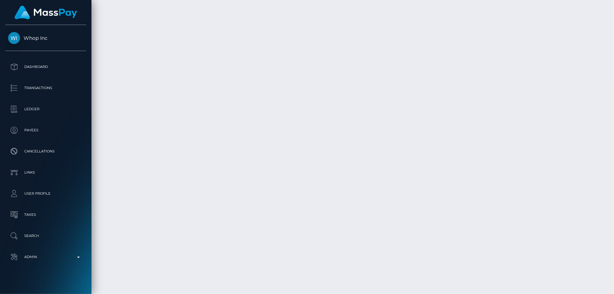
scroll to position [1350, 0]
drag, startPoint x: 612, startPoint y: 90, endPoint x: 584, endPoint y: 255, distance: 167.5
click at [613, 281] on div at bounding box center [612, 268] width 4 height 52
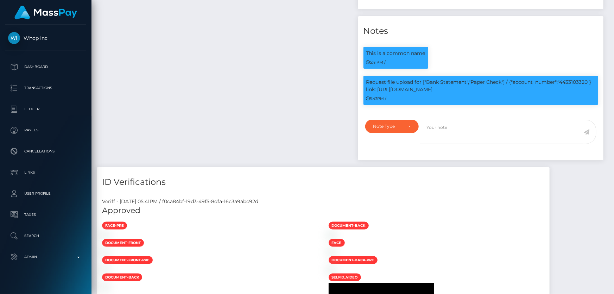
scroll to position [2, 0]
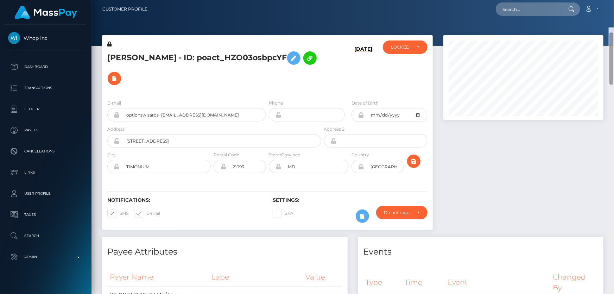
drag, startPoint x: 613, startPoint y: 201, endPoint x: 614, endPoint y: 18, distance: 182.4
click at [614, 18] on div "Customer Profile Loading... Loading..." at bounding box center [353, 147] width 523 height 294
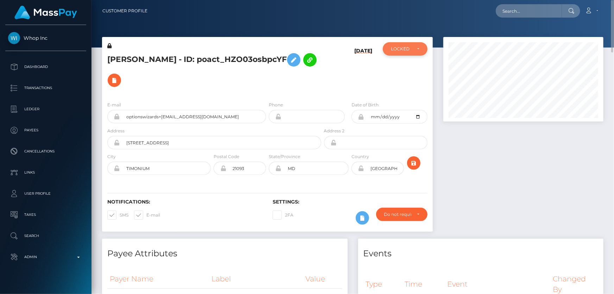
click at [402, 51] on div "LOCKED" at bounding box center [401, 49] width 20 height 6
click at [406, 70] on span "ACTIVE" at bounding box center [400, 68] width 16 height 6
select select "ACTIVE"
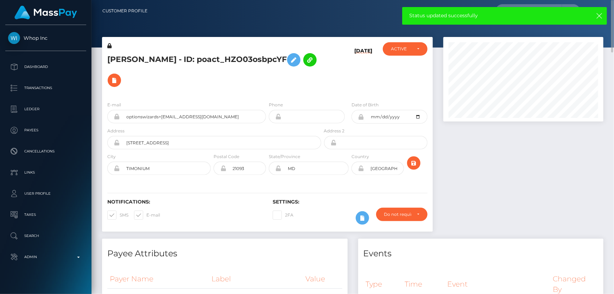
click at [491, 201] on div at bounding box center [523, 138] width 171 height 202
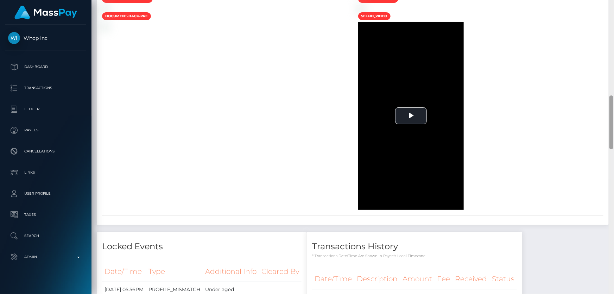
scroll to position [408, 0]
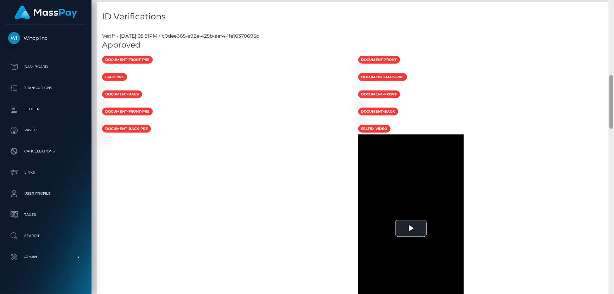
drag, startPoint x: 0, startPoint y: 0, endPoint x: 614, endPoint y: 116, distance: 625.0
click at [614, 116] on div at bounding box center [611, 147] width 5 height 294
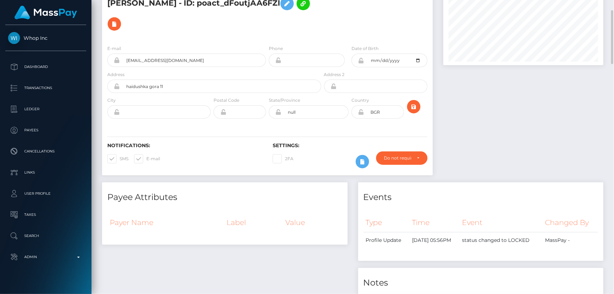
scroll to position [0, 0]
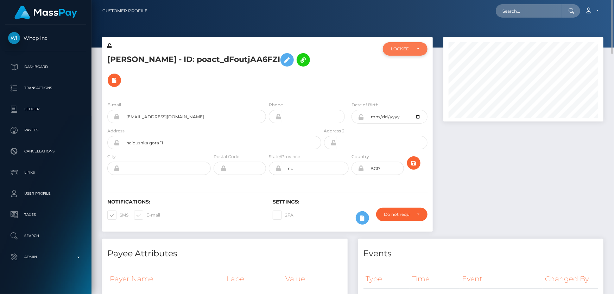
click at [402, 49] on div "LOCKED" at bounding box center [401, 49] width 20 height 6
click at [403, 81] on span "DEACTIVE" at bounding box center [403, 83] width 22 height 6
select select "DEACTIVE"
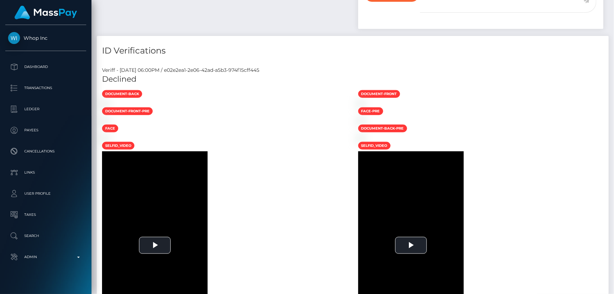
scroll to position [85, 160]
drag, startPoint x: 0, startPoint y: 0, endPoint x: 612, endPoint y: 231, distance: 653.6
click at [612, 231] on div at bounding box center [611, 147] width 5 height 294
click at [590, 107] on div at bounding box center [481, 103] width 256 height 7
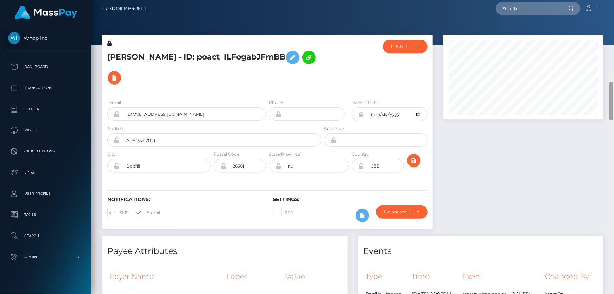
scroll to position [0, 0]
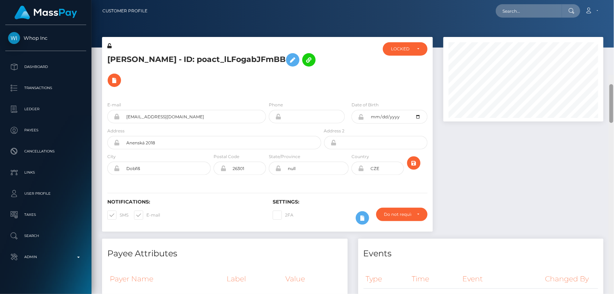
drag, startPoint x: 612, startPoint y: 82, endPoint x: 614, endPoint y: 13, distance: 68.7
click at [614, 20] on div "Customer Profile Loading... Loading..." at bounding box center [353, 147] width 523 height 294
click at [401, 52] on div "LOCKED" at bounding box center [405, 48] width 45 height 13
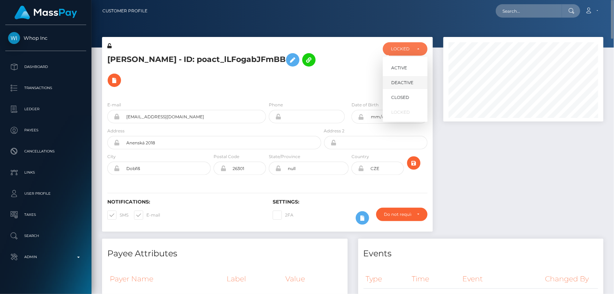
scroll to position [85, 160]
click at [405, 84] on span "DEACTIVE" at bounding box center [403, 83] width 22 height 6
select select "DEACTIVE"
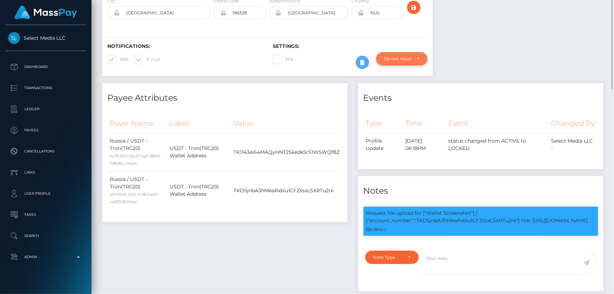
scroll to position [92, 0]
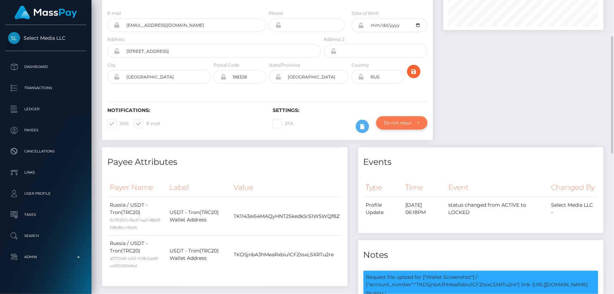
click at [389, 120] on div "Do not require" at bounding box center [397, 123] width 27 height 6
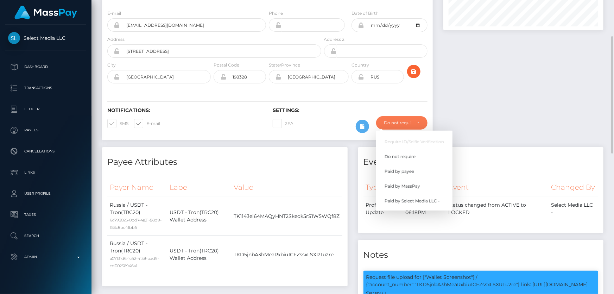
scroll to position [85, 160]
click at [405, 183] on span "Paid by MassPay" at bounding box center [403, 186] width 36 height 6
select select "2"
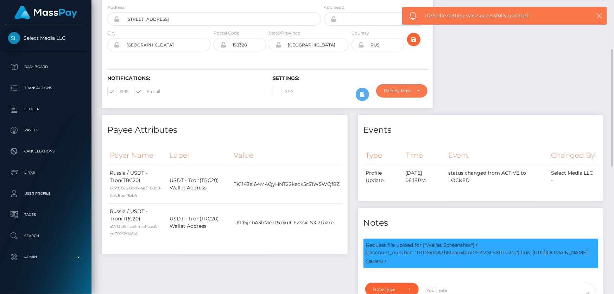
scroll to position [0, 0]
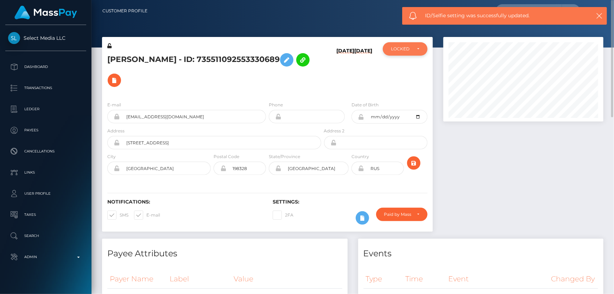
click at [404, 46] on div "LOCKED" at bounding box center [401, 49] width 20 height 6
click at [408, 69] on link "ACTIVE" at bounding box center [405, 67] width 45 height 13
select select "ACTIVE"
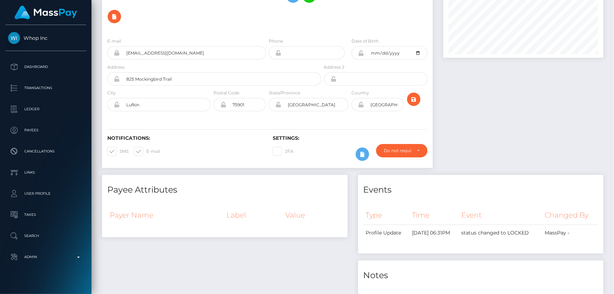
scroll to position [358, 0]
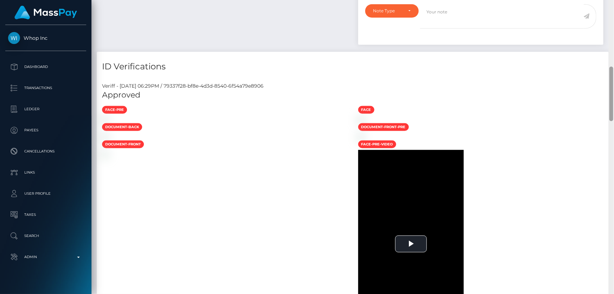
drag, startPoint x: 614, startPoint y: 51, endPoint x: 614, endPoint y: 164, distance: 113.4
click at [614, 164] on div at bounding box center [611, 147] width 5 height 294
click at [586, 90] on h5 "Approved" at bounding box center [353, 95] width 502 height 11
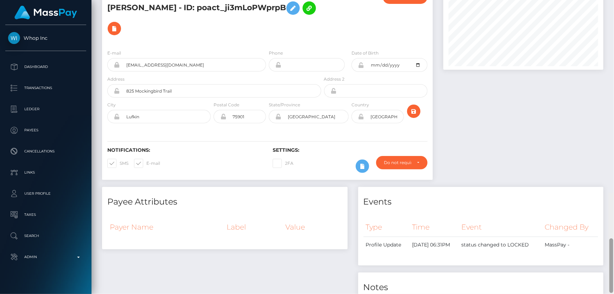
scroll to position [0, 0]
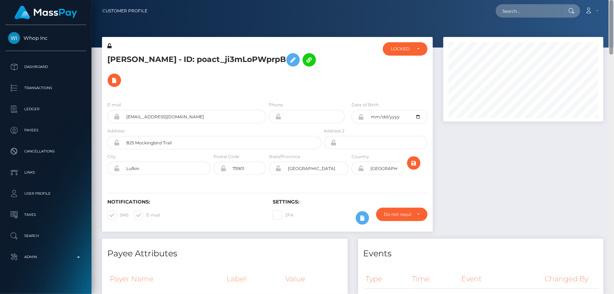
drag, startPoint x: 613, startPoint y: 95, endPoint x: 614, endPoint y: 5, distance: 90.9
click at [614, 5] on div "Customer Profile Loading... Loading..." at bounding box center [353, 147] width 523 height 294
click at [398, 46] on div "LOCKED" at bounding box center [401, 49] width 20 height 6
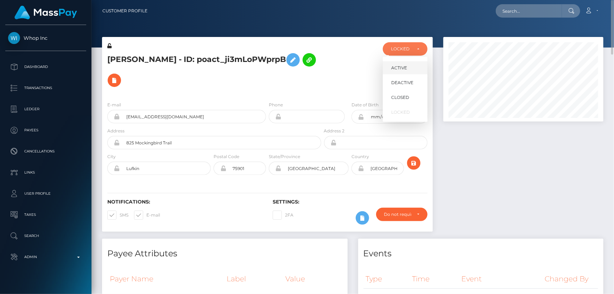
scroll to position [85, 160]
click at [407, 81] on span "DEACTIVE" at bounding box center [403, 83] width 22 height 6
select select "DEACTIVE"
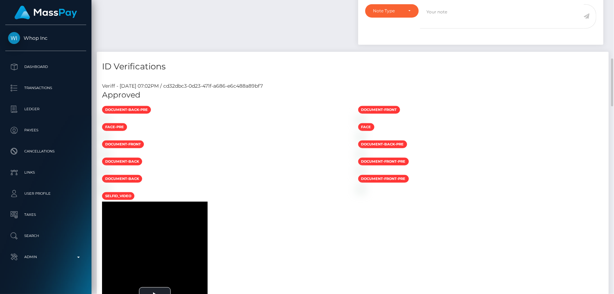
click at [592, 88] on div "Veriff - August 19, 2025 07:02PM / cd32dbc3-0d23-471f-a686-e6c488a89bf7" at bounding box center [353, 85] width 512 height 7
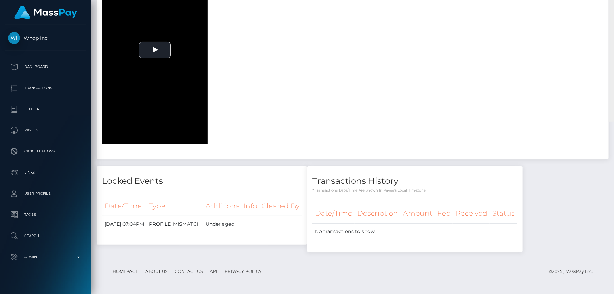
scroll to position [0, 0]
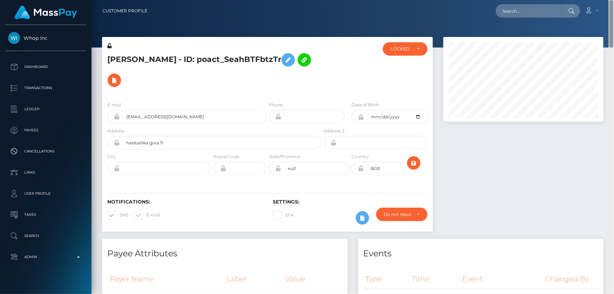
drag, startPoint x: 611, startPoint y: 93, endPoint x: 614, endPoint y: 4, distance: 88.8
click at [614, 4] on div "Customer Profile Loading... Loading..." at bounding box center [353, 147] width 523 height 294
click at [407, 46] on div "LOCKED" at bounding box center [401, 49] width 20 height 6
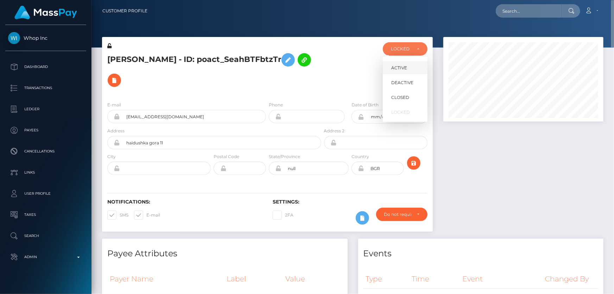
scroll to position [85, 160]
click at [408, 81] on span "DEACTIVE" at bounding box center [403, 83] width 22 height 6
select select "DEACTIVE"
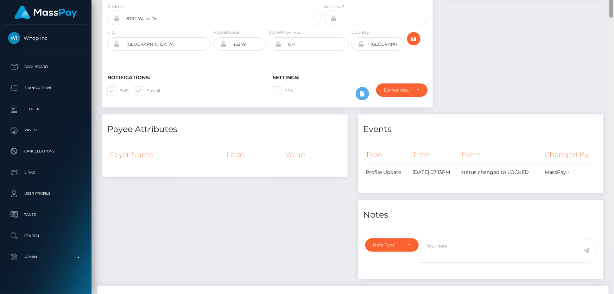
scroll to position [35, 0]
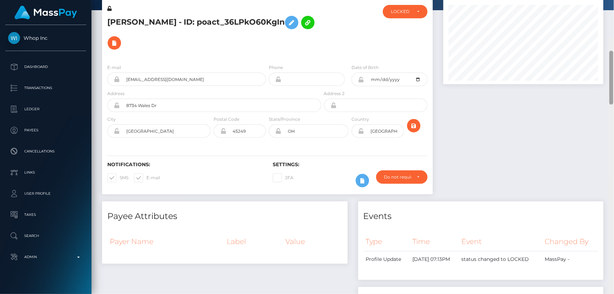
drag, startPoint x: 612, startPoint y: 105, endPoint x: 614, endPoint y: 45, distance: 59.5
click at [614, 45] on div at bounding box center [611, 184] width 5 height 294
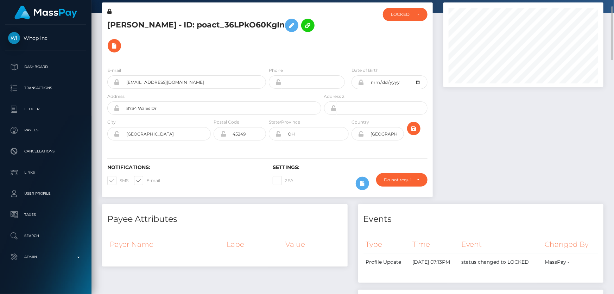
scroll to position [0, 0]
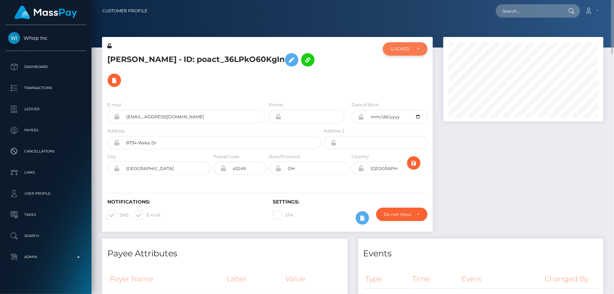
click at [405, 55] on div "LOCKED" at bounding box center [405, 48] width 45 height 13
click at [410, 81] on span "DEACTIVE" at bounding box center [403, 83] width 22 height 6
select select "DEACTIVE"
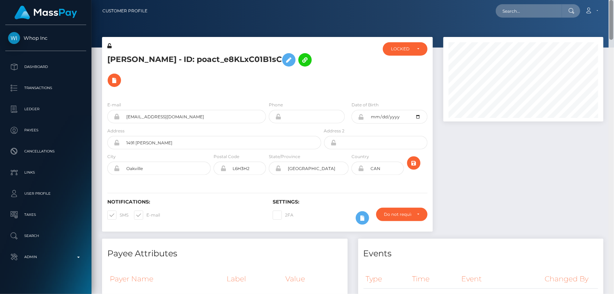
drag, startPoint x: 612, startPoint y: 44, endPoint x: 614, endPoint y: -4, distance: 47.9
click at [614, 0] on html "Whop Inc Dashboard Transactions Ledger Payees Cancellations Links" at bounding box center [307, 147] width 614 height 294
click at [408, 55] on div "LOCKED" at bounding box center [405, 48] width 45 height 13
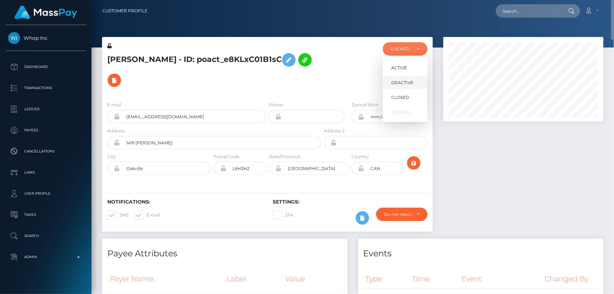
click at [410, 83] on span "DEACTIVE" at bounding box center [403, 83] width 22 height 6
select select "DEACTIVE"
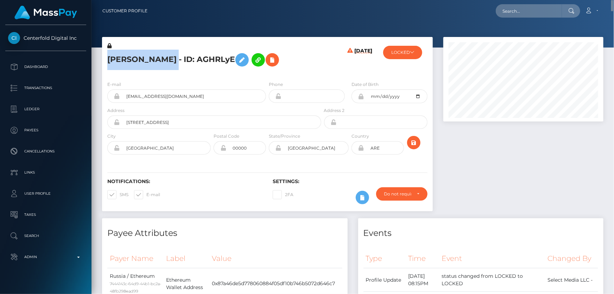
drag, startPoint x: 224, startPoint y: 60, endPoint x: 104, endPoint y: 60, distance: 119.7
click at [104, 60] on div "Ekaterina Mikhailovna Zueva - ID: AGHRLyE" at bounding box center [212, 58] width 221 height 33
copy h5 "Ekaterina Mikhailovna Zueva"
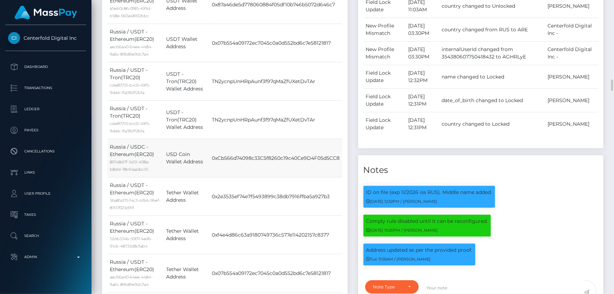
scroll to position [480, 0]
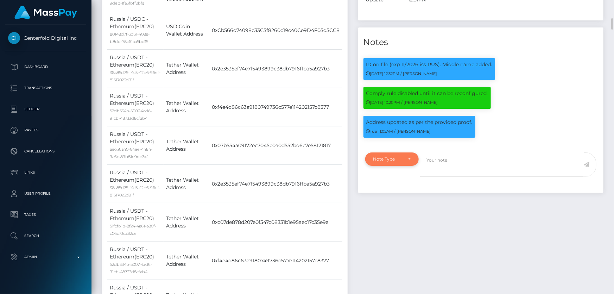
click at [377, 166] on div "Note Type" at bounding box center [392, 158] width 54 height 13
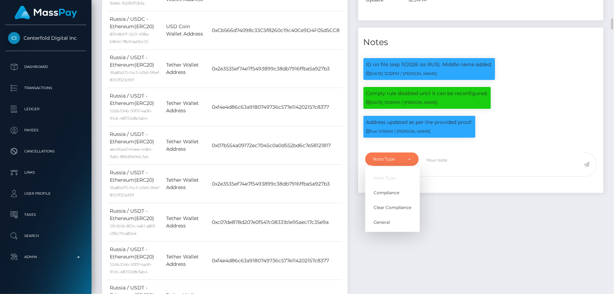
scroll to position [85, 160]
click at [399, 211] on span "Clear Compliance" at bounding box center [393, 208] width 38 height 6
select select "CLEAR_COMPLIANCE"
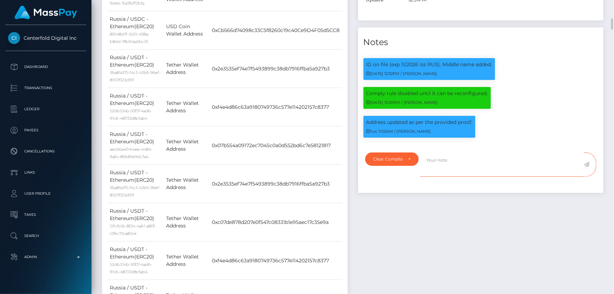
click at [452, 177] on textarea at bounding box center [502, 164] width 164 height 24
type textarea "Proof of address provided. NBCOU flag cleared."
drag, startPoint x: 590, startPoint y: 194, endPoint x: 587, endPoint y: 196, distance: 3.8
click at [590, 177] on span at bounding box center [590, 164] width 13 height 24
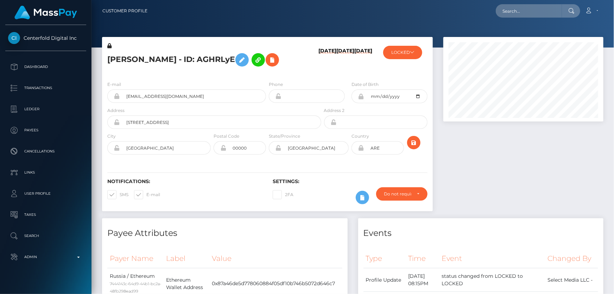
scroll to position [85, 160]
click at [405, 56] on button "LOCKED" at bounding box center [402, 52] width 39 height 13
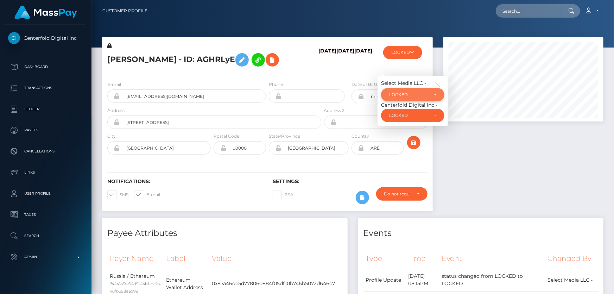
click at [402, 98] on div "LOCKED" at bounding box center [408, 95] width 39 height 6
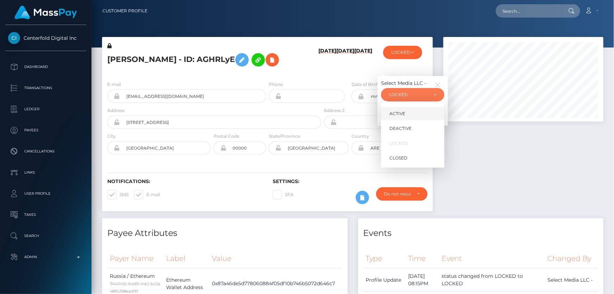
click at [413, 120] on link "ACTIVE" at bounding box center [412, 113] width 63 height 13
select select "ACTIVE"
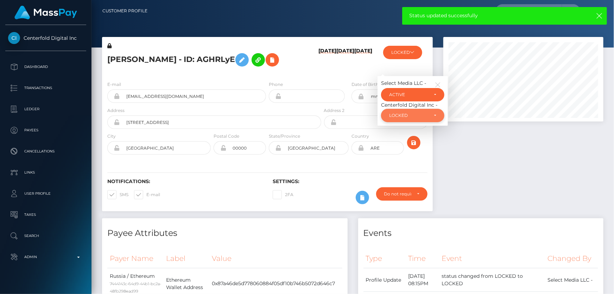
click at [407, 118] on div "LOCKED" at bounding box center [408, 116] width 39 height 6
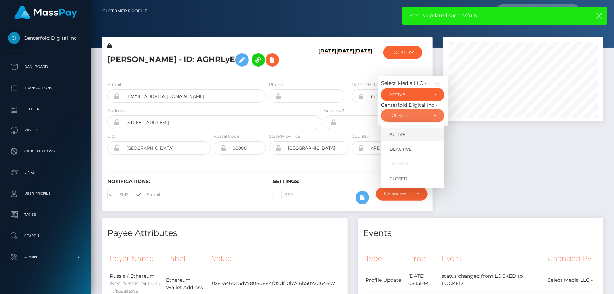
click at [411, 141] on link "ACTIVE" at bounding box center [412, 134] width 63 height 13
select select "ACTIVE"
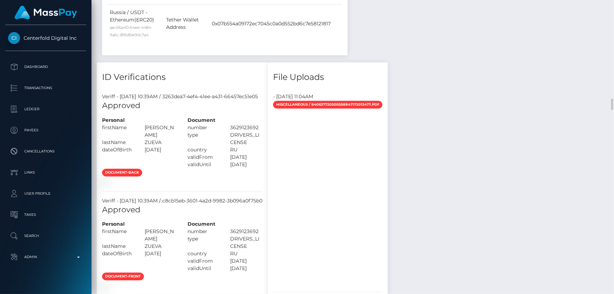
scroll to position [896, 0]
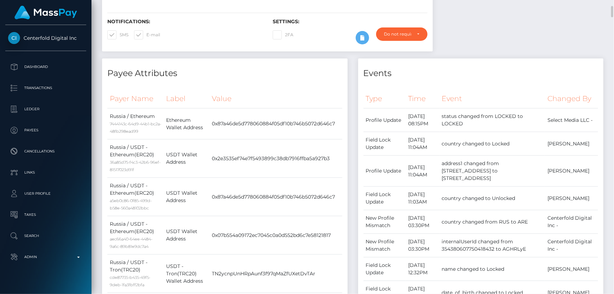
scroll to position [0, 0]
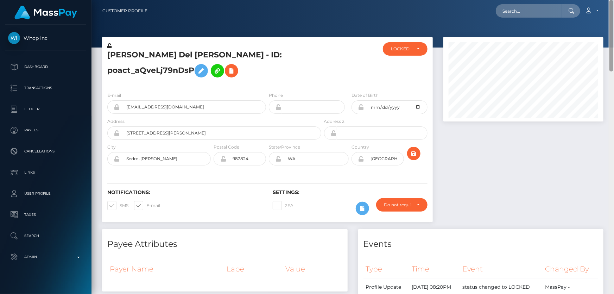
drag, startPoint x: 614, startPoint y: 157, endPoint x: 614, endPoint y: 8, distance: 149.6
click at [614, 8] on div "Customer Profile Loading... Loading..." at bounding box center [353, 147] width 523 height 294
click at [406, 49] on div "LOCKED" at bounding box center [401, 49] width 20 height 6
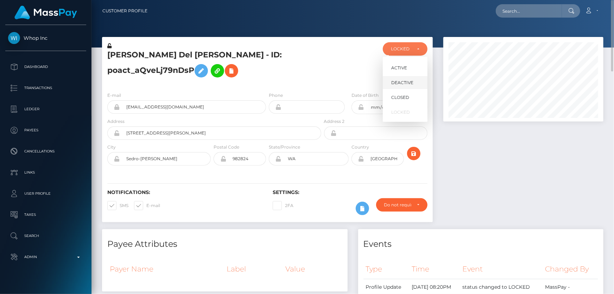
scroll to position [85, 160]
click at [407, 83] on span "DEACTIVE" at bounding box center [403, 83] width 22 height 6
select select "DEACTIVE"
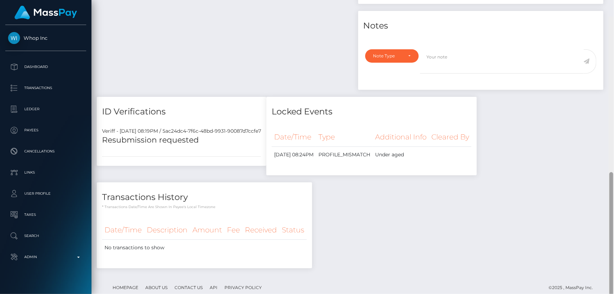
scroll to position [330, 0]
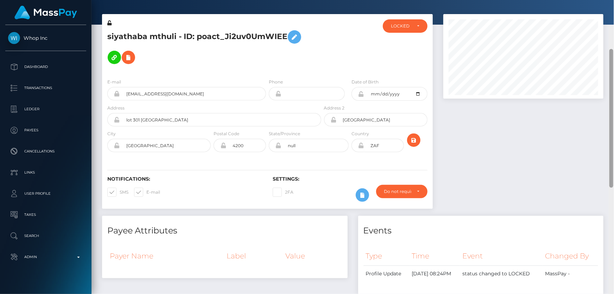
drag, startPoint x: 612, startPoint y: 70, endPoint x: 568, endPoint y: 28, distance: 61.3
click at [614, 26] on div at bounding box center [611, 173] width 5 height 294
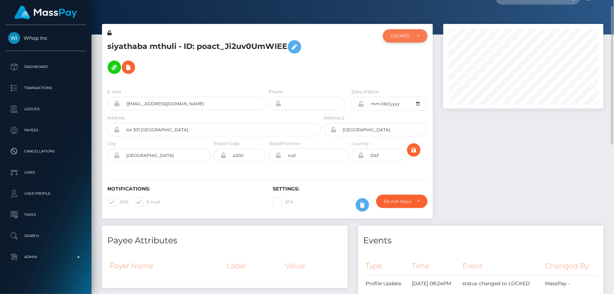
click at [393, 41] on div "LOCKED" at bounding box center [405, 35] width 45 height 13
click at [398, 70] on span "DEACTIVE" at bounding box center [403, 70] width 22 height 6
select select "DEACTIVE"
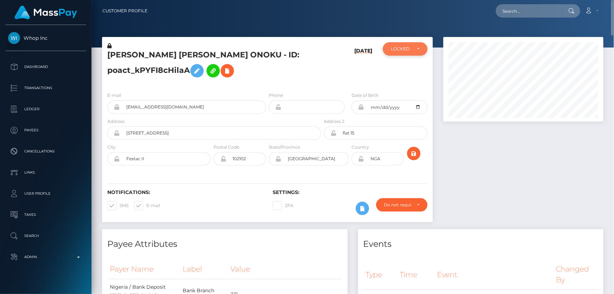
click at [401, 51] on div "LOCKED" at bounding box center [401, 49] width 20 height 6
click at [408, 69] on link "ACTIVE" at bounding box center [405, 67] width 45 height 13
select select "ACTIVE"
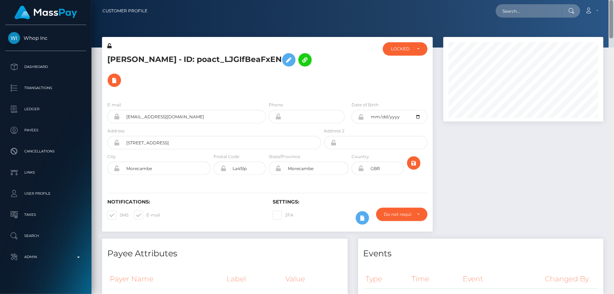
click at [614, 10] on div "Customer Profile Loading... Loading..." at bounding box center [353, 147] width 523 height 294
click at [409, 44] on div "LOCKED" at bounding box center [405, 48] width 45 height 13
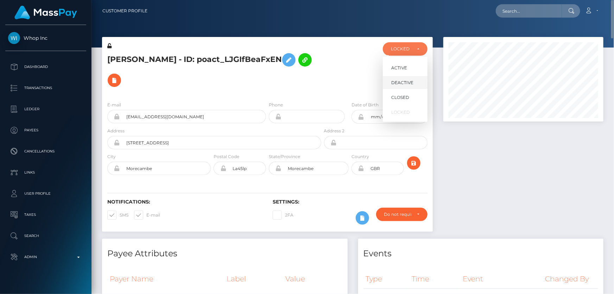
click at [405, 86] on span "DEACTIVE" at bounding box center [403, 83] width 22 height 6
select select "DEACTIVE"
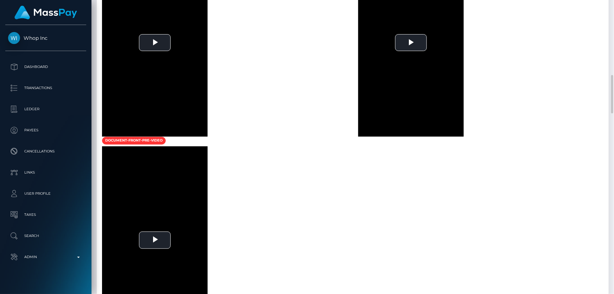
scroll to position [640, 0]
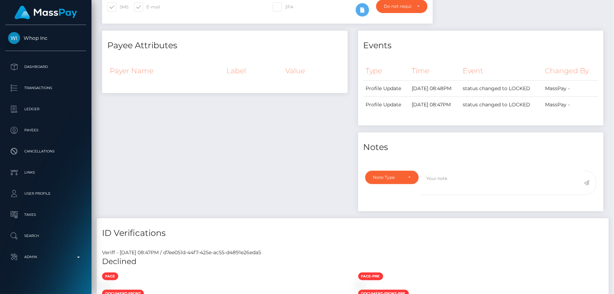
scroll to position [0, 0]
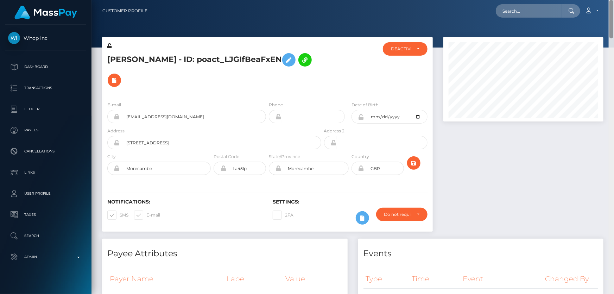
drag, startPoint x: 610, startPoint y: 106, endPoint x: 614, endPoint y: -15, distance: 120.8
click at [614, 0] on html "Whop Inc Dashboard Transactions Ledger Payees Cancellations Links" at bounding box center [307, 147] width 614 height 294
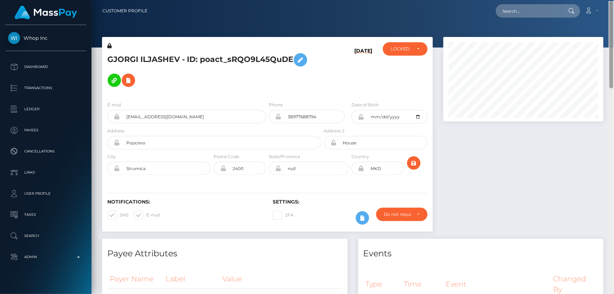
drag, startPoint x: 612, startPoint y: 76, endPoint x: 607, endPoint y: 33, distance: 43.2
click at [607, 33] on div "Customer Profile Loading... Loading..." at bounding box center [353, 147] width 523 height 294
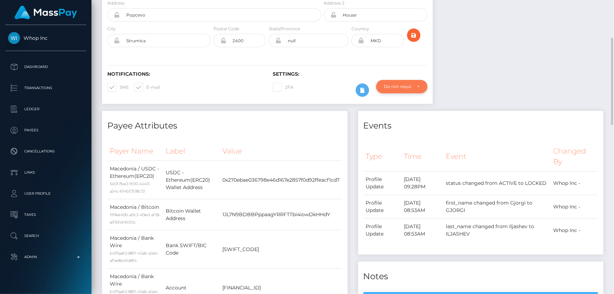
click at [401, 84] on div "Do not require" at bounding box center [397, 87] width 27 height 6
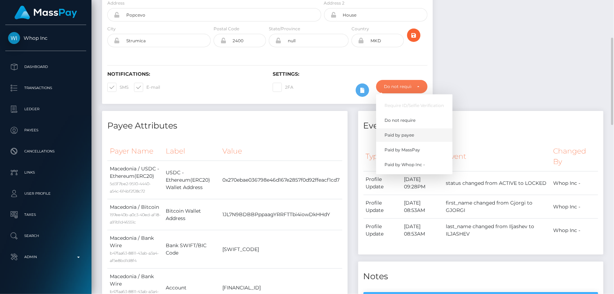
scroll to position [85, 160]
click at [401, 152] on span "Paid by MassPay" at bounding box center [403, 150] width 36 height 6
select select "2"
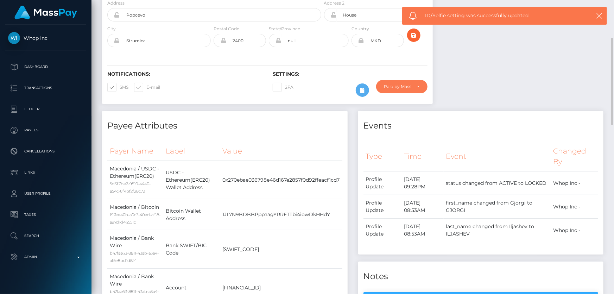
scroll to position [0, 0]
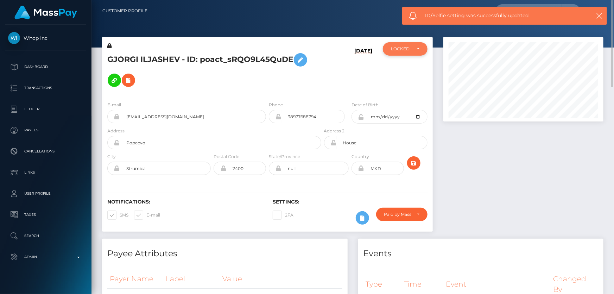
click at [402, 50] on div "LOCKED" at bounding box center [401, 49] width 20 height 6
click at [399, 71] on link "ACTIVE" at bounding box center [405, 67] width 45 height 13
select select "ACTIVE"
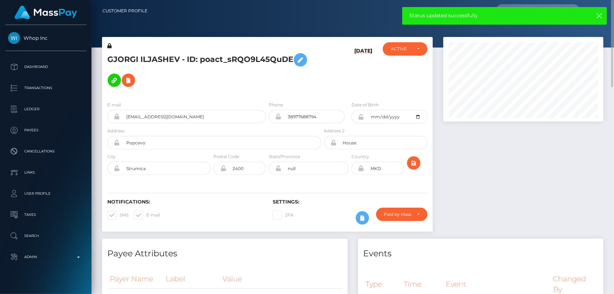
click at [158, 75] on h5 "GJORGI ILJASHEV - ID: poact_sRQO9L45QuDE" at bounding box center [212, 70] width 210 height 41
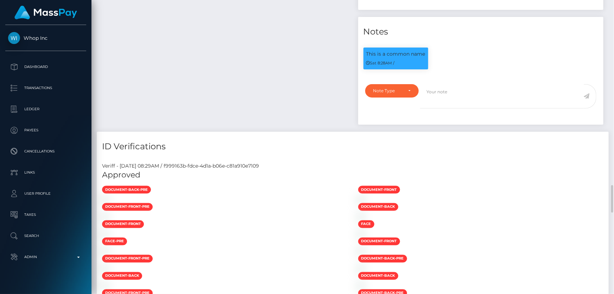
scroll to position [608, 0]
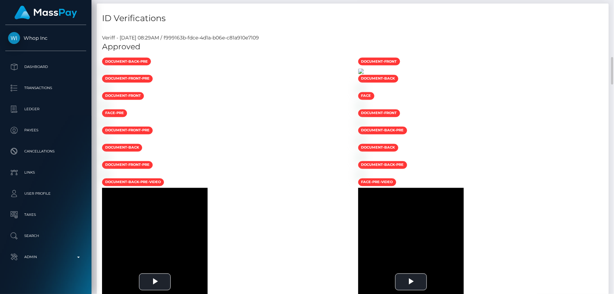
click at [364, 74] on img at bounding box center [361, 72] width 6 height 6
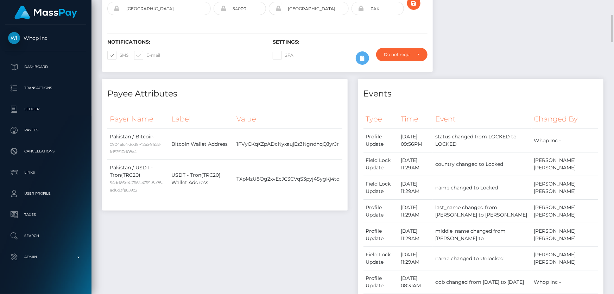
scroll to position [0, 0]
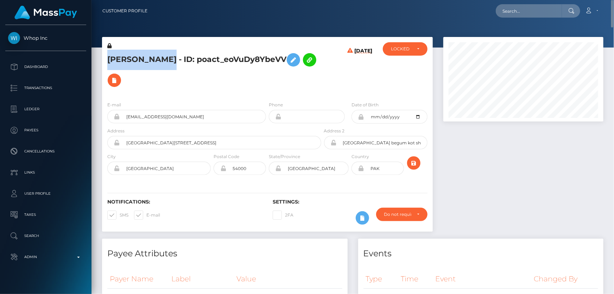
drag, startPoint x: 170, startPoint y: 58, endPoint x: 125, endPoint y: 60, distance: 44.8
click at [108, 61] on h5 "AHMAD JAVAID - ID: poact_eoVuDy8YbeVV" at bounding box center [212, 70] width 210 height 41
copy h5 "AHMAD JAVAID"
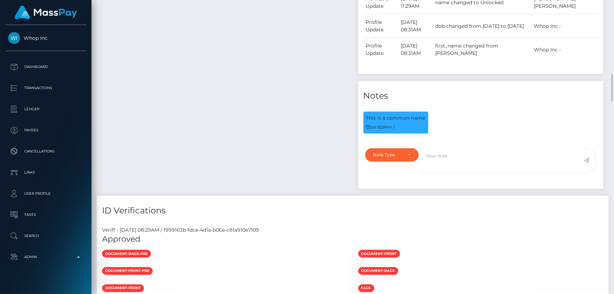
scroll to position [448, 0]
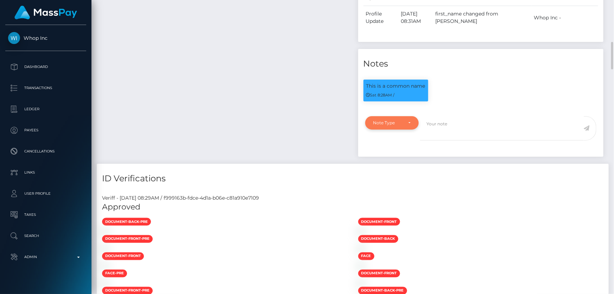
drag, startPoint x: 393, startPoint y: 129, endPoint x: 394, endPoint y: 136, distance: 6.7
click at [393, 129] on div "Note Type" at bounding box center [392, 122] width 54 height 13
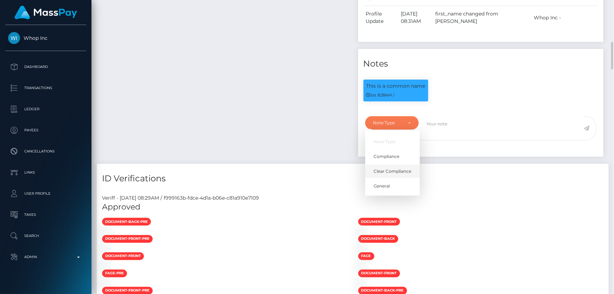
click at [394, 175] on span "Clear Compliance" at bounding box center [393, 171] width 38 height 6
select select "CLEAR_COMPLIANCE"
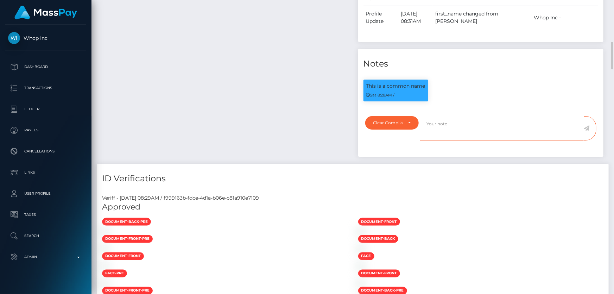
paste textarea "The hit refers to a person with a different First Name ( Naveed )."
type textarea "The hit refers to a person with a different First Name ( Naveed ). Flag cleared."
click at [587, 131] on icon at bounding box center [587, 128] width 6 height 6
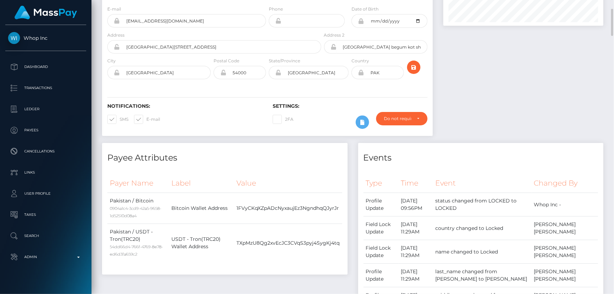
scroll to position [32, 0]
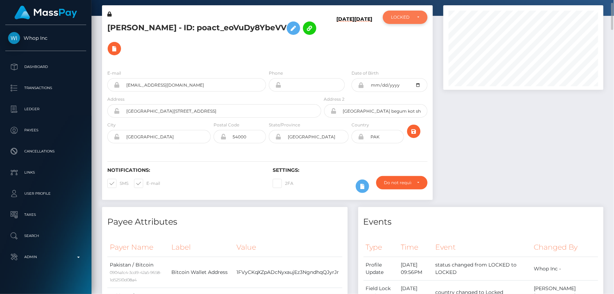
click at [399, 20] on div "LOCKED" at bounding box center [405, 17] width 45 height 13
click at [400, 32] on link "ACTIVE" at bounding box center [405, 36] width 45 height 13
select select "ACTIVE"
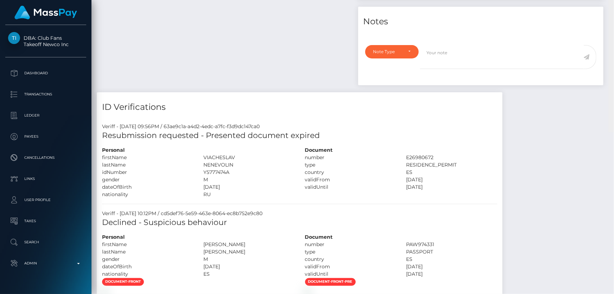
scroll to position [14, 0]
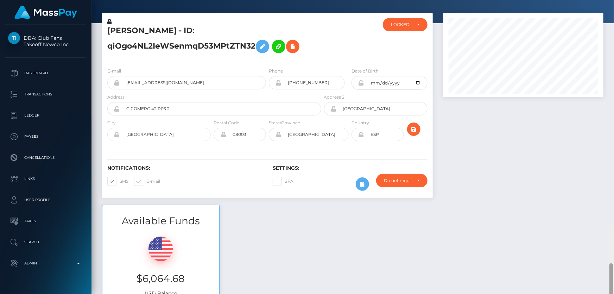
drag, startPoint x: 612, startPoint y: 258, endPoint x: 614, endPoint y: 11, distance: 247.5
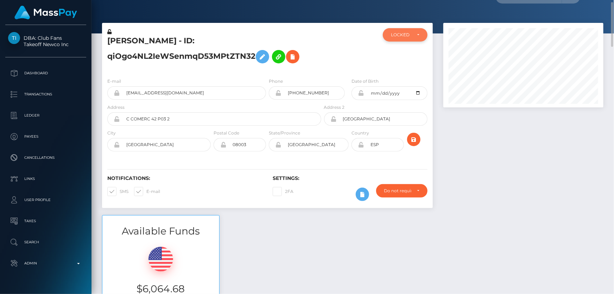
click at [397, 40] on div "LOCKED" at bounding box center [405, 34] width 45 height 13
click at [489, 160] on div at bounding box center [523, 119] width 171 height 192
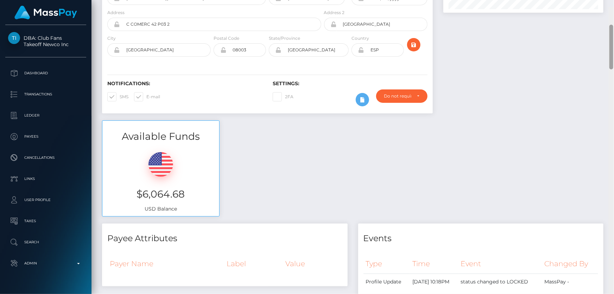
scroll to position [0, 0]
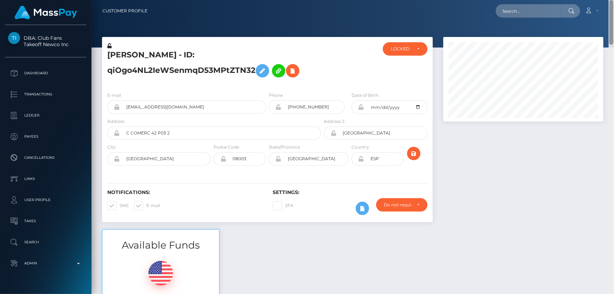
drag, startPoint x: 611, startPoint y: 261, endPoint x: 614, endPoint y: 4, distance: 257.8
click at [614, 4] on div "Customer Profile Loading... Loading..." at bounding box center [353, 147] width 523 height 294
click at [387, 201] on div "Do not require" at bounding box center [401, 204] width 51 height 13
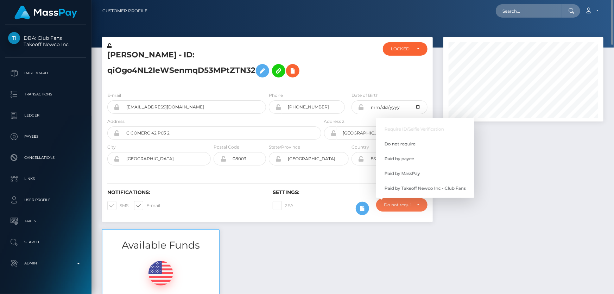
scroll to position [85, 160]
click at [409, 170] on link "Paid by MassPay" at bounding box center [425, 173] width 98 height 13
select select "2"
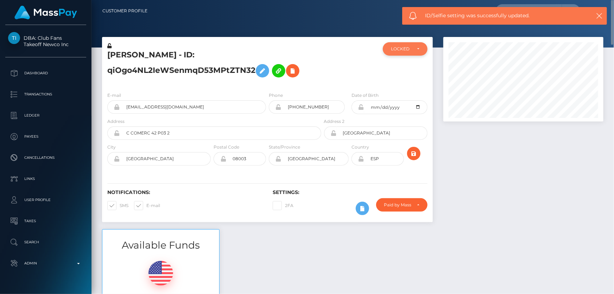
click at [400, 50] on div "LOCKED" at bounding box center [401, 49] width 20 height 6
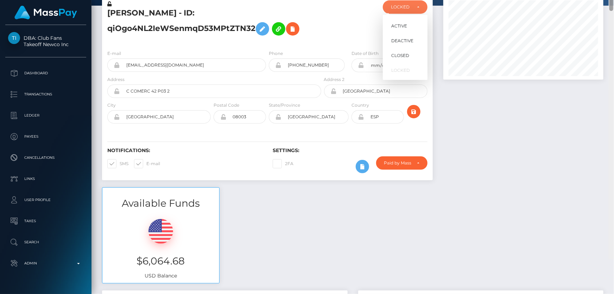
scroll to position [7, 0]
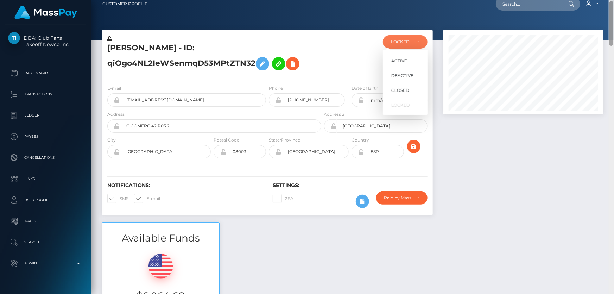
drag, startPoint x: 613, startPoint y: 266, endPoint x: 614, endPoint y: 18, distance: 248.6
click at [614, 18] on div at bounding box center [611, 147] width 5 height 294
click at [403, 42] on div "LOCKED" at bounding box center [401, 42] width 20 height 6
click at [397, 58] on span "ACTIVE" at bounding box center [400, 61] width 16 height 6
select select "ACTIVE"
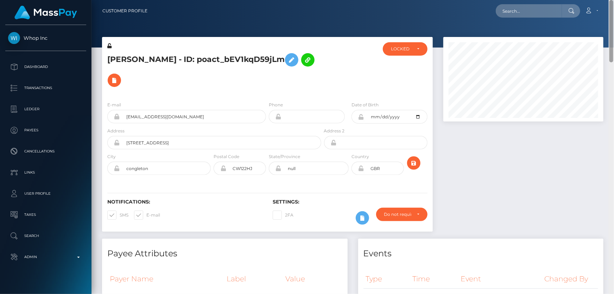
drag, startPoint x: 612, startPoint y: 62, endPoint x: 614, endPoint y: -11, distance: 72.9
click at [614, 0] on html "Whop Inc Dashboard Transactions Ledger Payees Cancellations Links" at bounding box center [307, 147] width 614 height 294
click at [408, 53] on div "LOCKED" at bounding box center [405, 48] width 45 height 13
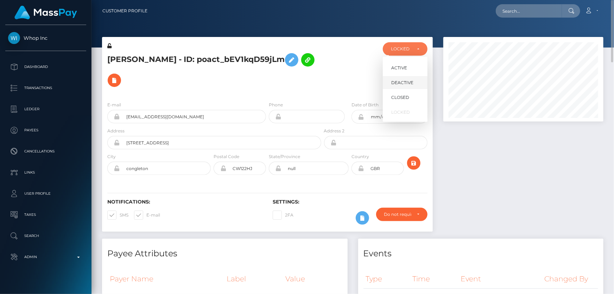
scroll to position [85, 160]
click at [401, 84] on span "DEACTIVE" at bounding box center [403, 83] width 22 height 6
select select "DEACTIVE"
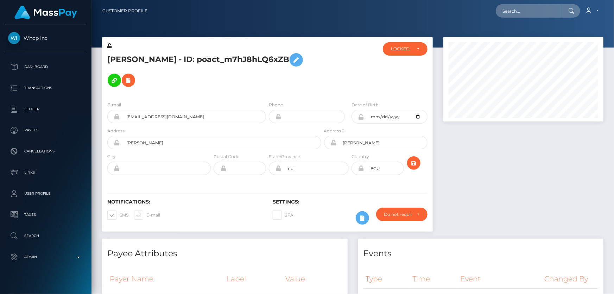
scroll to position [85, 160]
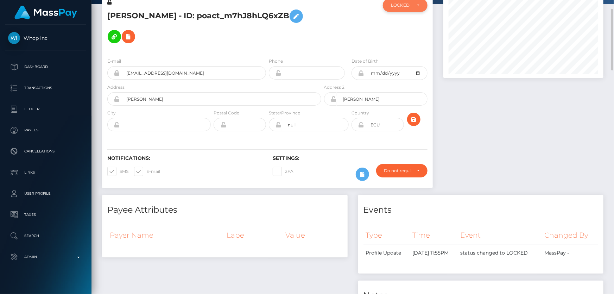
click at [402, 0] on div "LOCKED" at bounding box center [405, 5] width 45 height 13
click at [401, 38] on span "DEACTIVE" at bounding box center [403, 39] width 22 height 6
select select "DEACTIVE"
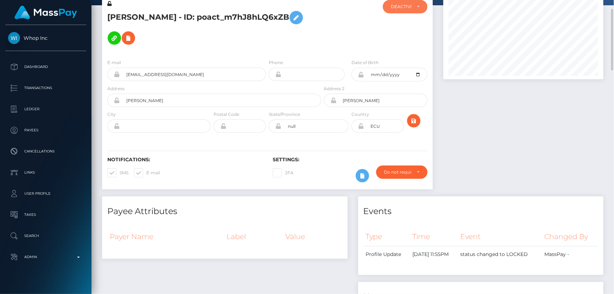
scroll to position [0, 0]
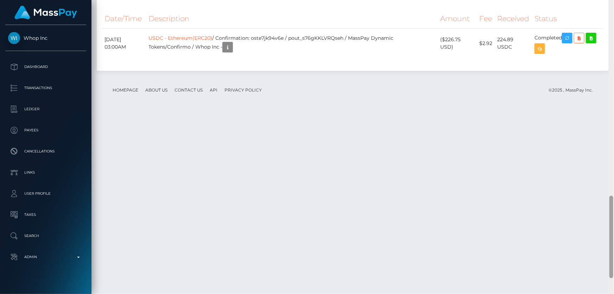
scroll to position [757, 0]
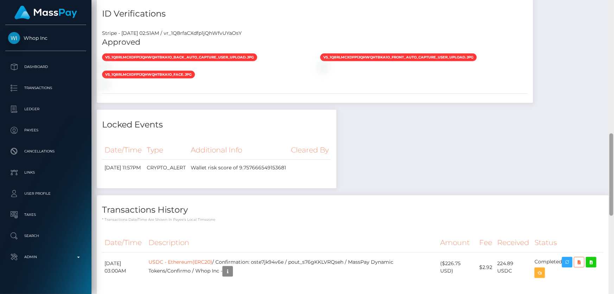
click at [614, 156] on div at bounding box center [611, 147] width 5 height 294
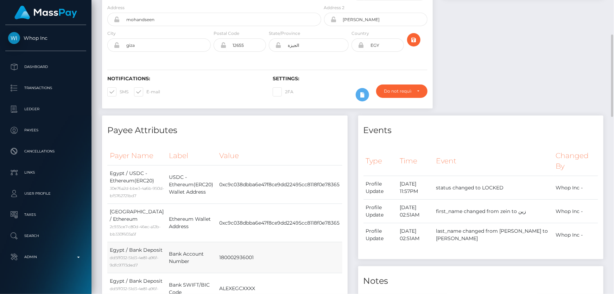
scroll to position [27, 0]
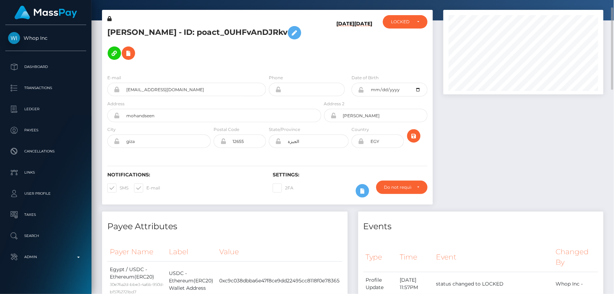
click at [174, 31] on h5 "زين هشام زكى محمود - ID: poact_0UHFvAnDJRkv" at bounding box center [212, 43] width 210 height 41
click at [407, 27] on div "LOCKED" at bounding box center [405, 21] width 45 height 13
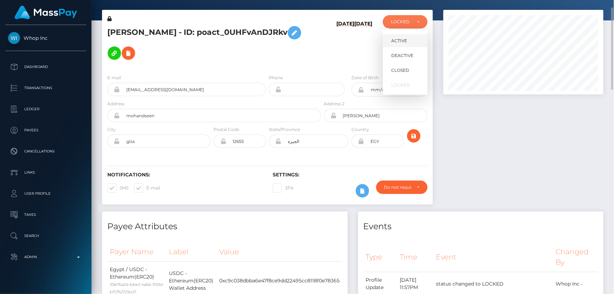
scroll to position [85, 160]
click at [410, 54] on span "DEACTIVE" at bounding box center [403, 55] width 22 height 6
select select "DEACTIVE"
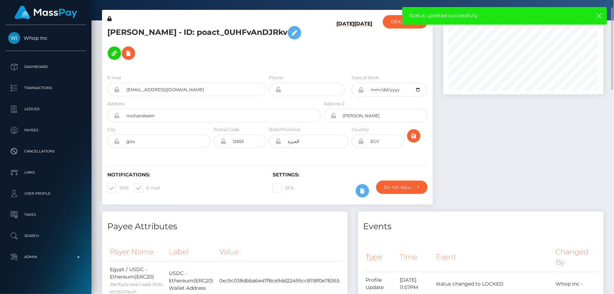
click at [171, 33] on h5 "زين هشام زكى محمود - ID: poact_0UHFvAnDJRkv" at bounding box center [212, 43] width 210 height 41
copy h5 "زين هشام زكى محمود - ID: poact_0UHFvAnDJRkv"
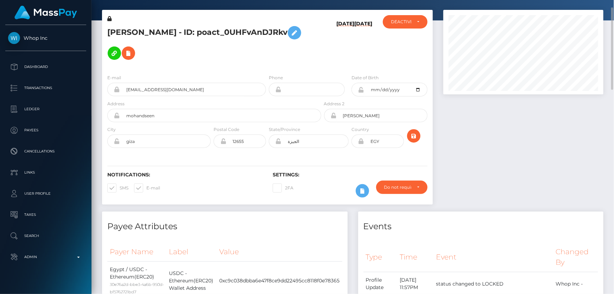
click at [530, 169] on div at bounding box center [523, 111] width 171 height 202
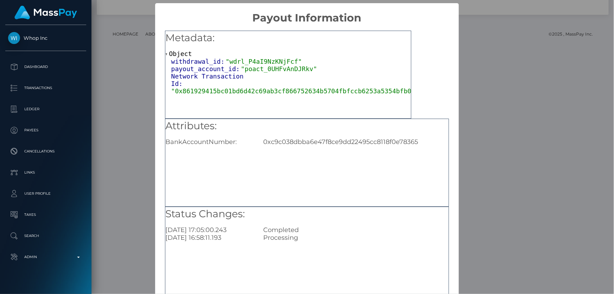
click at [300, 143] on div "0xc9c038dbba6e47f8ce9dd22495cc8118f0e78365" at bounding box center [356, 142] width 196 height 8
copy div "0xc9c038dbba6e47f8ce9dd22495cc8118f0e78365"
click at [486, 207] on div "× Payout Information Metadata: Object withdrawal_id: "wdrl_P4aI9NzKNjFcf" payou…" at bounding box center [307, 147] width 614 height 294
click at [484, 198] on div "× Payout Information Metadata: Object withdrawal_id: "wdrl_P4aI9NzKNjFcf" payou…" at bounding box center [307, 147] width 614 height 294
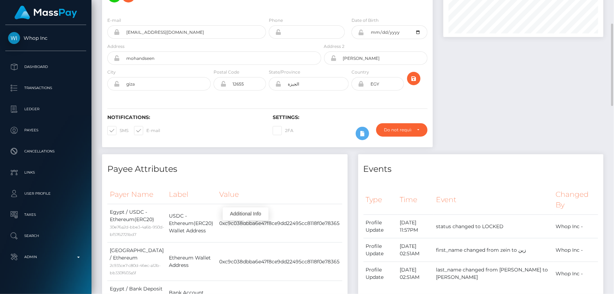
scroll to position [0, 0]
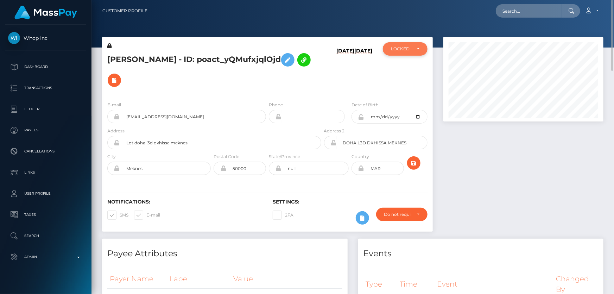
click at [410, 50] on div "LOCKED" at bounding box center [401, 49] width 20 height 6
click at [408, 68] on link "ACTIVE" at bounding box center [405, 67] width 45 height 13
select select "ACTIVE"
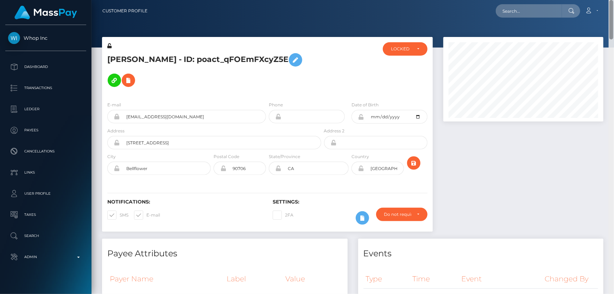
drag, startPoint x: 613, startPoint y: 46, endPoint x: 614, endPoint y: 1, distance: 45.1
click at [614, 1] on div "Customer Profile Loading... Loading..." at bounding box center [353, 147] width 523 height 294
click at [405, 51] on div "LOCKED" at bounding box center [401, 49] width 20 height 6
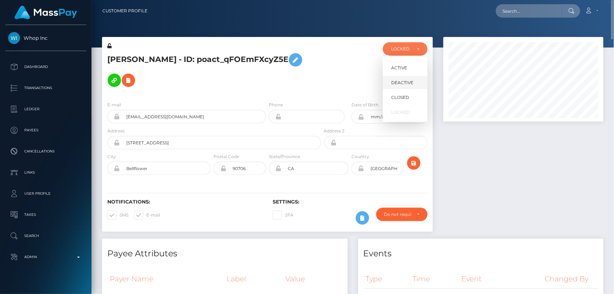
scroll to position [85, 160]
click at [404, 83] on span "DEACTIVE" at bounding box center [403, 83] width 22 height 6
select select "DEACTIVE"
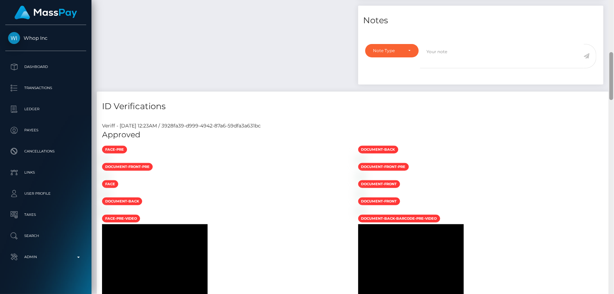
scroll to position [231, 0]
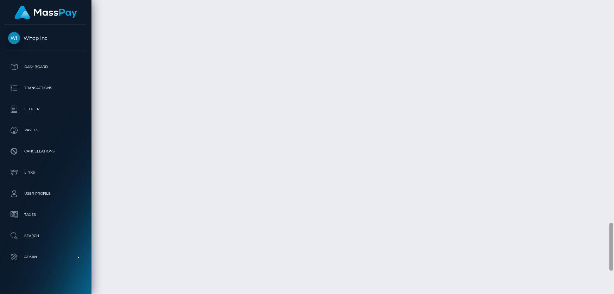
click at [614, 294] on html "Whop Inc Dashboard Transactions Ledger Payees Cancellations Links" at bounding box center [307, 147] width 614 height 294
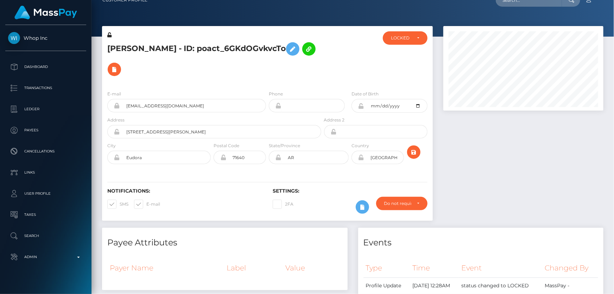
scroll to position [0, 0]
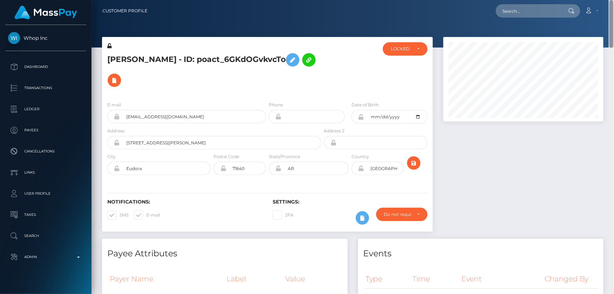
drag, startPoint x: 612, startPoint y: 263, endPoint x: 614, endPoint y: -38, distance: 301.1
click at [614, 0] on html "Whop Inc Dashboard Transactions Ledger Payees Cancellations Links" at bounding box center [307, 147] width 614 height 294
click at [408, 50] on div "LOCKED" at bounding box center [401, 49] width 20 height 6
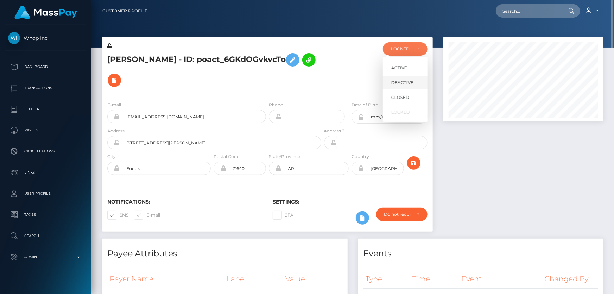
click at [405, 83] on span "DEACTIVE" at bounding box center [403, 83] width 22 height 6
select select "DEACTIVE"
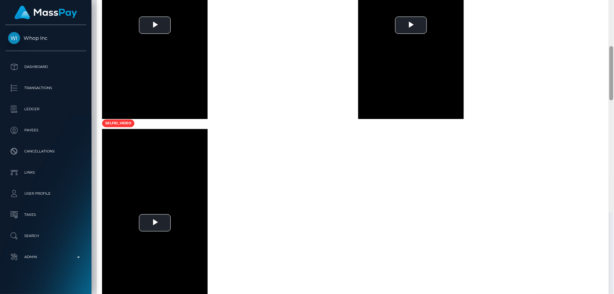
scroll to position [693, 0]
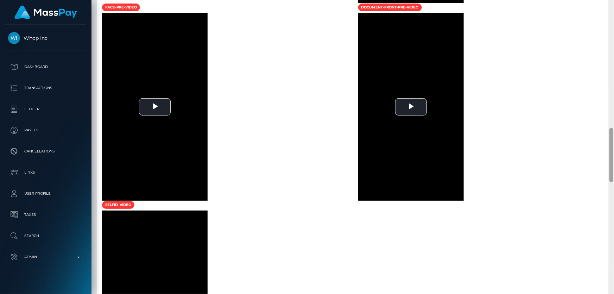
drag, startPoint x: 611, startPoint y: 67, endPoint x: 606, endPoint y: 165, distance: 98.7
click at [606, 165] on div "Customer Profile Loading... Loading..." at bounding box center [353, 147] width 523 height 294
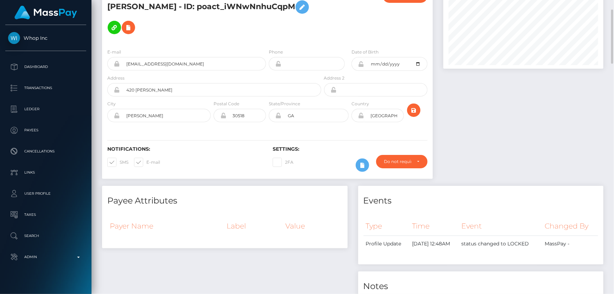
scroll to position [0, 0]
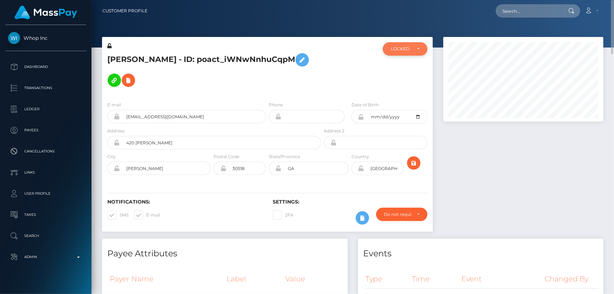
click at [403, 51] on div "LOCKED" at bounding box center [401, 49] width 20 height 6
click at [408, 78] on link "DEACTIVE" at bounding box center [405, 82] width 45 height 13
select select "DEACTIVE"
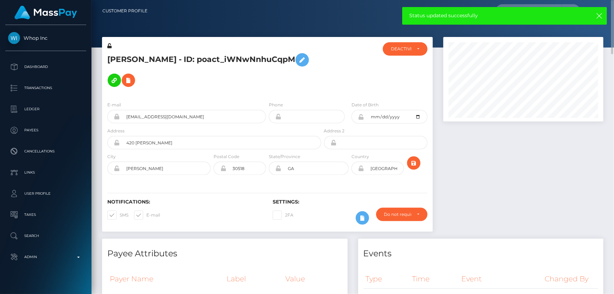
click at [474, 129] on div at bounding box center [523, 138] width 171 height 202
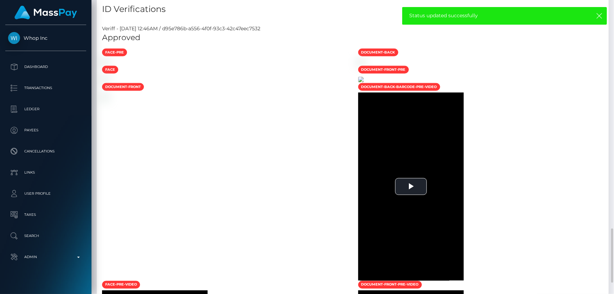
scroll to position [544, 0]
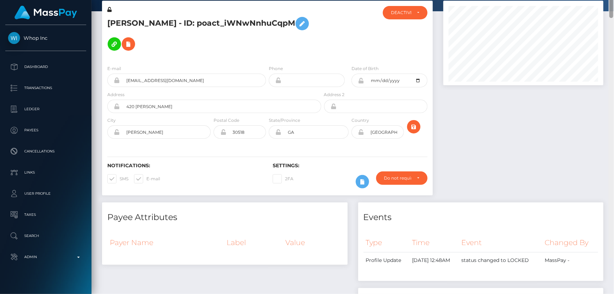
scroll to position [0, 0]
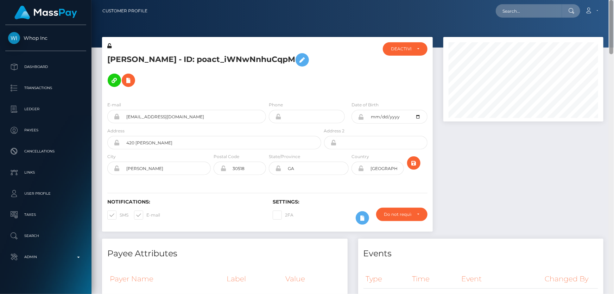
drag, startPoint x: 611, startPoint y: 255, endPoint x: 614, endPoint y: 0, distance: 254.6
click at [614, 0] on div "Customer Profile Loading... Loading..." at bounding box center [353, 147] width 523 height 294
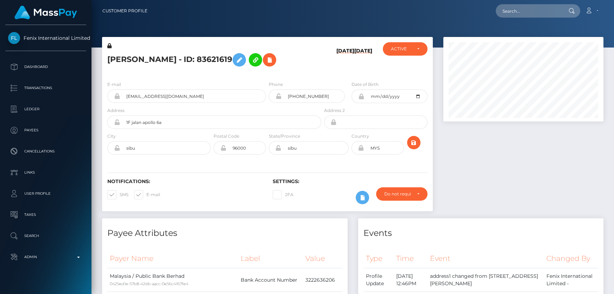
click at [61, 114] on p "Ledger" at bounding box center [45, 109] width 75 height 11
click at [135, 115] on input "1F jalan apollo 6a" at bounding box center [220, 121] width 201 height 13
click at [137, 115] on input "1F jalan apollo 6a" at bounding box center [220, 121] width 201 height 13
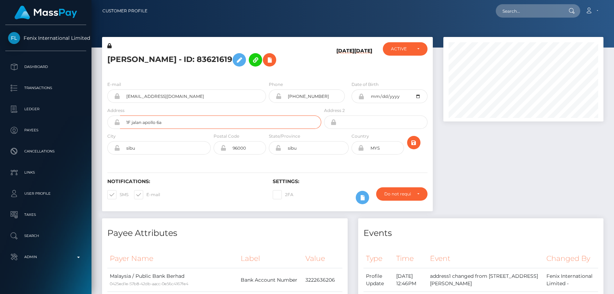
click at [137, 115] on input "1F jalan apollo 6a" at bounding box center [220, 121] width 201 height 13
click at [141, 173] on hr at bounding box center [267, 173] width 320 height 0
drag, startPoint x: 152, startPoint y: 60, endPoint x: 115, endPoint y: 58, distance: 37.0
click at [104, 59] on div "jenna chew - ID: 83621619" at bounding box center [212, 58] width 221 height 33
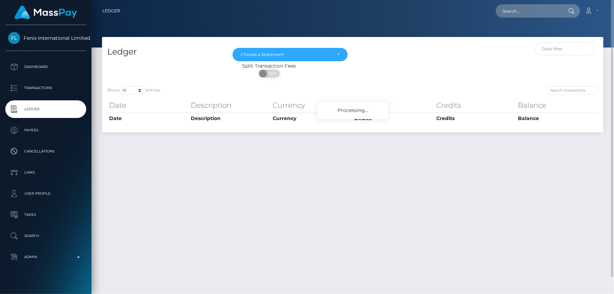
click at [304, 165] on div "Ledger [DATE] [DATE] [DATE] [DATE] [DATE] [DATE] [DATE] [DATE] [DATE] [DATE] [D…" at bounding box center [353, 162] width 523 height 251
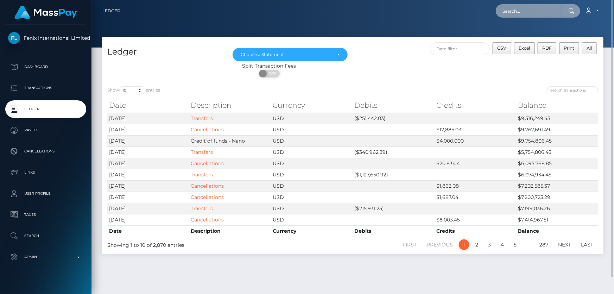
paste input "MSPf934ae4b5c78c91"
type input "MSPf934ae4b5c78c91"
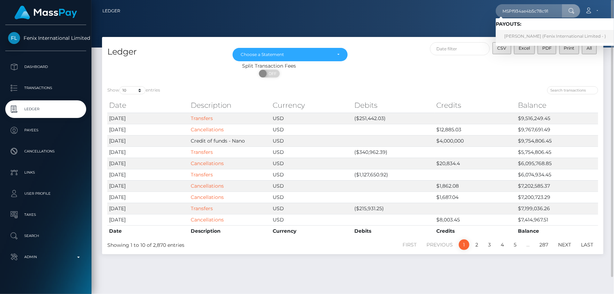
click at [531, 36] on link "[PERSON_NAME] (Fenix International Limited - )" at bounding box center [555, 36] width 119 height 13
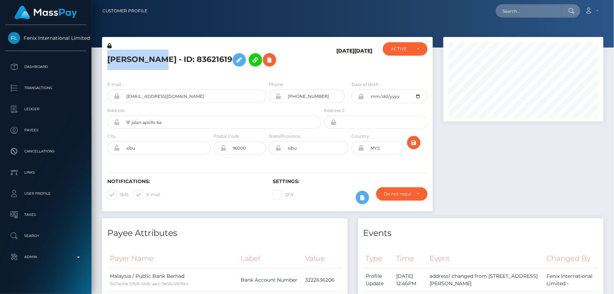
scroll to position [85, 160]
click at [209, 87] on div "E-mail [EMAIL_ADDRESS][DOMAIN_NAME]" at bounding box center [186, 92] width 159 height 22
drag, startPoint x: 205, startPoint y: 96, endPoint x: 119, endPoint y: 97, distance: 85.9
click at [119, 97] on div "jennachewmodaent@gmail.com" at bounding box center [186, 95] width 159 height 13
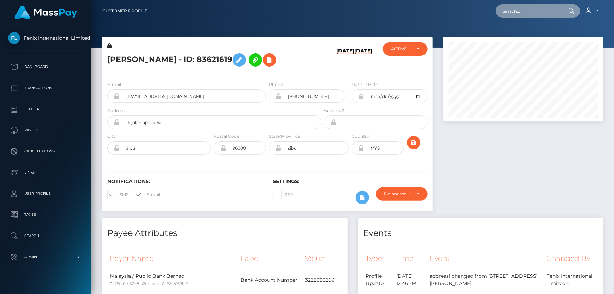
paste input "jennachewmodaent@gmail.com"
click at [557, 10] on input "jennachewmodaent@gmail.com" at bounding box center [529, 10] width 66 height 13
click at [557, 9] on input "jennachewmodaent@gmail.com" at bounding box center [529, 10] width 66 height 13
click at [556, 10] on input "jennachewmodaent@gmail.com" at bounding box center [529, 10] width 66 height 13
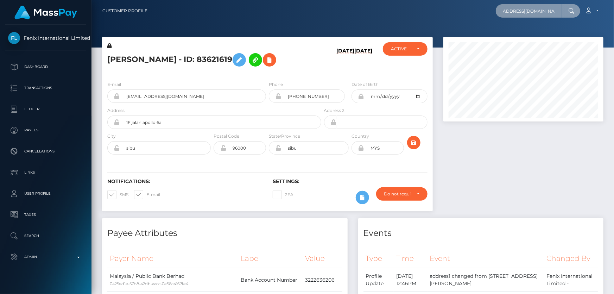
click at [556, 10] on input "jennachewmodaent@gmail.com" at bounding box center [529, 10] width 66 height 13
click at [556, 12] on input "jennachewmodaent@gmail.com" at bounding box center [529, 10] width 66 height 13
click at [556, 37] on div at bounding box center [524, 79] width 160 height 85
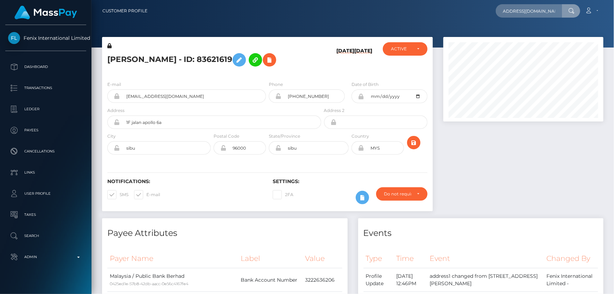
click at [556, 37] on div at bounding box center [524, 79] width 160 height 85
click at [550, 37] on div at bounding box center [524, 79] width 160 height 85
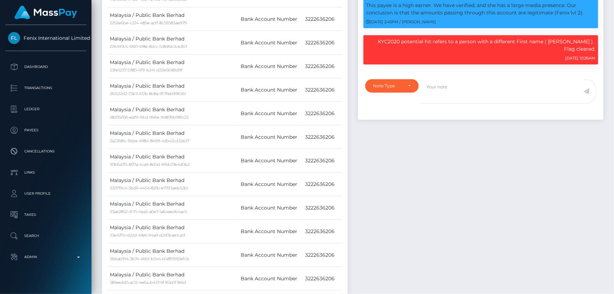
scroll to position [85, 160]
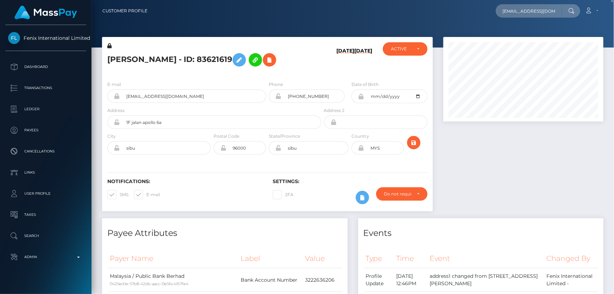
click at [138, 62] on h5 "jenna chew - ID: 83621619" at bounding box center [212, 60] width 210 height 20
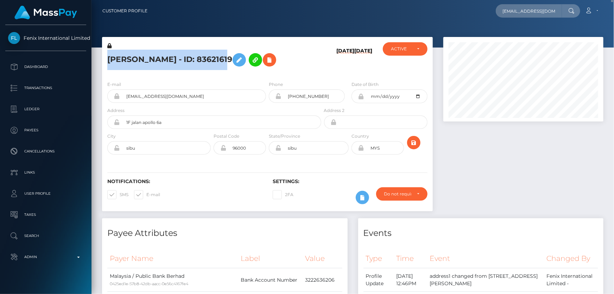
click at [138, 62] on h5 "jenna chew - ID: 83621619" at bounding box center [212, 60] width 210 height 20
copy h5 "jenna chew - ID: 83621619"
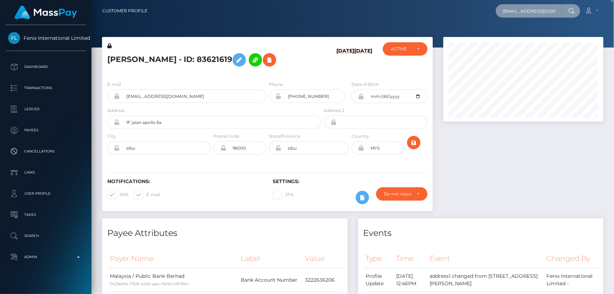
drag, startPoint x: 544, startPoint y: 16, endPoint x: 521, endPoint y: 12, distance: 23.3
click at [521, 12] on input "jennachewmodaent@gmail.com" at bounding box center [529, 10] width 66 height 13
paste input "MSP6779366aa561721"
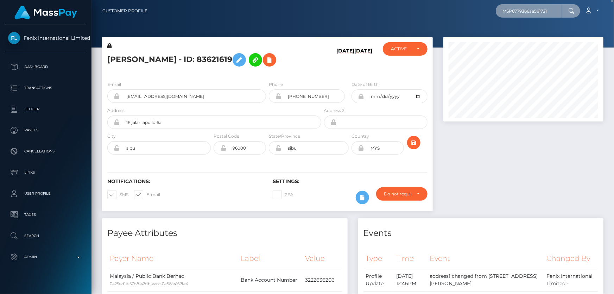
type input "MSP6779366aa561721"
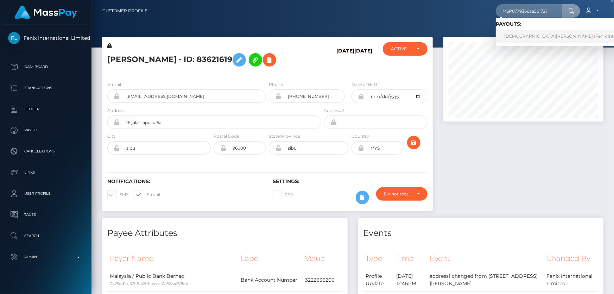
click at [533, 37] on link "MUHAMMAD HISHADIQ BIN ABD RAFAR (Fenix International Limited - )" at bounding box center [581, 36] width 170 height 13
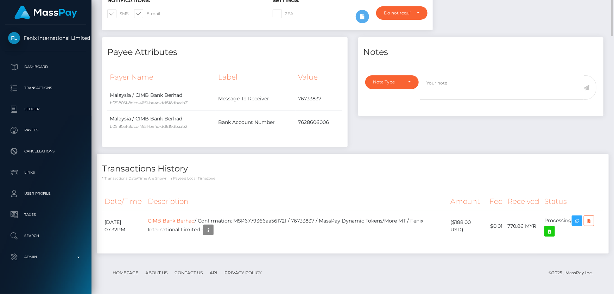
scroll to position [32, 0]
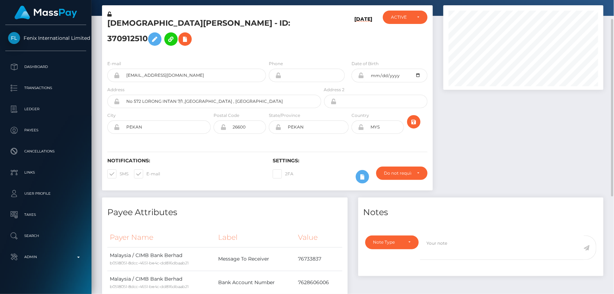
click at [134, 33] on h5 "[DEMOGRAPHIC_DATA][PERSON_NAME] - ID: 370912510" at bounding box center [212, 33] width 210 height 31
click at [132, 36] on h5 "[DEMOGRAPHIC_DATA][PERSON_NAME] - ID: 370912510" at bounding box center [212, 33] width 210 height 31
copy h5 "[DEMOGRAPHIC_DATA][PERSON_NAME] - ID: 370912510"
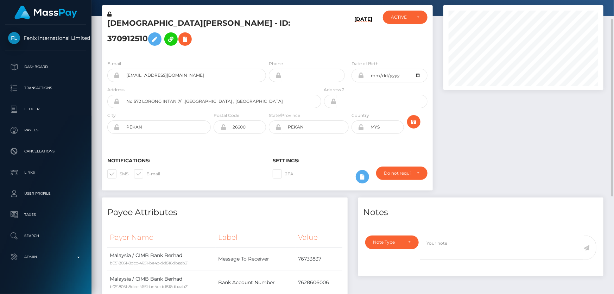
click at [312, 46] on h5 "[DEMOGRAPHIC_DATA][PERSON_NAME] - ID: 370912510" at bounding box center [212, 33] width 210 height 31
